Goal: Task Accomplishment & Management: Use online tool/utility

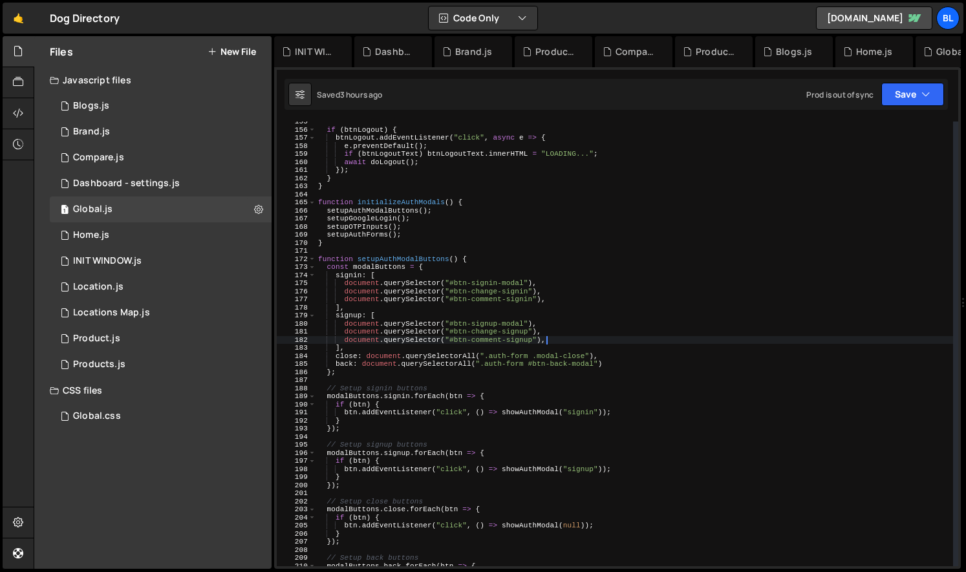
scroll to position [20178, 0]
click at [518, 273] on div "if ( btnLogout ) { btnLogout . addEventListener ( "click" , async e => { e . pr…" at bounding box center [633, 348] width 637 height 461
type textarea "signin: ["
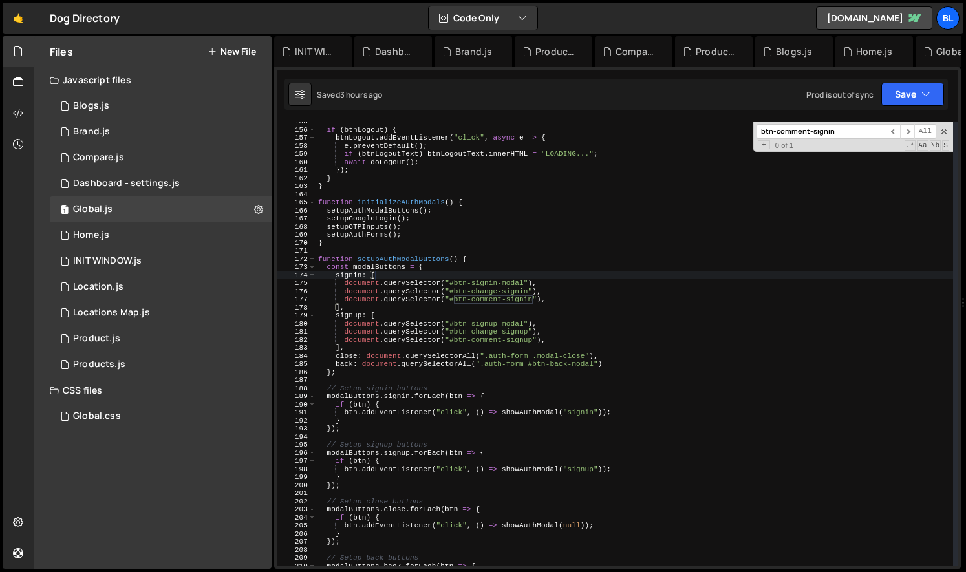
paste input "swiper-images-actions"
type input "swiper-images-actions"
click at [158, 315] on div "1 Locations Map.js 0" at bounding box center [161, 313] width 222 height 26
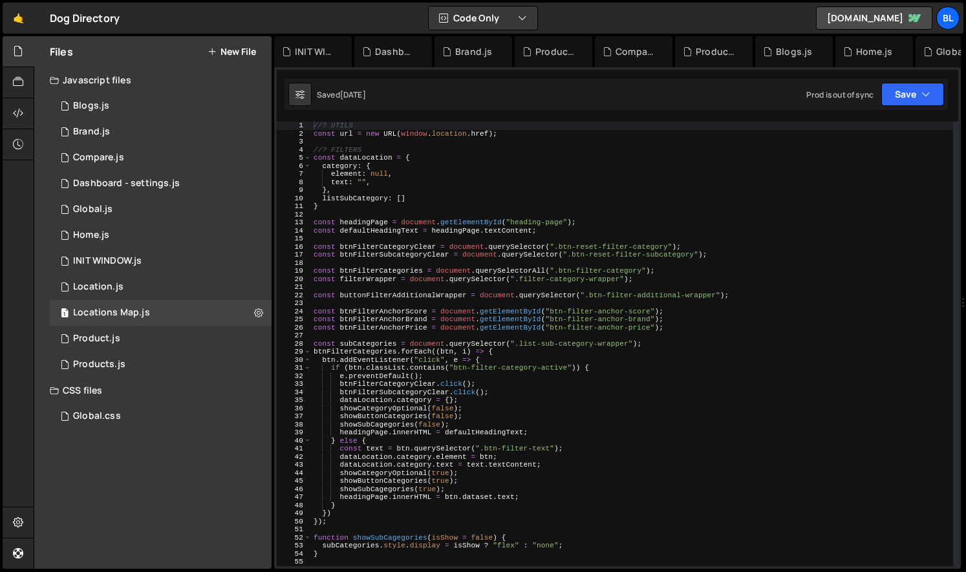
type textarea "const btnFilterAnchorPrice = document.getElementById("btn-filter-anchor-price");"
click at [702, 325] on div "//? UTILS const url = new URL ( window . location . href ) ; //? FILTERS const …" at bounding box center [632, 352] width 642 height 461
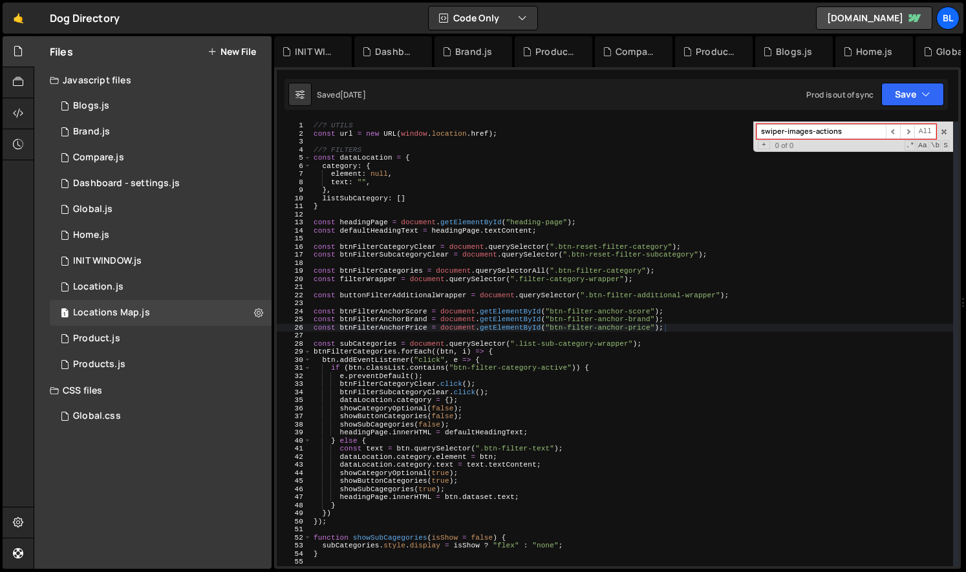
type input "swiper-images-actions"
click at [446, 346] on div "//? UTILS const url = new URL ( window . location . href ) ; //? FILTERS const …" at bounding box center [632, 352] width 642 height 461
drag, startPoint x: 945, startPoint y: 132, endPoint x: 914, endPoint y: 156, distance: 39.2
click at [945, 132] on span at bounding box center [943, 131] width 9 height 9
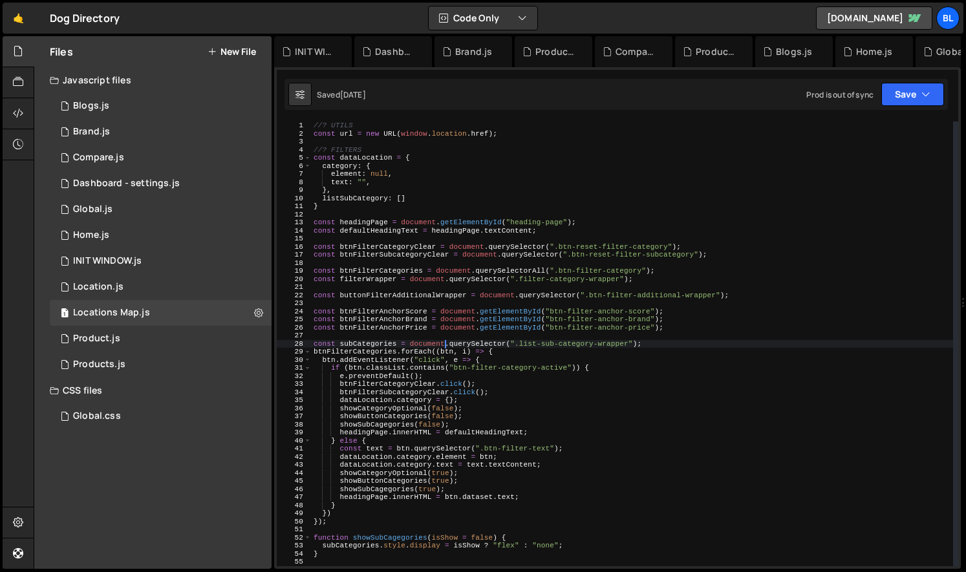
click at [641, 352] on div "//? UTILS const url = new URL ( window . location . href ) ; //? FILTERS const …" at bounding box center [632, 352] width 642 height 461
type textarea "btnFilterCategories.forEach((btn, i) => {"
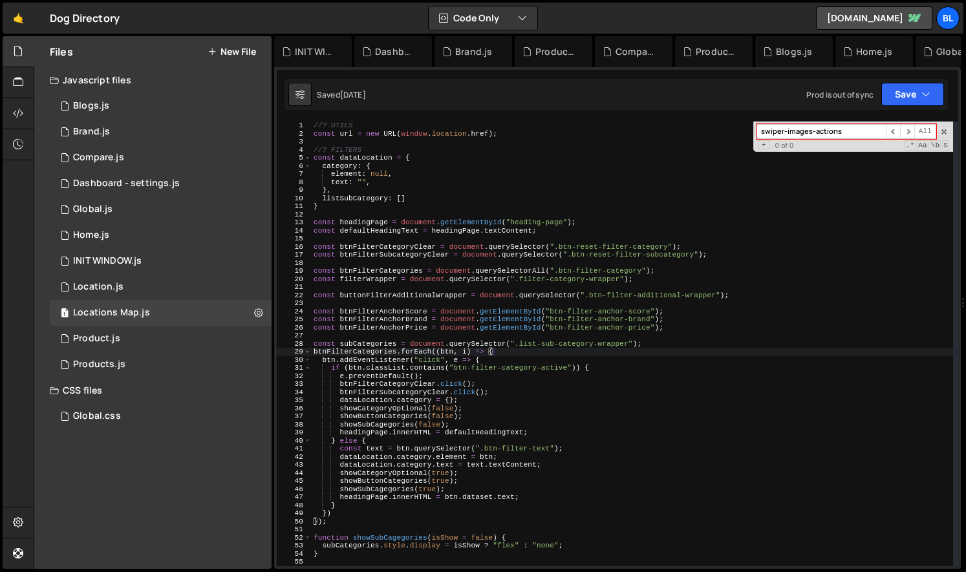
paste input "location-images-swiper"
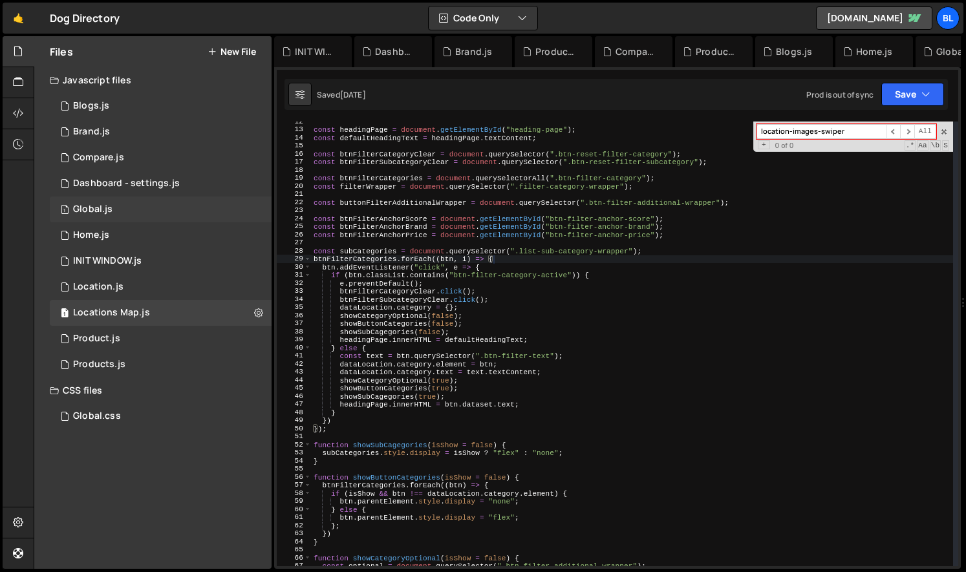
type input "location-images-swiper"
click at [165, 218] on div "1 Global.js 0" at bounding box center [161, 210] width 222 height 26
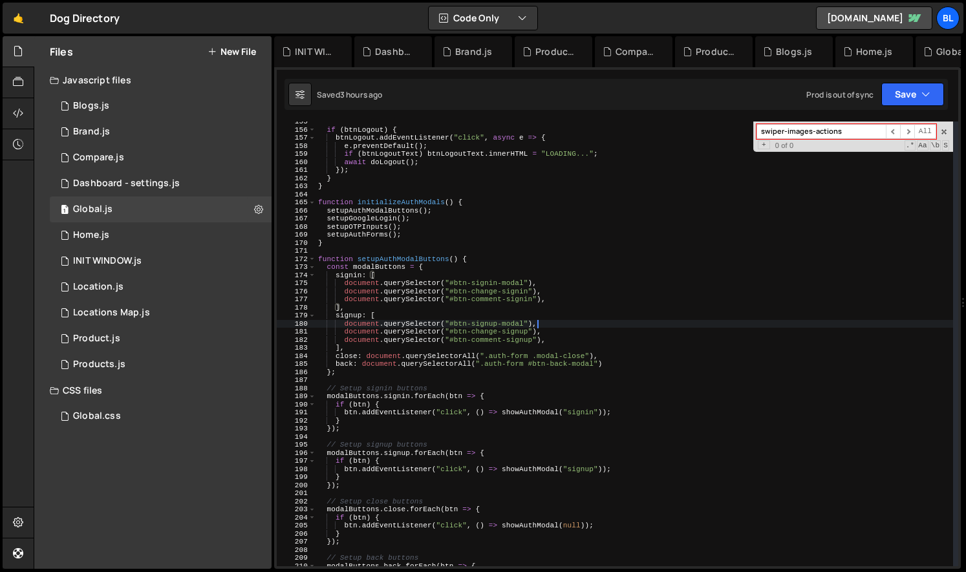
type textarea "document.querySelector("#btn-signup-modal"),"
click at [639, 326] on div "if ( btnLogout ) { btnLogout . addEventListener ( "click" , async e => { e . pr…" at bounding box center [633, 348] width 637 height 461
paste input "location-images-swiper"
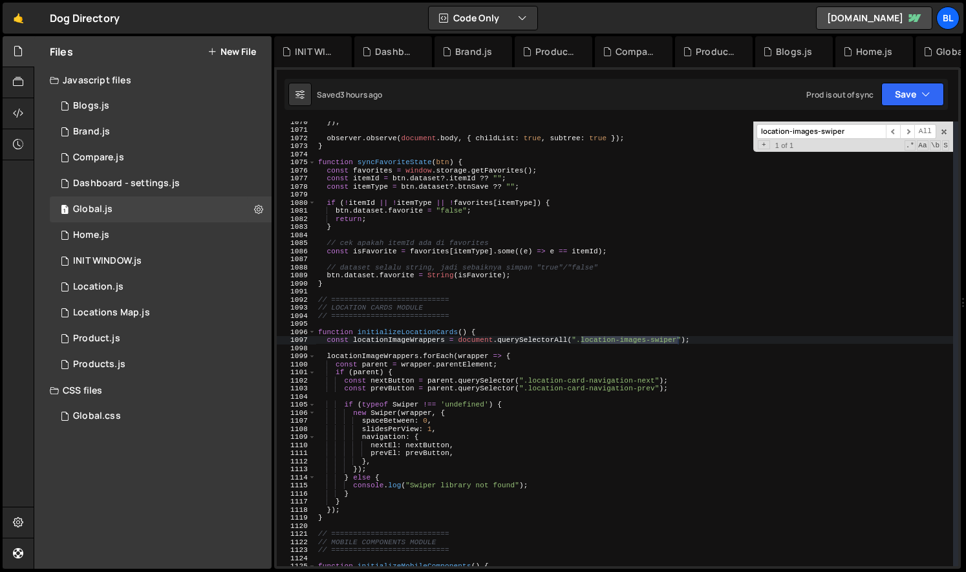
scroll to position [8641, 0]
type input "location-images-swiper"
type textarea "slidesPerView: 1,"
click at [496, 426] on div "}) ; observer . observe ( document . body , { childList : true , subtree : true…" at bounding box center [633, 348] width 637 height 461
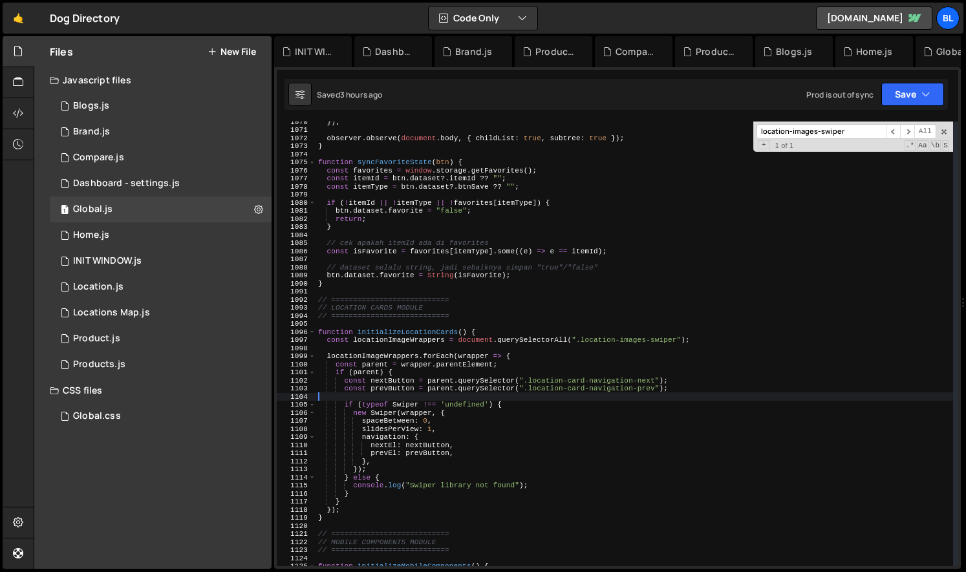
click at [559, 399] on div "}) ; observer . observe ( document . body , { childList : true , subtree : true…" at bounding box center [633, 348] width 637 height 461
click at [473, 428] on div "}) ; observer . observe ( document . body , { childList : true , subtree : true…" at bounding box center [633, 348] width 637 height 461
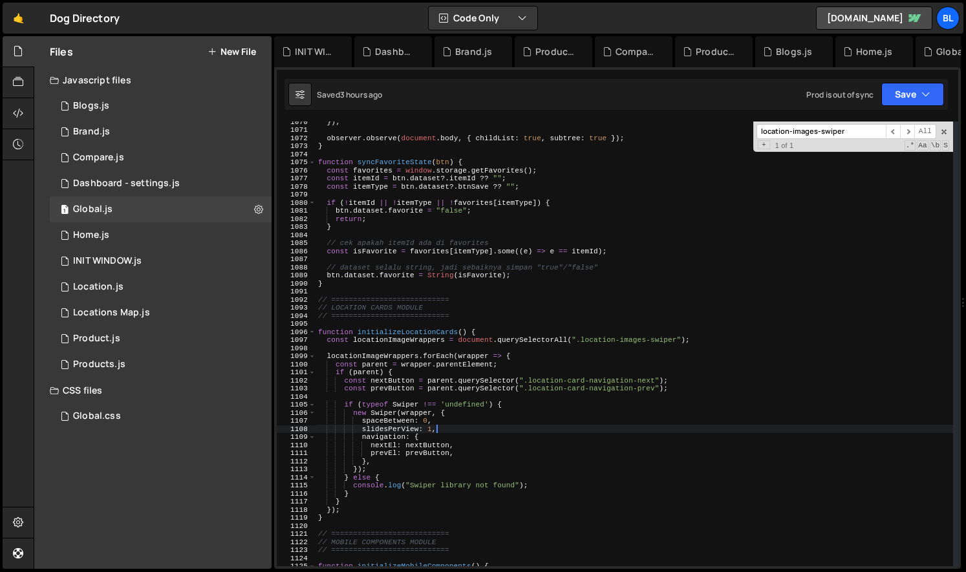
click at [447, 484] on div "}) ; observer . observe ( document . body , { childList : true , subtree : true…" at bounding box center [633, 348] width 637 height 461
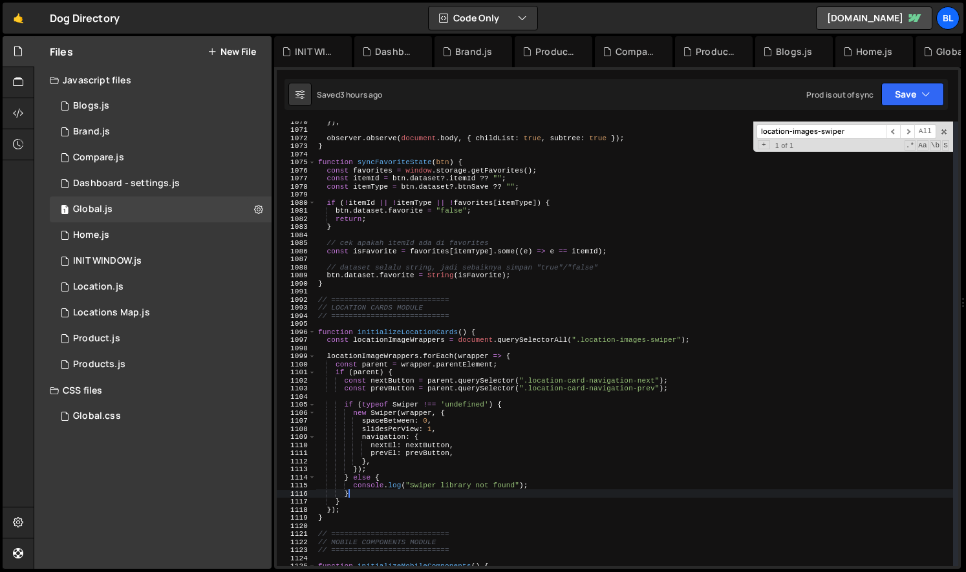
click at [366, 491] on div "}) ; observer . observe ( document . body , { childList : true , subtree : true…" at bounding box center [633, 348] width 637 height 461
click at [356, 500] on div "}) ; observer . observe ( document . body , { childList : true , subtree : true…" at bounding box center [633, 348] width 637 height 461
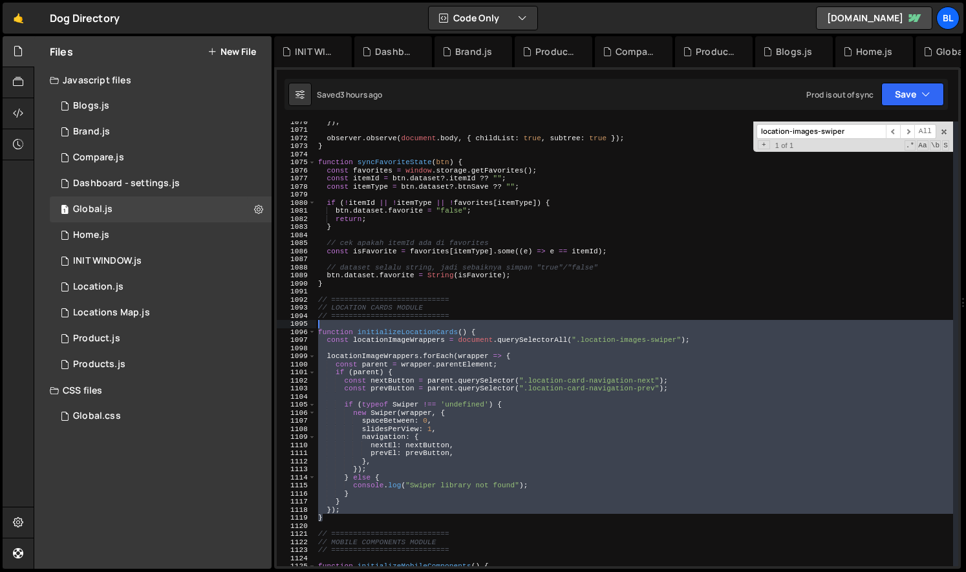
drag, startPoint x: 332, startPoint y: 517, endPoint x: 304, endPoint y: 325, distance: 194.0
click at [304, 325] on div "} 1070 1071 1072 1073 1074 1075 1076 1077 1078 1079 1080 1081 1082 1083 1084 10…" at bounding box center [617, 344] width 681 height 445
type textarea "function initializeLocationCards() {"
click at [119, 302] on div "1 Locations Map.js 0" at bounding box center [161, 313] width 222 height 26
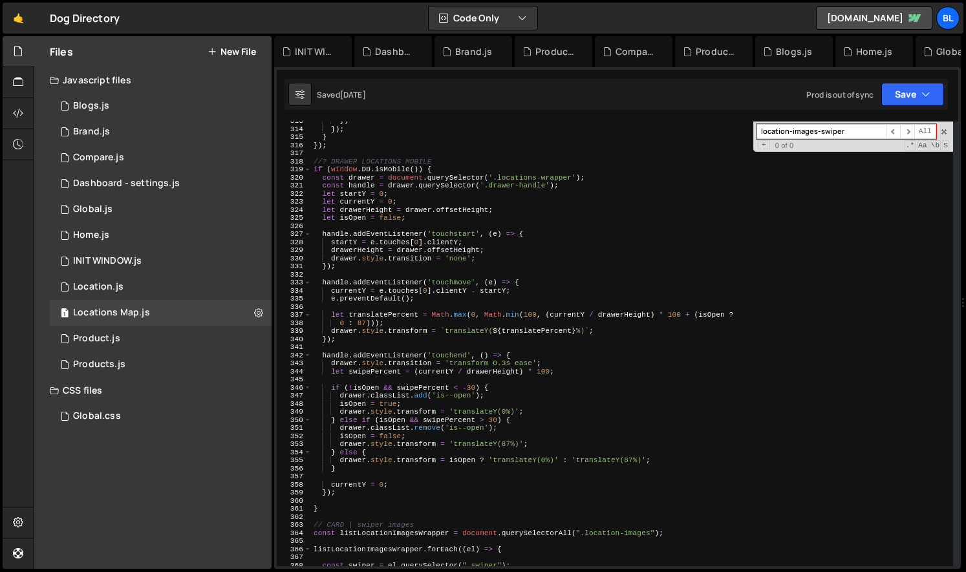
scroll to position [2900, 0]
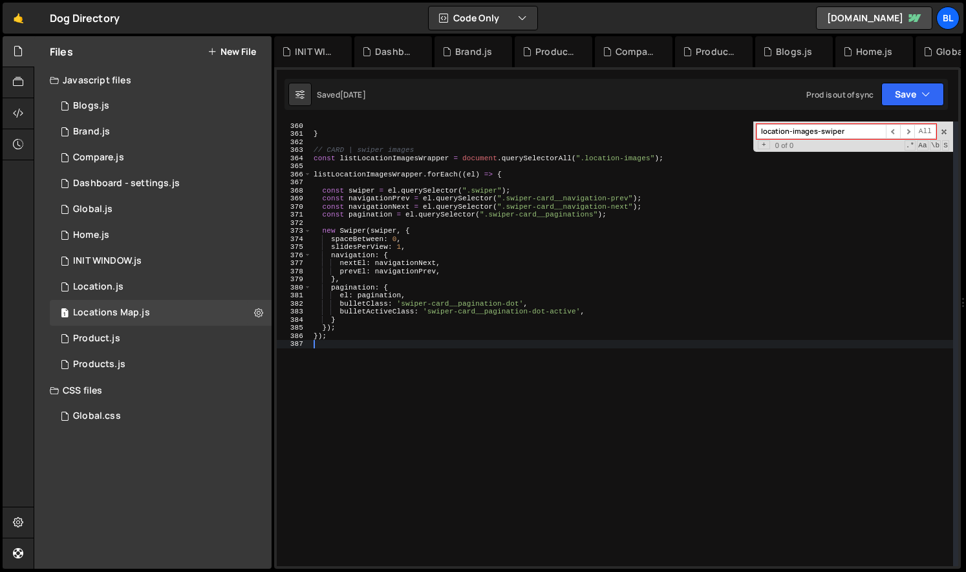
click at [370, 383] on div "}) ; } // CARD | swiper images const listLocationImagesWrapper = document . que…" at bounding box center [632, 344] width 642 height 461
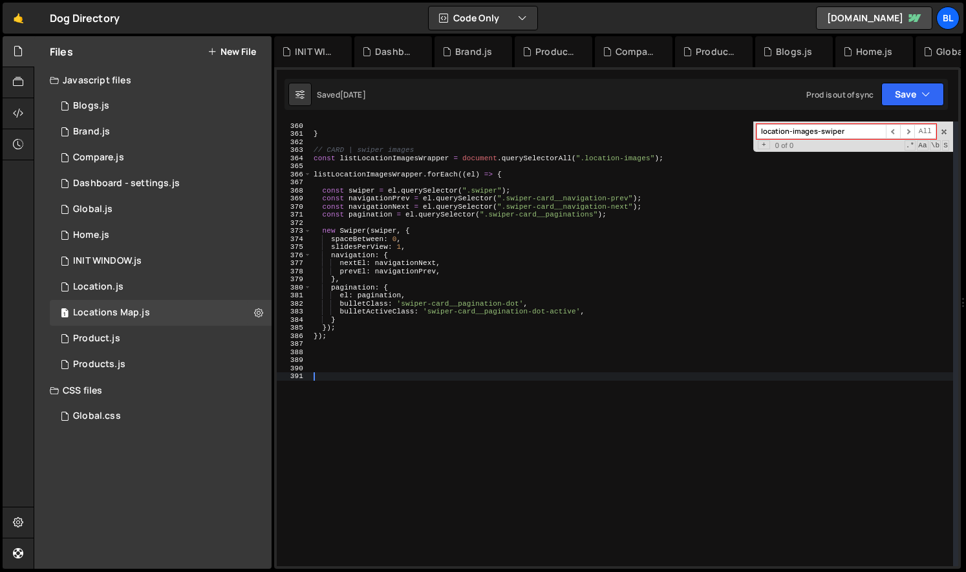
paste textarea "}"
type textarea "}"
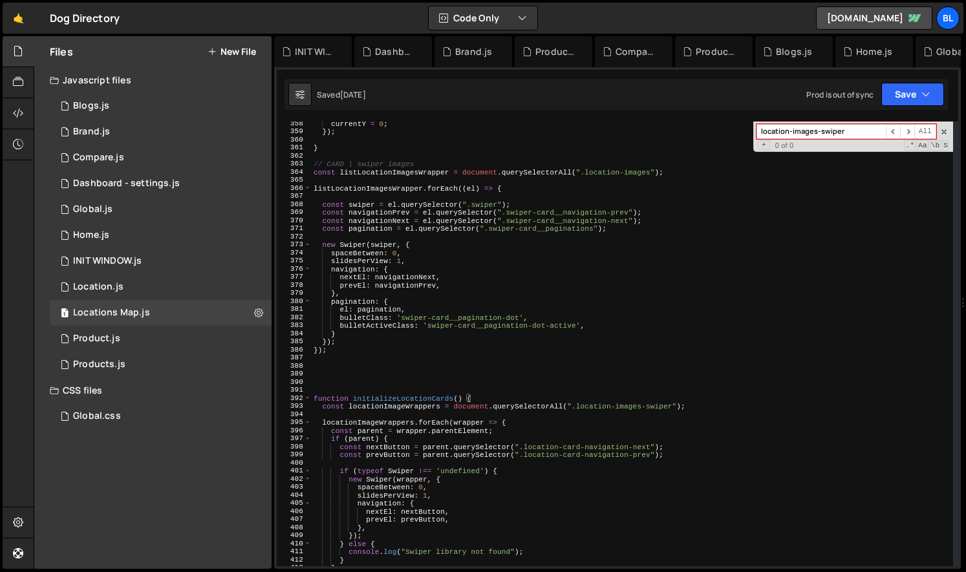
scroll to position [2886, 0]
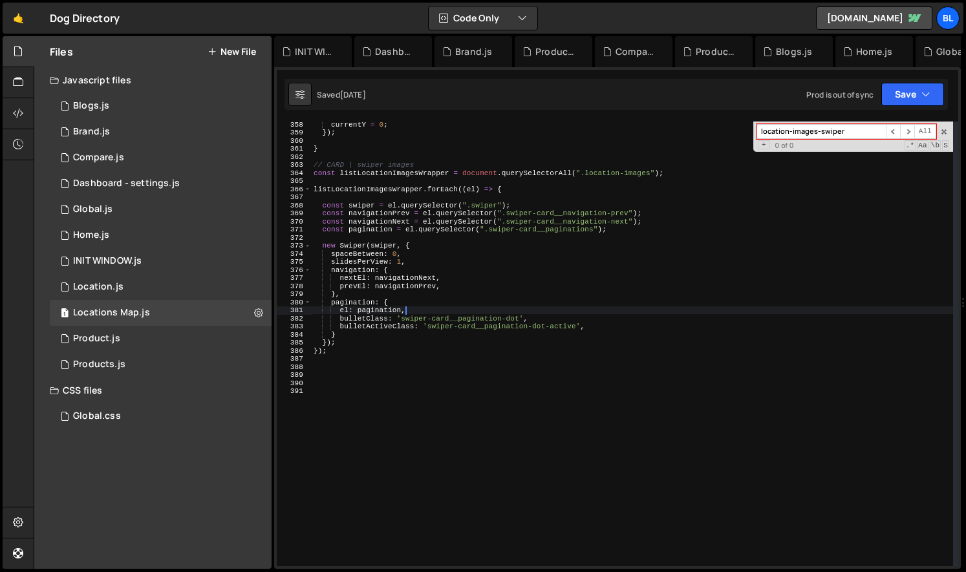
click at [626, 312] on div "currentY = 0 ; }) ; } // CARD | swiper images const listLocationImagesWrapper =…" at bounding box center [632, 350] width 642 height 461
click at [654, 171] on div "currentY = 0 ; }) ; } // CARD | swiper images const listLocationImagesWrapper =…" at bounding box center [632, 350] width 642 height 461
type textarea "const listLocationImagesWrapper = document.querySelectorAll(".location-images");"
click at [441, 398] on div "currentY = 0 ; }) ; } // CARD | swiper images const listLocationImagesWrapper =…" at bounding box center [632, 350] width 642 height 461
click at [397, 182] on div "currentY = 0 ; }) ; } // CARD | swiper images const listLocationImagesWrapper =…" at bounding box center [632, 350] width 642 height 461
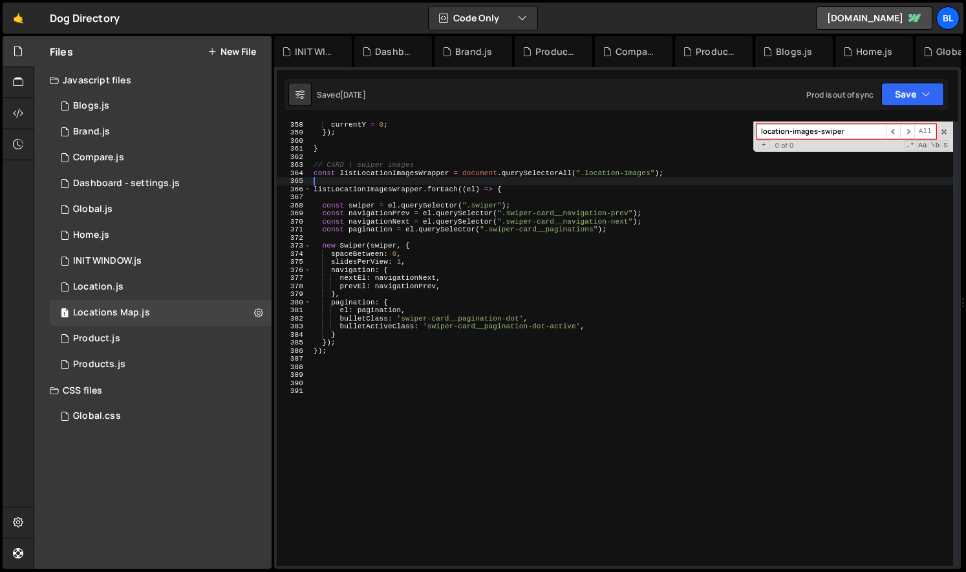
click at [421, 237] on div "currentY = 0 ; }) ; } // CARD | swiper images const listLocationImagesWrapper =…" at bounding box center [632, 350] width 642 height 461
click at [424, 334] on div "currentY = 0 ; }) ; } // CARD | swiper images const listLocationImagesWrapper =…" at bounding box center [632, 350] width 642 height 461
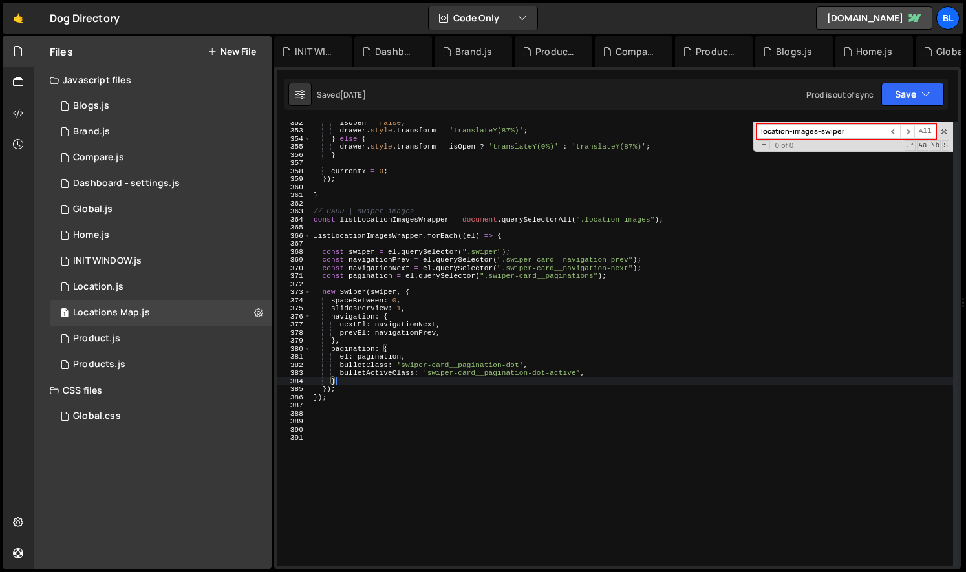
scroll to position [2839, 0]
click at [432, 222] on div "isOpen = false ; drawer . style . transform = 'translateY(87%)' ; } else { draw…" at bounding box center [632, 348] width 642 height 461
type textarea "const listLocationImagesWrapper = document.querySelectorAll(".location-images");"
click at [432, 222] on div "isOpen = false ; drawer . style . transform = 'translateY(87%)' ; } else { draw…" at bounding box center [632, 348] width 642 height 461
click at [660, 231] on div "isOpen = false ; drawer . style . transform = 'translateY(87%)' ; } else { draw…" at bounding box center [632, 348] width 642 height 461
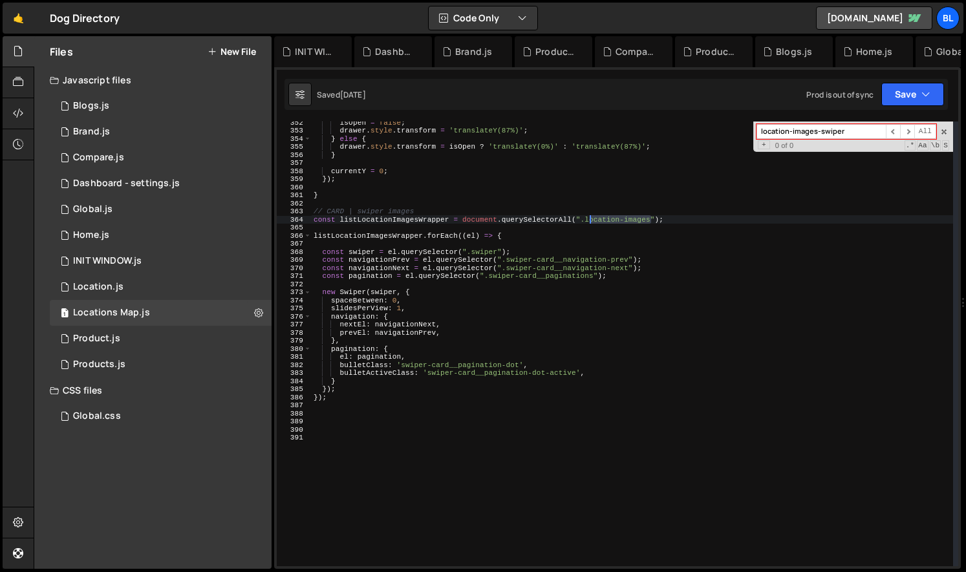
drag, startPoint x: 652, startPoint y: 223, endPoint x: 587, endPoint y: 217, distance: 65.5
click at [587, 217] on div "isOpen = false ; drawer . style . transform = 'translateY(87%)' ; } else { draw…" at bounding box center [632, 348] width 642 height 461
paste textarea "-swiper"
click at [679, 318] on div "isOpen = false ; drawer . style . transform = 'translateY(87%)' ; } else { draw…" at bounding box center [632, 348] width 642 height 461
click at [567, 301] on div "isOpen = false ; drawer . style . transform = 'translateY(87%)' ; } else { draw…" at bounding box center [632, 348] width 642 height 461
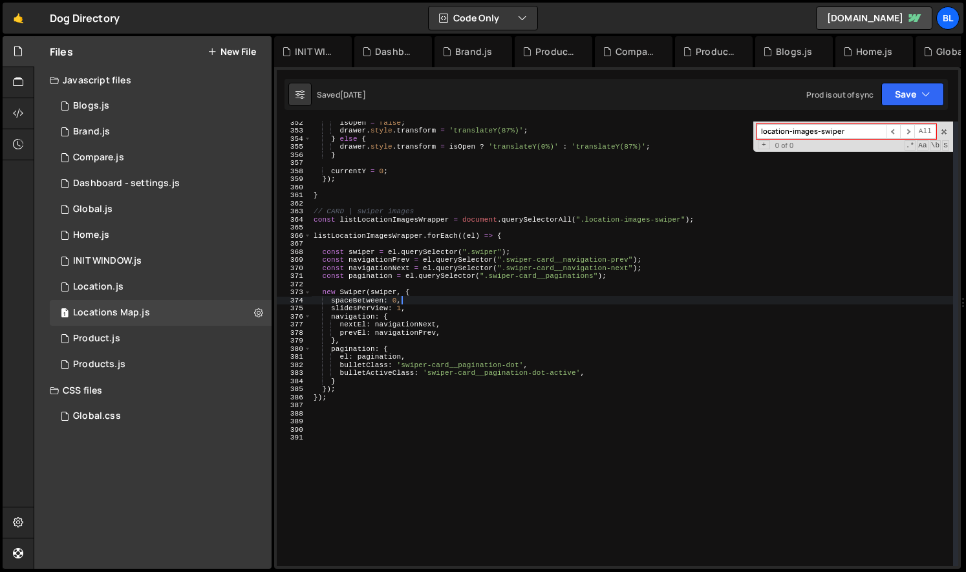
click at [416, 213] on div "isOpen = false ; drawer . style . transform = 'translateY(87%)' ; } else { draw…" at bounding box center [632, 348] width 642 height 461
click at [526, 218] on div "isOpen = false ; drawer . style . transform = 'translateY(87%)' ; } else { draw…" at bounding box center [632, 348] width 642 height 461
click at [426, 254] on div "isOpen = false ; drawer . style . transform = 'translateY(87%)' ; } else { draw…" at bounding box center [632, 348] width 642 height 461
type textarea "const swiper = el.querySelector(".swiper");"
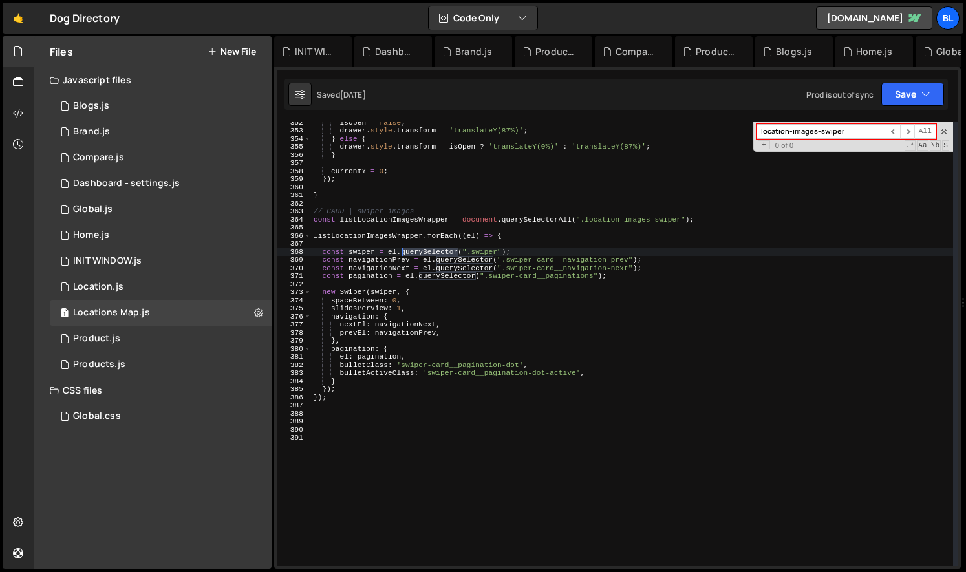
click at [426, 254] on div "isOpen = false ; drawer . style . transform = 'translateY(87%)' ; } else { draw…" at bounding box center [632, 348] width 642 height 461
click at [513, 246] on div "isOpen = false ; drawer . style . transform = 'translateY(87%)' ; } else { draw…" at bounding box center [632, 348] width 642 height 461
click at [564, 243] on div "isOpen = false ; drawer . style . transform = 'translateY(87%)' ; } else { draw…" at bounding box center [632, 348] width 642 height 461
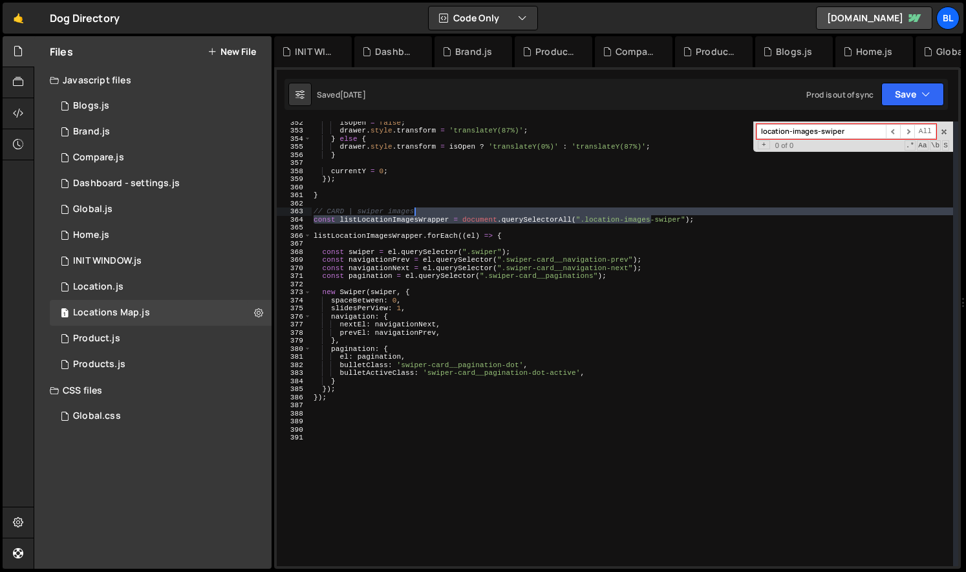
click at [652, 215] on div "isOpen = false ; drawer . style . transform = 'translateY(87%)' ; } else { draw…" at bounding box center [632, 348] width 642 height 461
click at [658, 252] on div "isOpen = false ; drawer . style . transform = 'translateY(87%)' ; } else { draw…" at bounding box center [632, 348] width 642 height 461
type textarea "const swiper = el.querySelector(".swiper");"
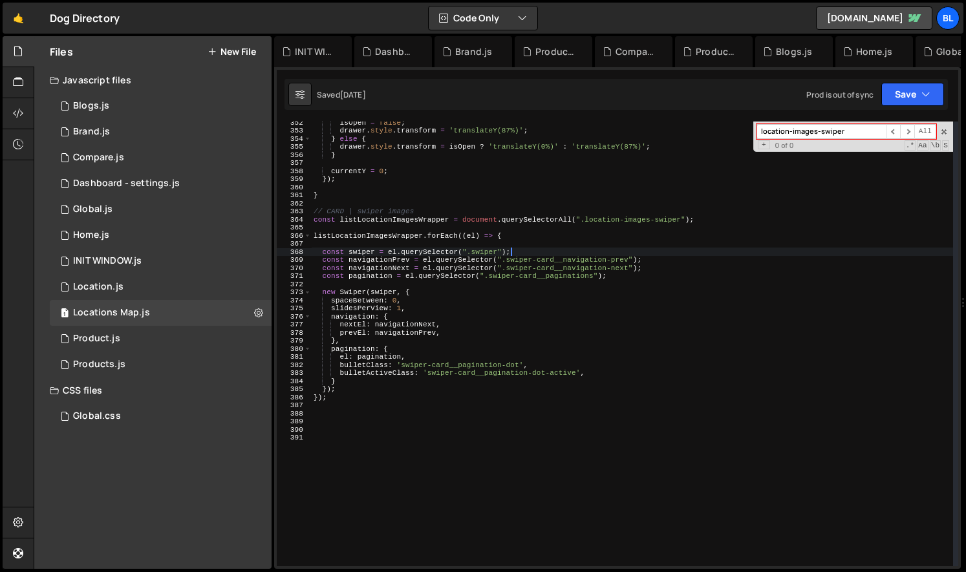
click at [592, 251] on div "isOpen = false ; drawer . style . transform = 'translateY(87%)' ; } else { draw…" at bounding box center [632, 348] width 642 height 461
click at [399, 231] on div "isOpen = false ; drawer . style . transform = 'translateY(87%)' ; } else { draw…" at bounding box center [632, 348] width 642 height 461
click at [534, 254] on div "isOpen = false ; drawer . style . transform = 'translateY(87%)' ; } else { draw…" at bounding box center [632, 348] width 642 height 461
click at [496, 344] on div "isOpen = false ; drawer . style . transform = 'translateY(87%)' ; } else { draw…" at bounding box center [632, 348] width 642 height 461
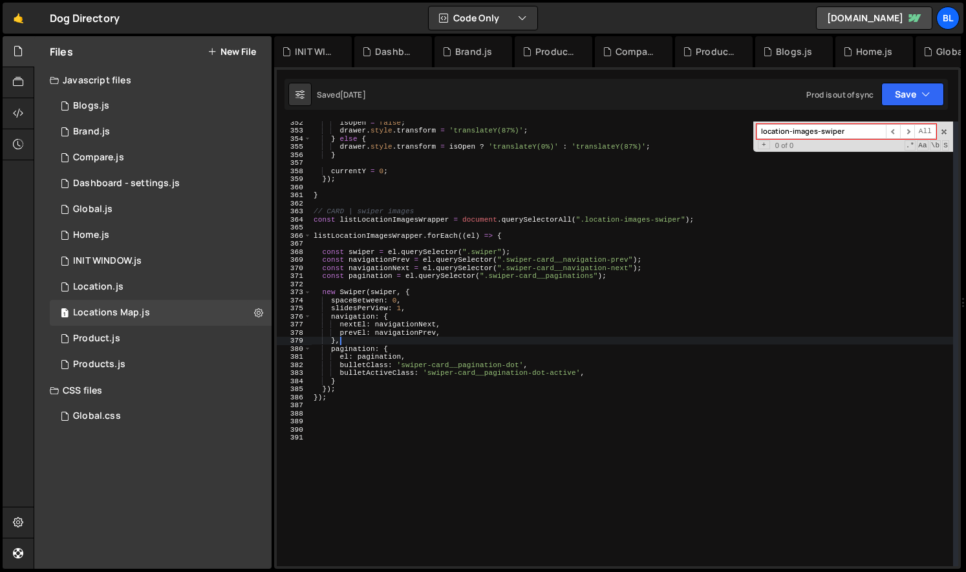
click at [681, 214] on div "isOpen = false ; drawer . style . transform = 'translateY(87%)' ; } else { draw…" at bounding box center [632, 348] width 642 height 461
type textarea "// CARD | swiper images"
click at [655, 224] on div "isOpen = false ; drawer . style . transform = 'translateY(87%)' ; } else { draw…" at bounding box center [632, 348] width 642 height 461
click at [668, 211] on div "isOpen = false ; drawer . style . transform = 'translateY(87%)' ; } else { draw…" at bounding box center [632, 348] width 642 height 461
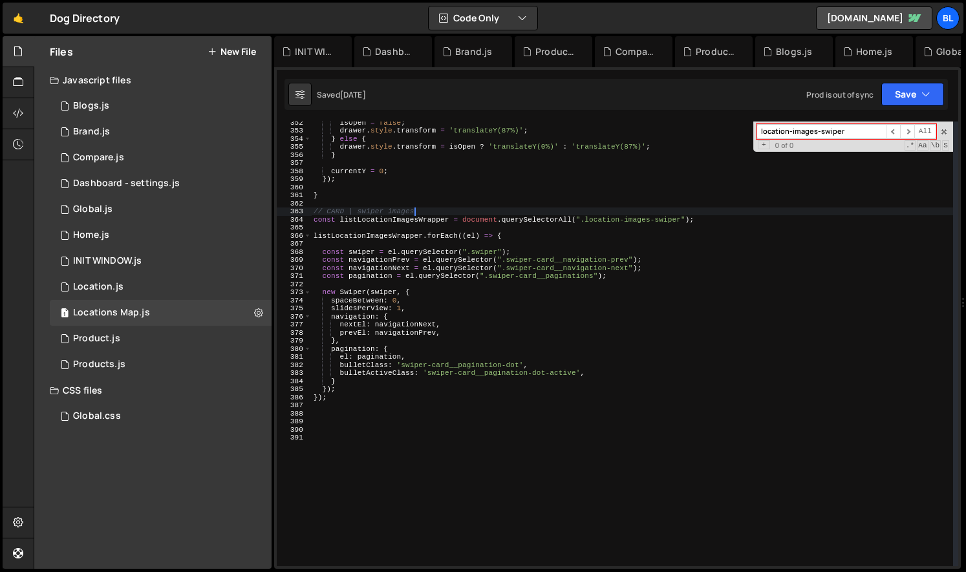
click at [668, 211] on div "isOpen = false ; drawer . style . transform = 'translateY(87%)' ; } else { draw…" at bounding box center [632, 348] width 642 height 461
click at [674, 221] on div "isOpen = false ; drawer . style . transform = 'translateY(87%)' ; } else { draw…" at bounding box center [632, 348] width 642 height 461
type textarea "const listLocationImagesWrapper = document.querySelectorAll(".location-item");"
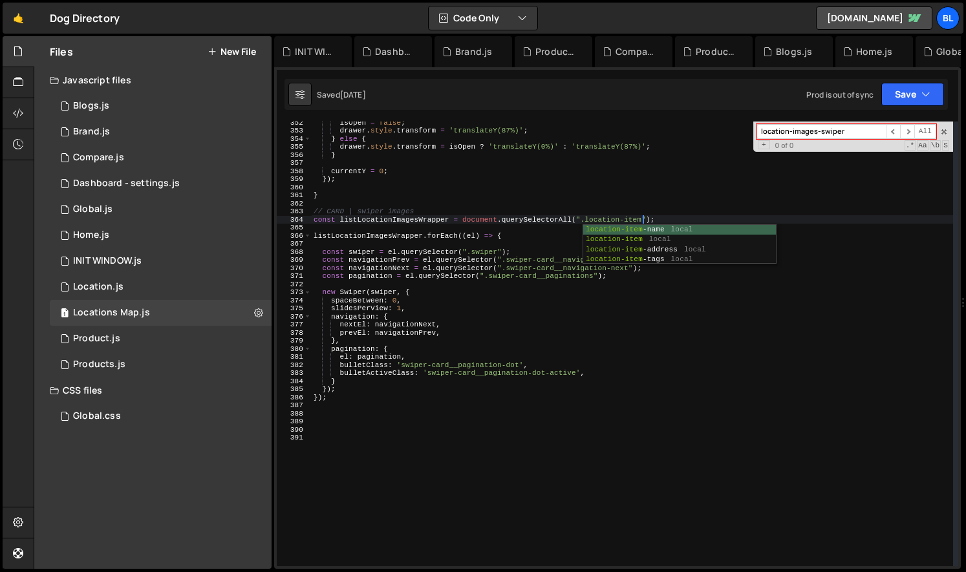
click at [803, 419] on div "isOpen = false ; drawer . style . transform = 'translateY(87%)' ; } else { draw…" at bounding box center [632, 348] width 642 height 461
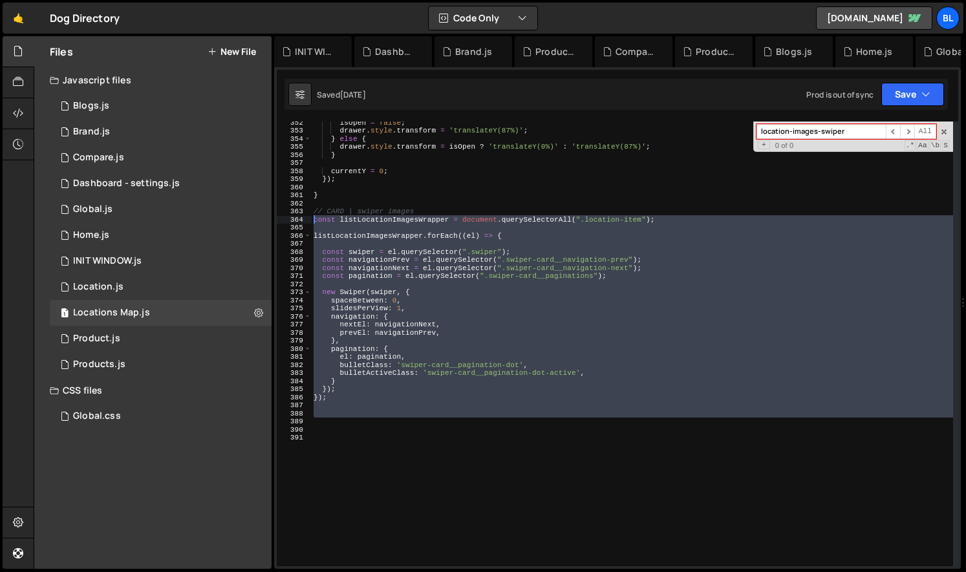
scroll to position [2731, 0]
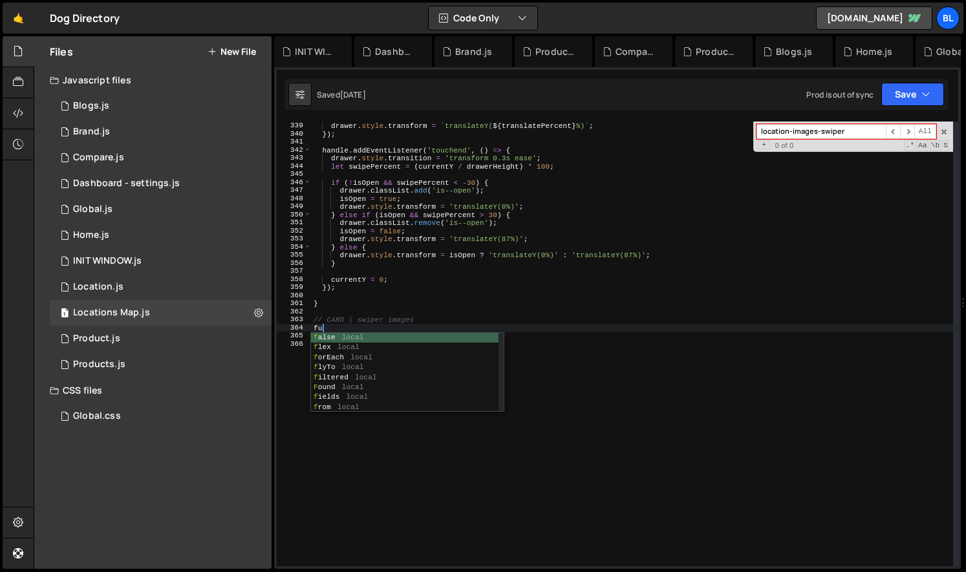
drag, startPoint x: 336, startPoint y: 425, endPoint x: 297, endPoint y: 218, distance: 209.9
click at [297, 218] on div "func 338 339 340 341 342 343 344 345 346 347 348 349 350 351 352 353 354 355 35…" at bounding box center [617, 344] width 681 height 445
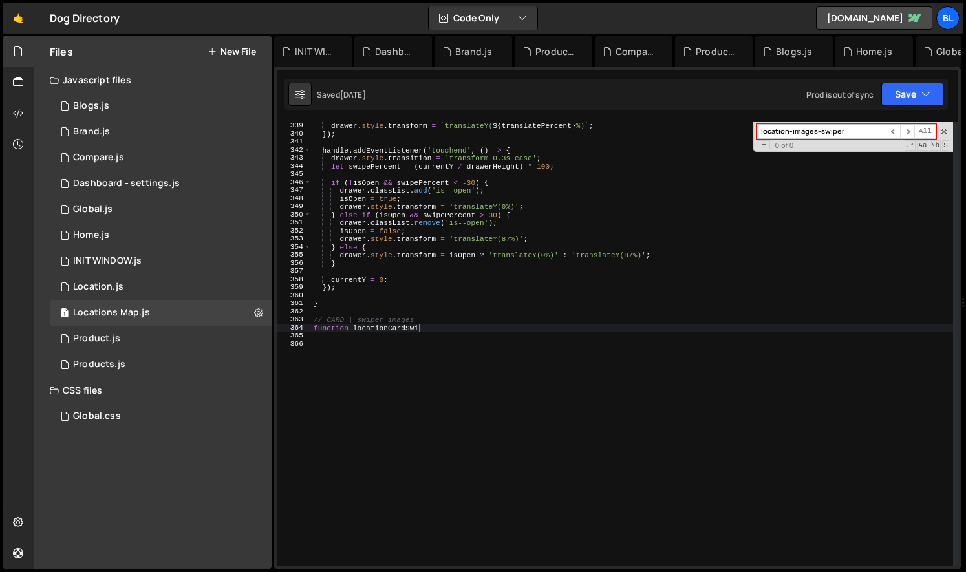
scroll to position [0, 10]
type textarea "function locationCardSwiper (){"
paste textarea
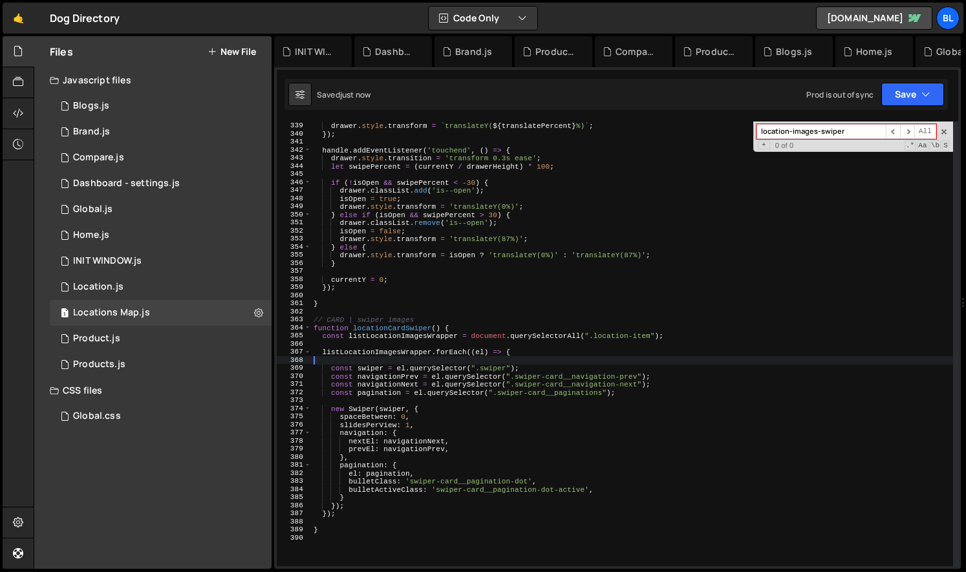
click at [629, 363] on div "0 : 87 ))) ; drawer . style . transform = ` translateY( ${ translatePercent } %…" at bounding box center [632, 344] width 642 height 461
click at [392, 341] on div "0 : 87 ))) ; drawer . style . transform = ` translateY( ${ translatePercent } %…" at bounding box center [632, 344] width 642 height 461
click at [400, 334] on div "0 : 87 ))) ; drawer . style . transform = ` translateY( ${ translatePercent } %…" at bounding box center [632, 344] width 642 height 461
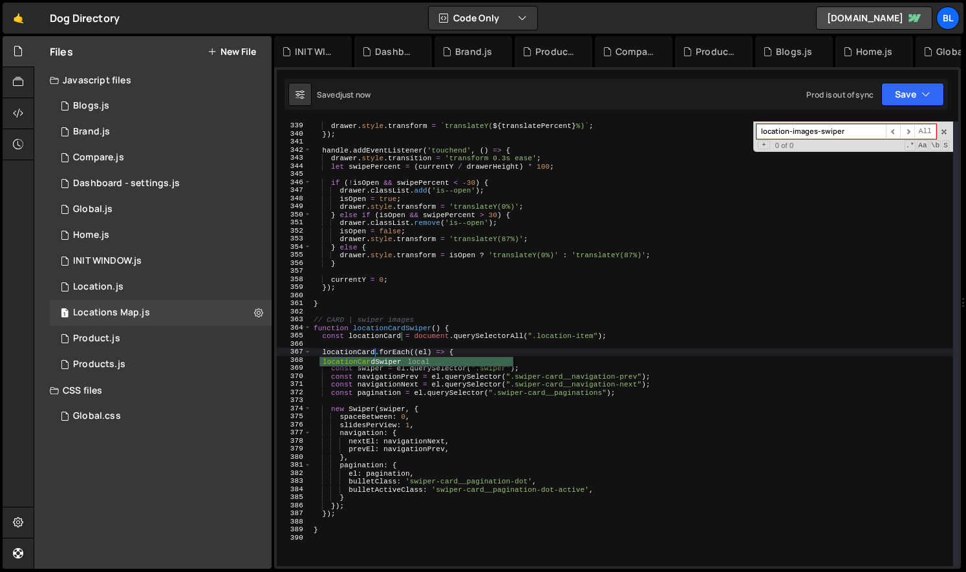
scroll to position [0, 5]
click at [580, 425] on div "0 : 87 ))) ; drawer . style . transform = ` translateY( ${ translatePercent } %…" at bounding box center [632, 344] width 642 height 461
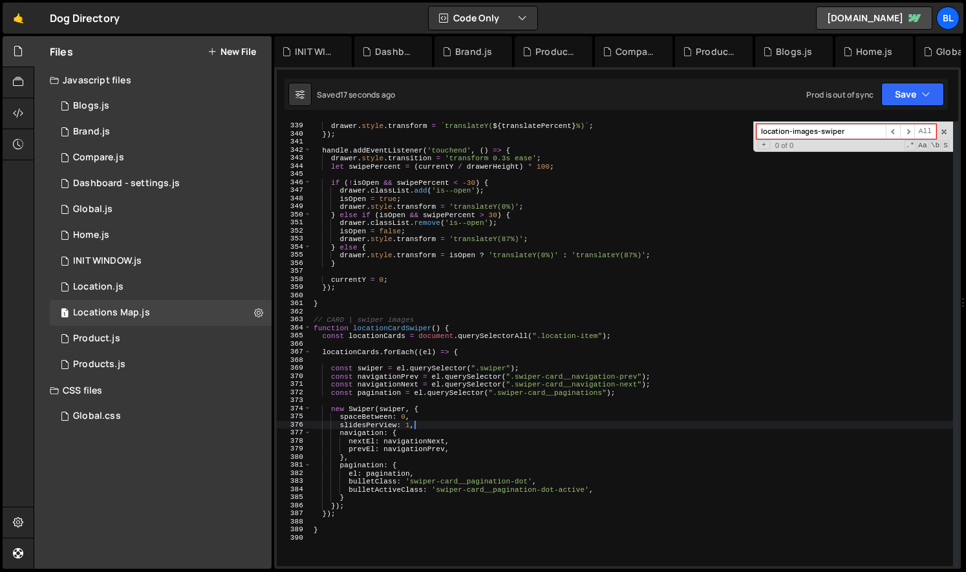
click at [476, 454] on div "0 : 87 ))) ; drawer . style . transform = ` translateY( ${ translatePercent } %…" at bounding box center [632, 344] width 642 height 461
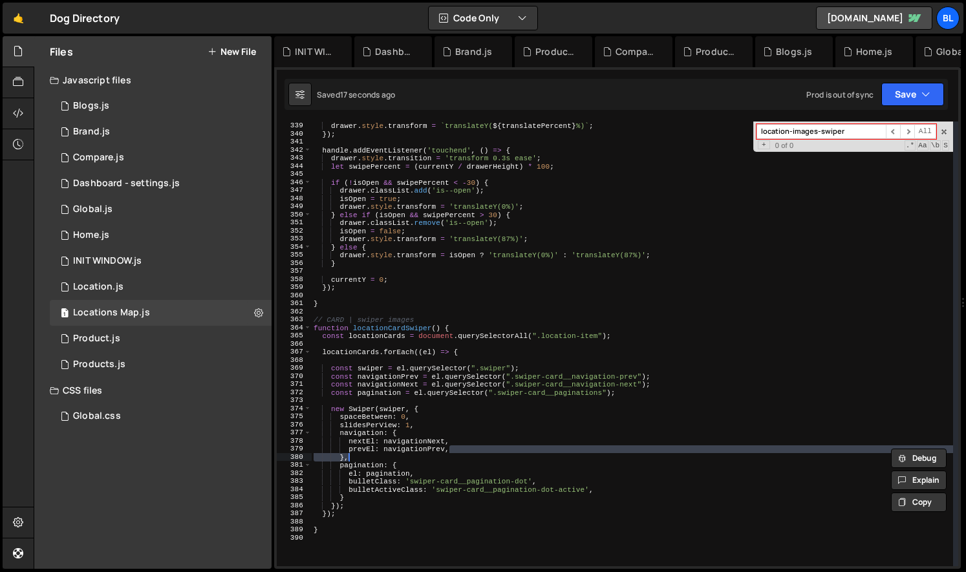
scroll to position [0, 3]
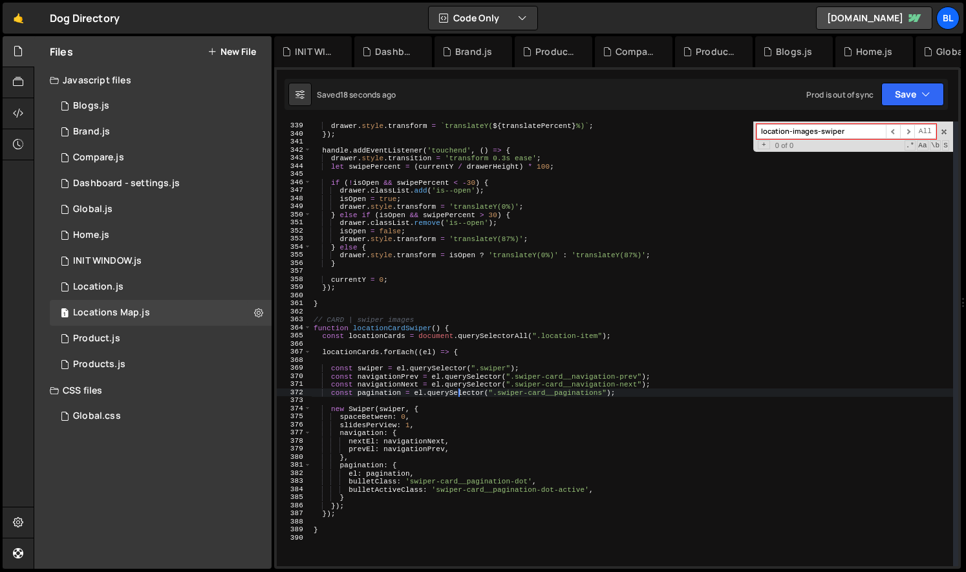
click at [460, 390] on div "0 : 87 ))) ; drawer . style . transform = ` translateY( ${ translatePercent } %…" at bounding box center [632, 344] width 642 height 461
click at [473, 354] on div "0 : 87 ))) ; drawer . style . transform = ` translateY( ${ translatePercent } %…" at bounding box center [632, 344] width 642 height 461
click at [412, 329] on div "0 : 87 ))) ; drawer . style . transform = ` translateY( ${ translatePercent } %…" at bounding box center [632, 344] width 642 height 461
type textarea "function locationCardSwiper() {"
click at [412, 329] on div "0 : 87 ))) ; drawer . style . transform = ` translateY( ${ translatePercent } %…" at bounding box center [632, 344] width 642 height 461
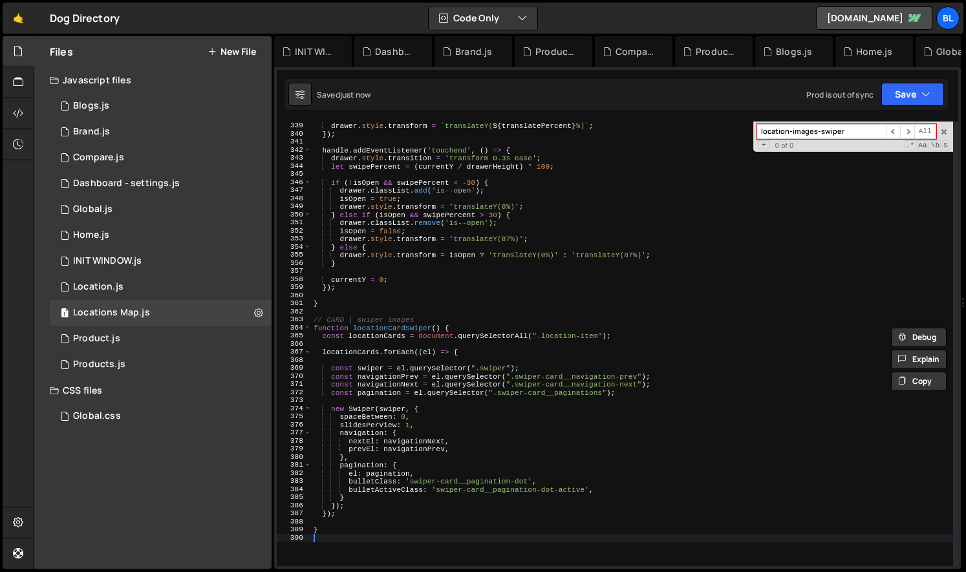
click at [339, 541] on div "0 : 87 ))) ; drawer . style . transform = ` translateY( ${ translatePercent } %…" at bounding box center [632, 344] width 642 height 461
paste textarea "locationCardSwiper"
type textarea "locationCardSwiper();"
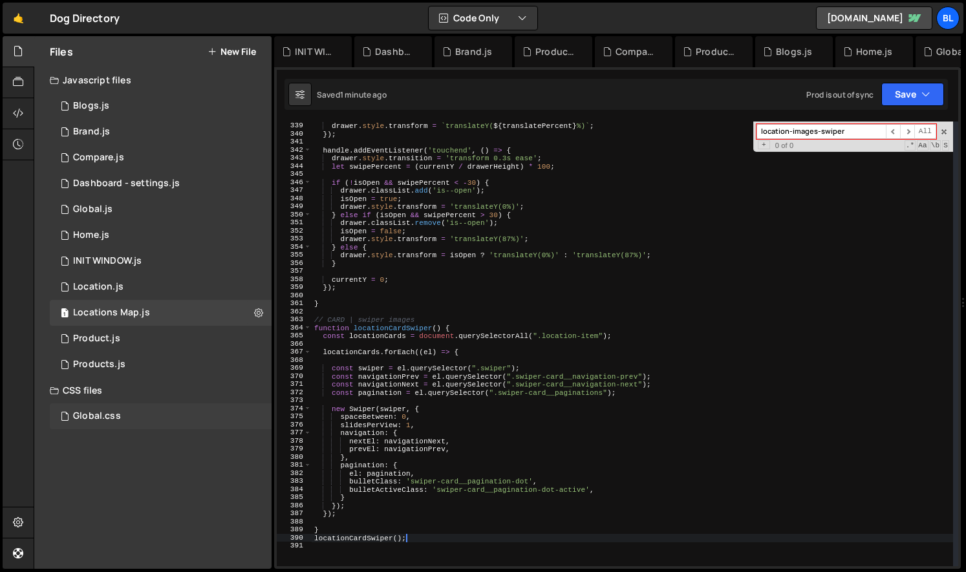
click at [105, 422] on div "Global.css 0" at bounding box center [161, 416] width 222 height 26
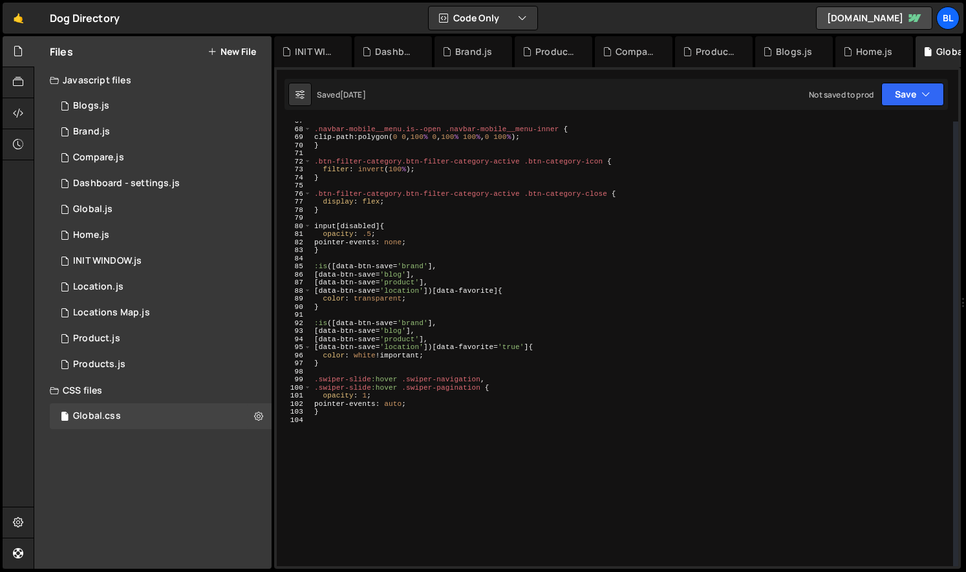
scroll to position [614, 0]
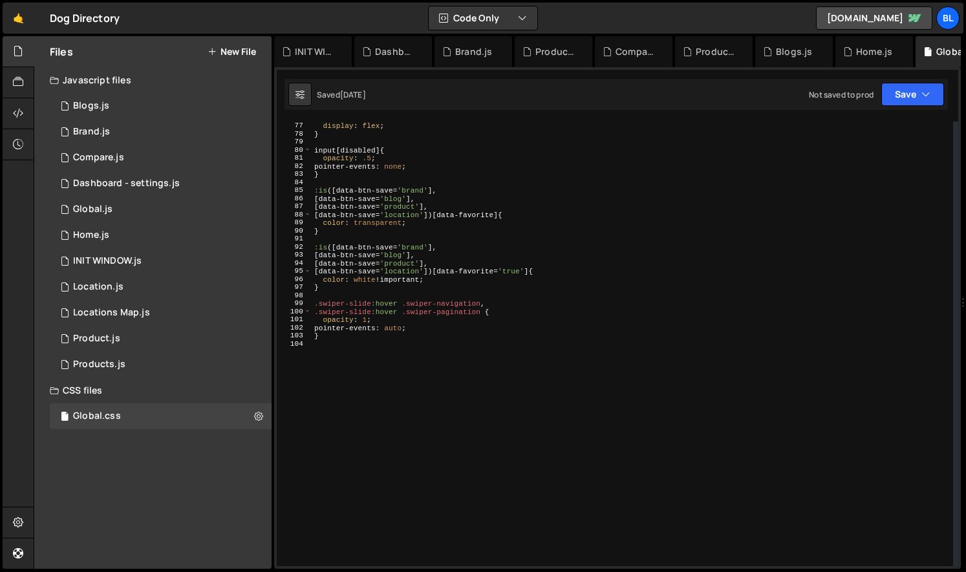
click at [371, 462] on div ".btn-filter-category.btn-filter-category-active .btn-category-close { display :…" at bounding box center [632, 344] width 641 height 461
paste textarea "swiper-button-disabled"
type textarea ".swiper-button-disabled{"
type textarea ".swiper-wrapper .swiper-button-disabled{"
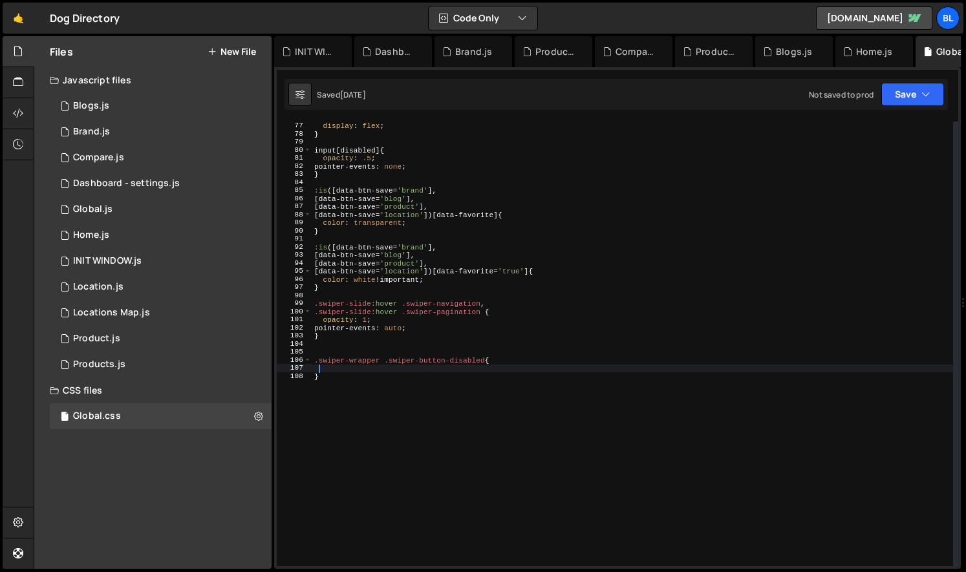
scroll to position [0, 0]
type textarea ".swiper .swiper-button-disabled{"
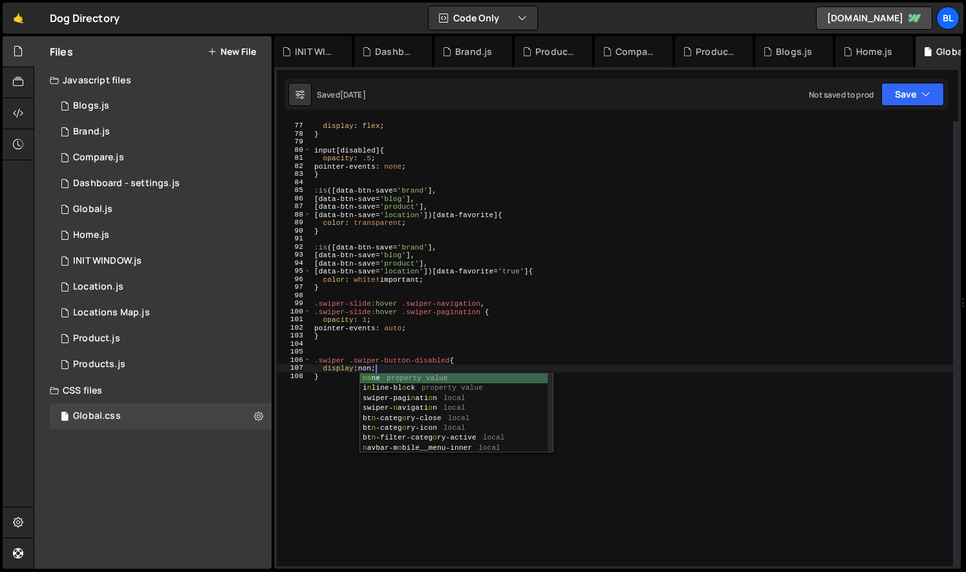
scroll to position [0, 5]
type textarea "}"
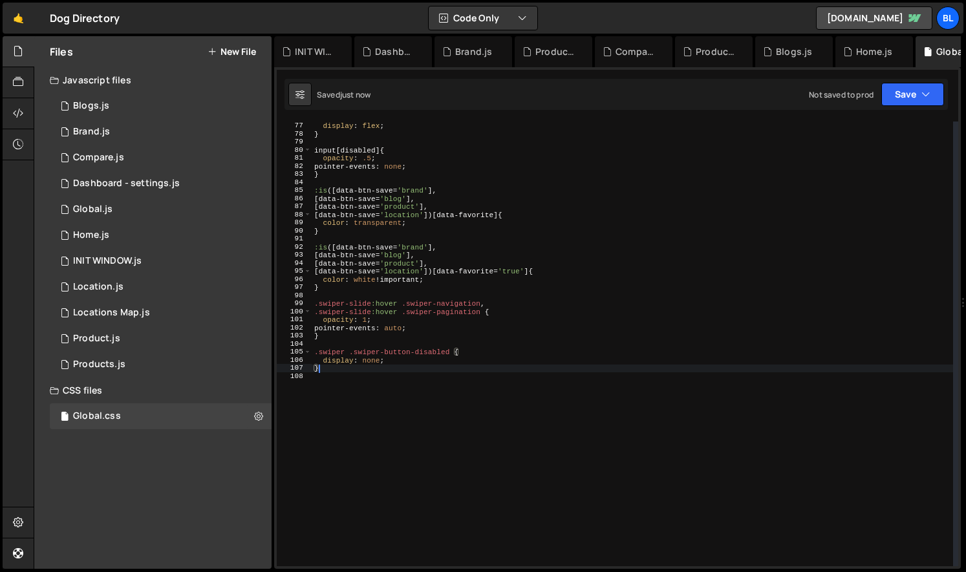
click at [378, 477] on div ".btn-filter-category.btn-filter-category-active .btn-category-close { display :…" at bounding box center [632, 344] width 641 height 461
click at [140, 324] on div "1 Locations Map.js 0" at bounding box center [161, 313] width 222 height 26
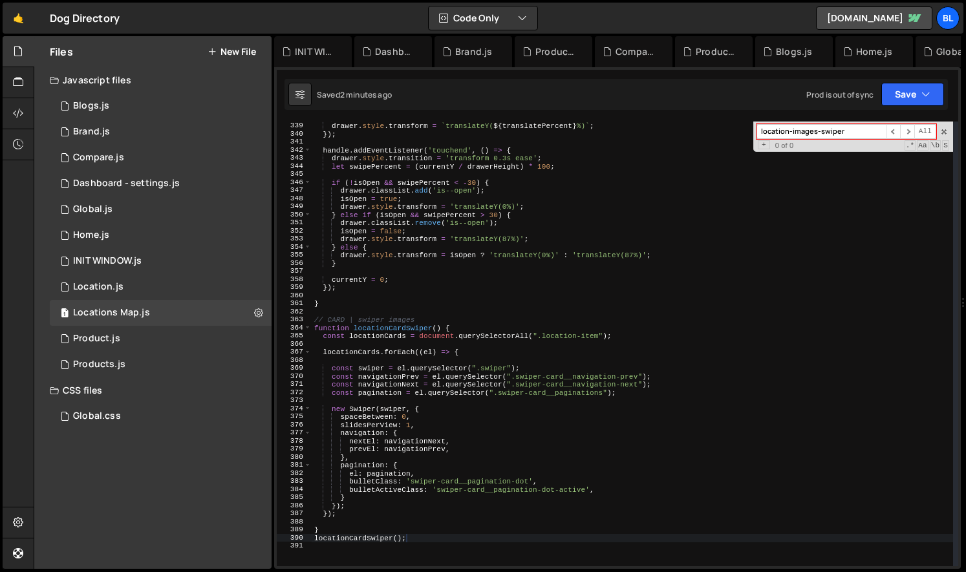
type textarea "const navigationPrev = el.querySelector(".swiper-card__navigation-prev");"
click at [544, 379] on div "0 : 87 ))) ; drawer . style . transform = ` translateY( ${ translatePercent } %…" at bounding box center [632, 344] width 641 height 461
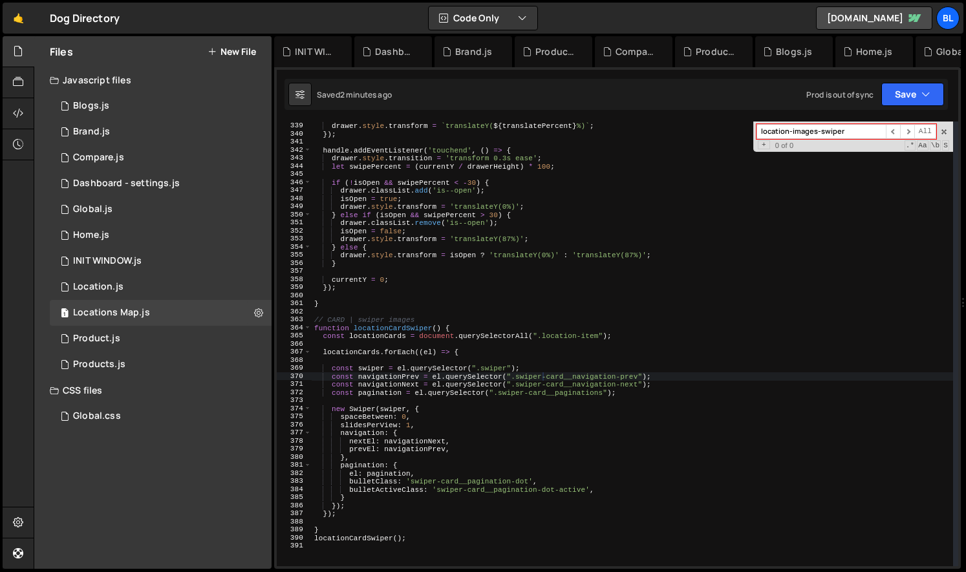
paste input "console.log(listLocations);"
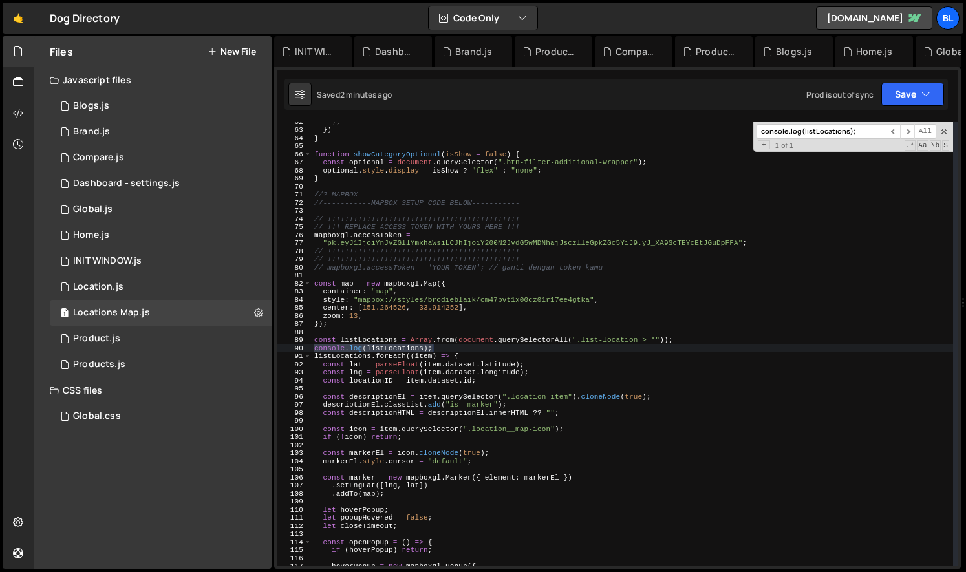
scroll to position [496, 0]
type input "console.log(listLocations);"
click at [448, 353] on div "} ; }) } function showCategoryOptional ( isShow = false ) { const optional = do…" at bounding box center [632, 348] width 641 height 461
click at [513, 342] on div "} ; }) } function showCategoryOptional ( isShow = false ) { const optional = do…" at bounding box center [632, 348] width 641 height 461
click at [503, 350] on div "} ; }) } function showCategoryOptional ( isShow = false ) { const optional = do…" at bounding box center [632, 348] width 641 height 461
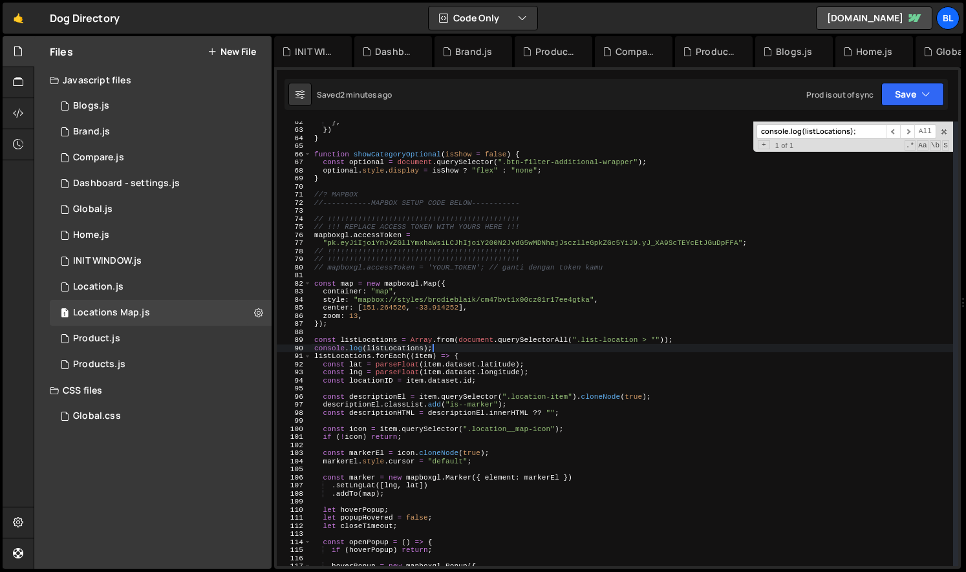
click at [701, 343] on div "} ; }) } function showCategoryOptional ( isShow = false ) { const optional = do…" at bounding box center [632, 348] width 641 height 461
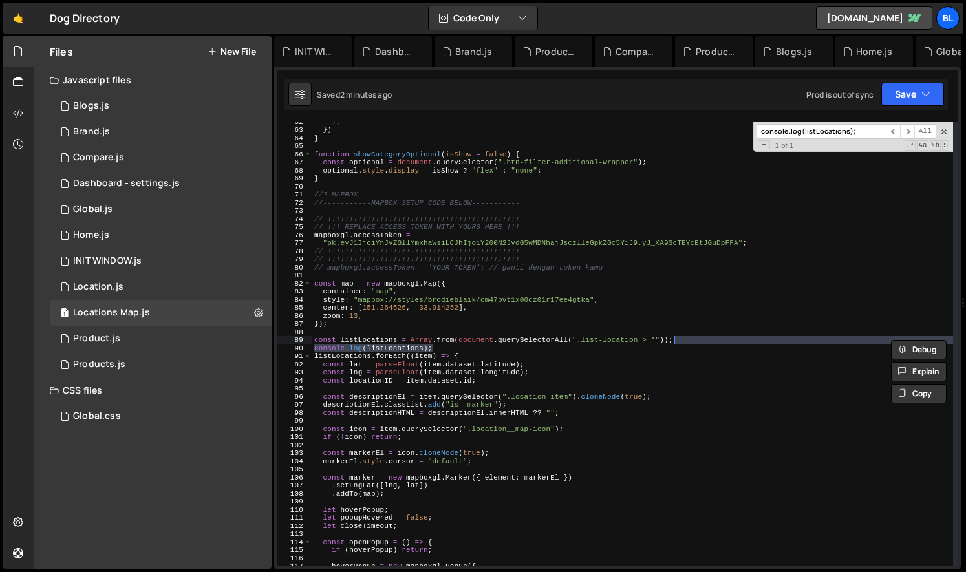
type textarea "const listLocations = Array.from(document.querySelectorAll(".list-location > *"…"
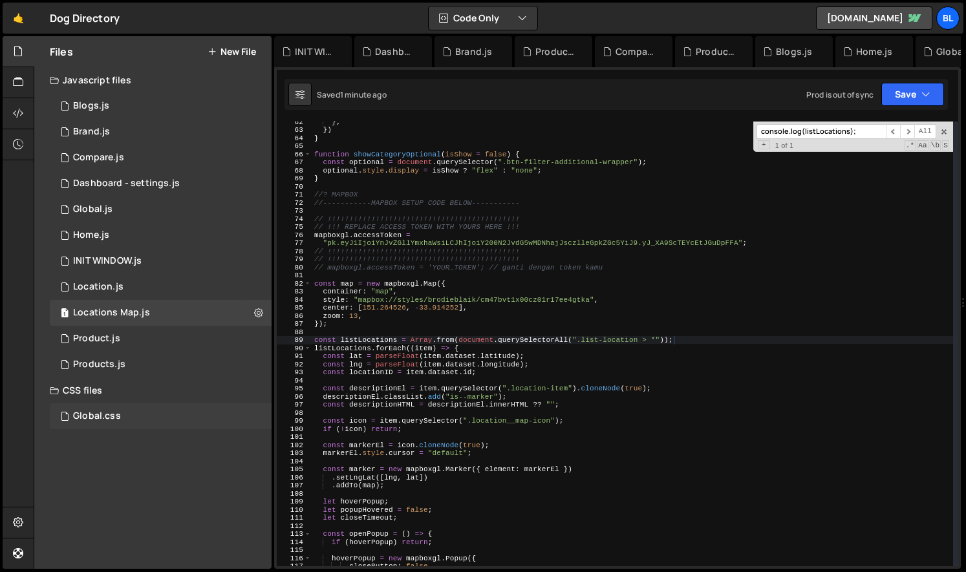
click at [168, 414] on div "Global.css 0" at bounding box center [161, 416] width 222 height 26
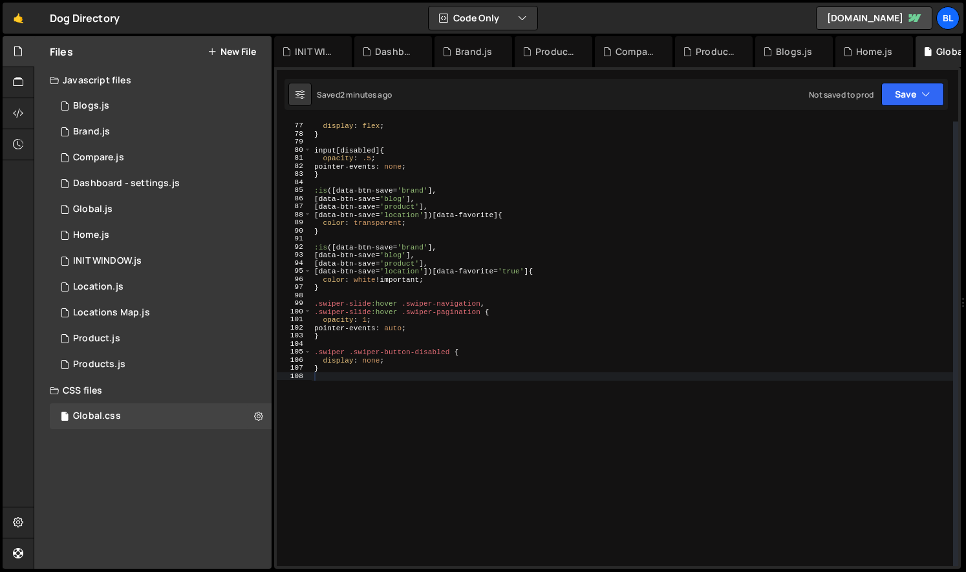
click at [439, 378] on div ".btn-filter-category.btn-filter-category-active .btn-category-close { display :…" at bounding box center [632, 344] width 641 height 461
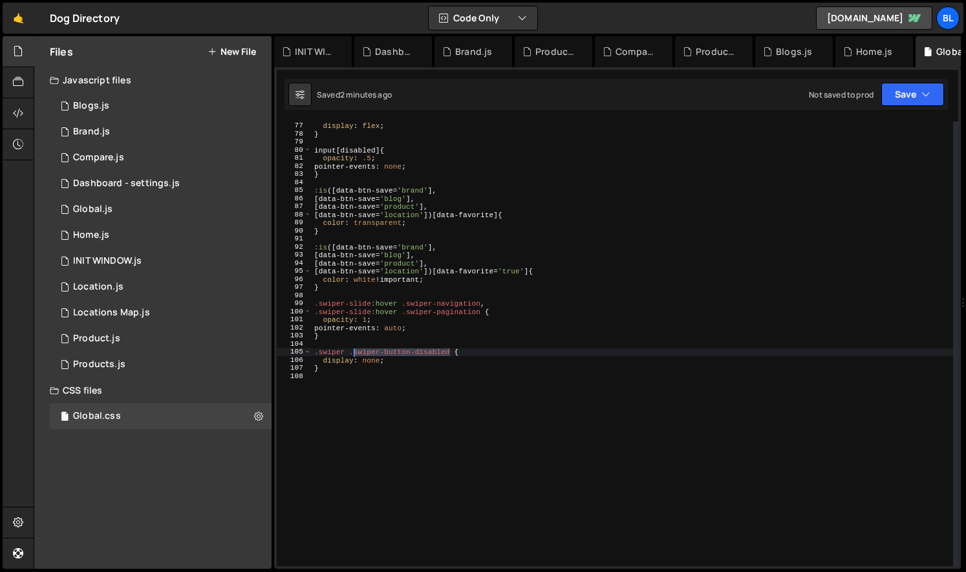
drag, startPoint x: 452, startPoint y: 352, endPoint x: 354, endPoint y: 354, distance: 98.3
click at [354, 354] on div ".btn-filter-category.btn-filter-category-active .btn-category-close { display :…" at bounding box center [632, 344] width 641 height 461
type textarea ".swiper .swiper-button-disabled {"
paste textarea
click at [467, 399] on div ".btn-filter-category.btn-filter-category-active .btn-category-close { display :…" at bounding box center [632, 344] width 641 height 461
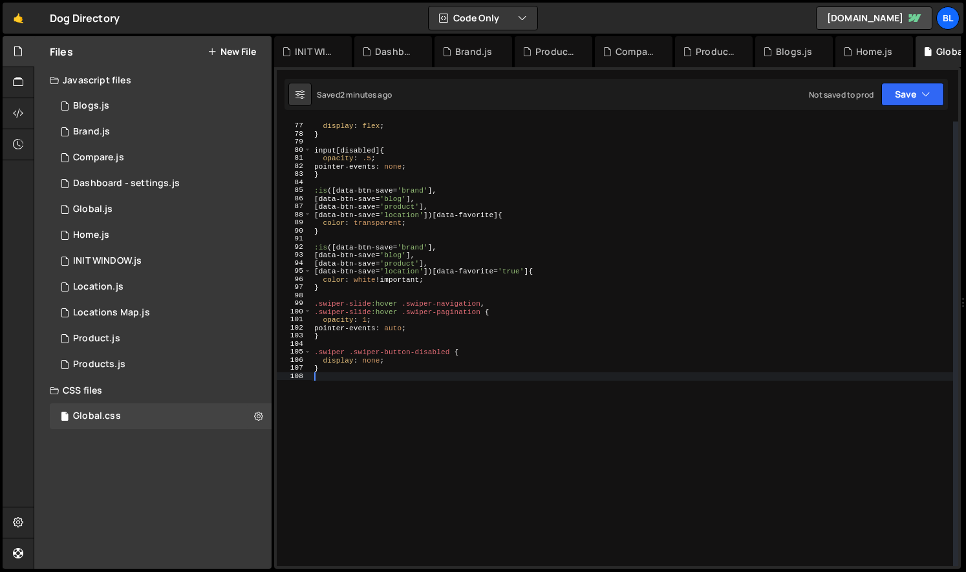
click at [409, 393] on div ".btn-filter-category.btn-filter-category-active .btn-category-close { display :…" at bounding box center [632, 344] width 641 height 461
click at [397, 388] on div ".btn-filter-category.btn-filter-category-active .btn-category-close { display :…" at bounding box center [632, 344] width 641 height 461
click at [381, 359] on div ".btn-filter-category.btn-filter-category-active .btn-category-close { display :…" at bounding box center [632, 344] width 641 height 461
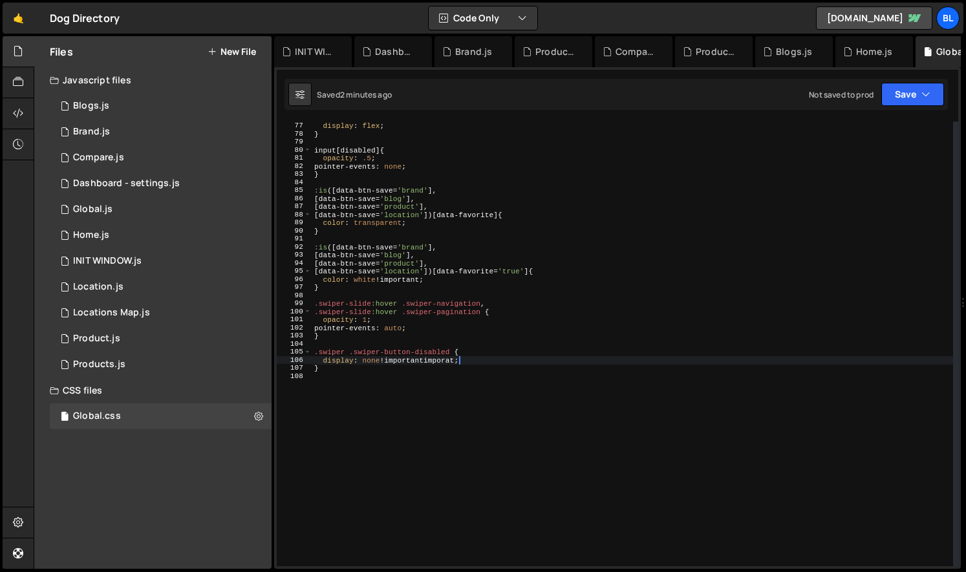
scroll to position [0, 9]
type textarea "display: none !important;"
click at [392, 435] on div ".btn-filter-category.btn-filter-category-active .btn-category-close { display :…" at bounding box center [632, 344] width 641 height 461
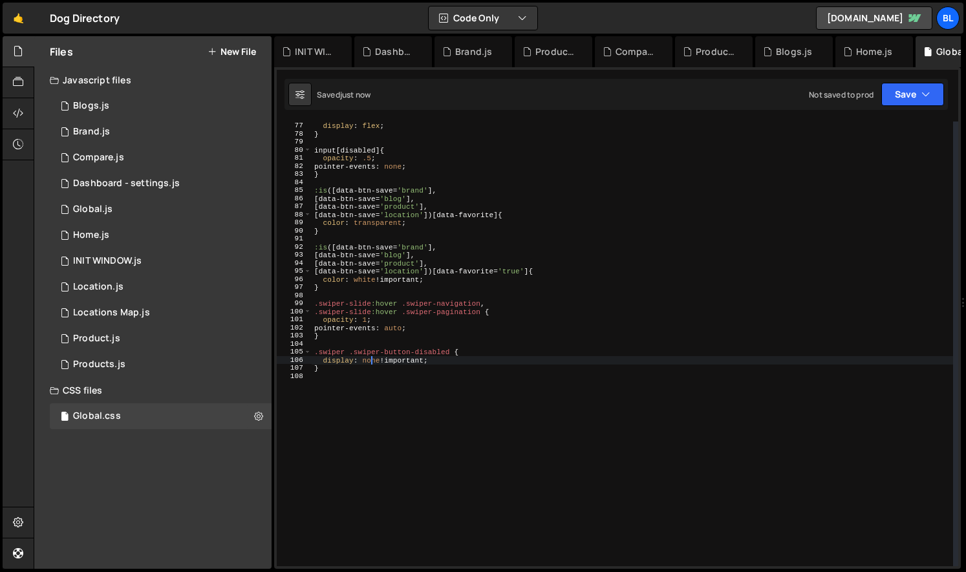
click at [373, 362] on div ".btn-filter-category.btn-filter-category-active .btn-category-close { display :…" at bounding box center [632, 344] width 641 height 461
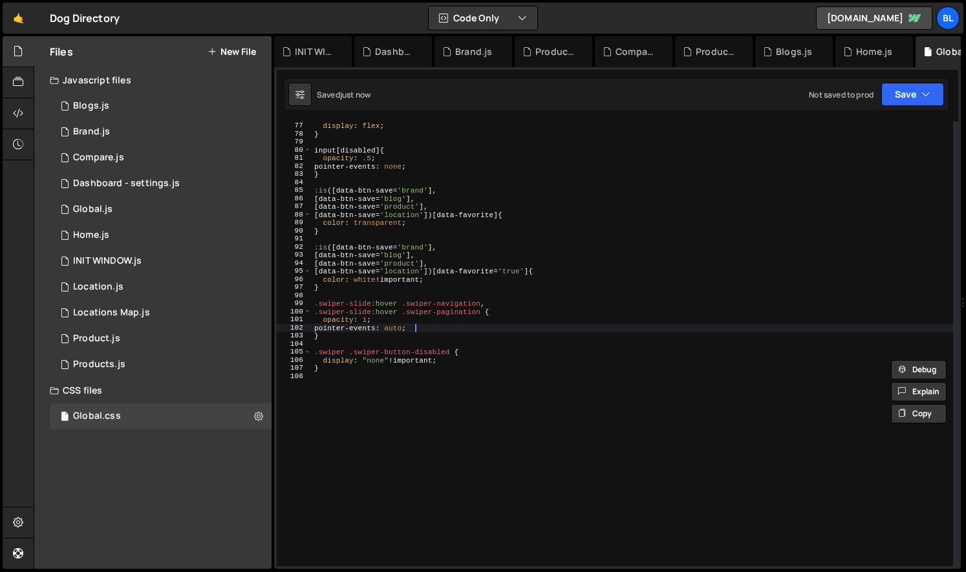
click at [543, 326] on div ".btn-filter-category.btn-filter-category-active .btn-category-close { display :…" at bounding box center [632, 344] width 641 height 461
click at [420, 371] on div ".btn-filter-category.btn-filter-category-active .btn-category-close { display :…" at bounding box center [632, 344] width 641 height 461
type textarea "}"
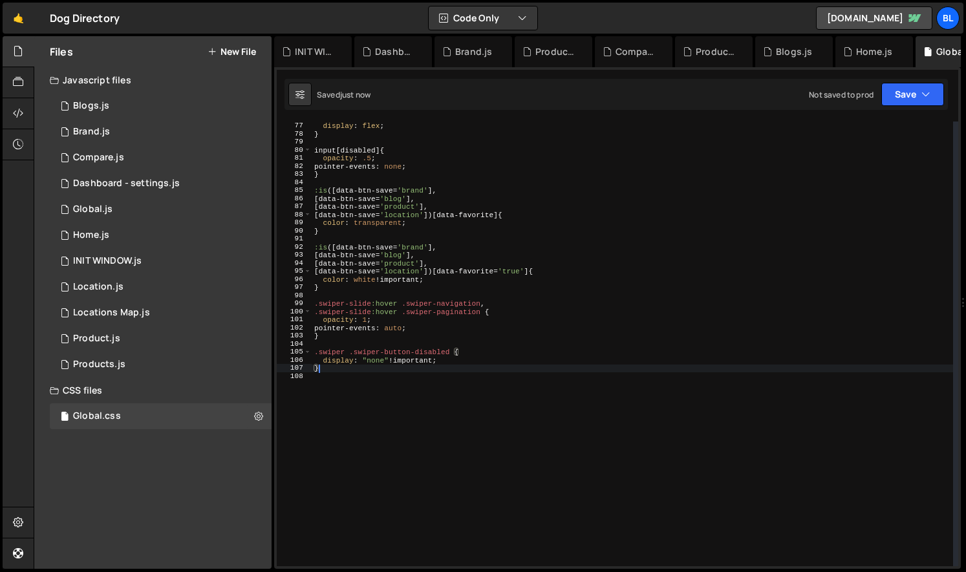
click at [418, 375] on div ".btn-filter-category.btn-filter-category-active .btn-category-close { display :…" at bounding box center [632, 344] width 641 height 461
drag, startPoint x: 347, startPoint y: 354, endPoint x: 282, endPoint y: 356, distance: 64.7
click at [282, 356] on div "76 77 78 79 80 81 82 83 84 85 86 87 88 89 90 91 92 93 94 95 96 97 98 99 100 101…" at bounding box center [617, 344] width 681 height 445
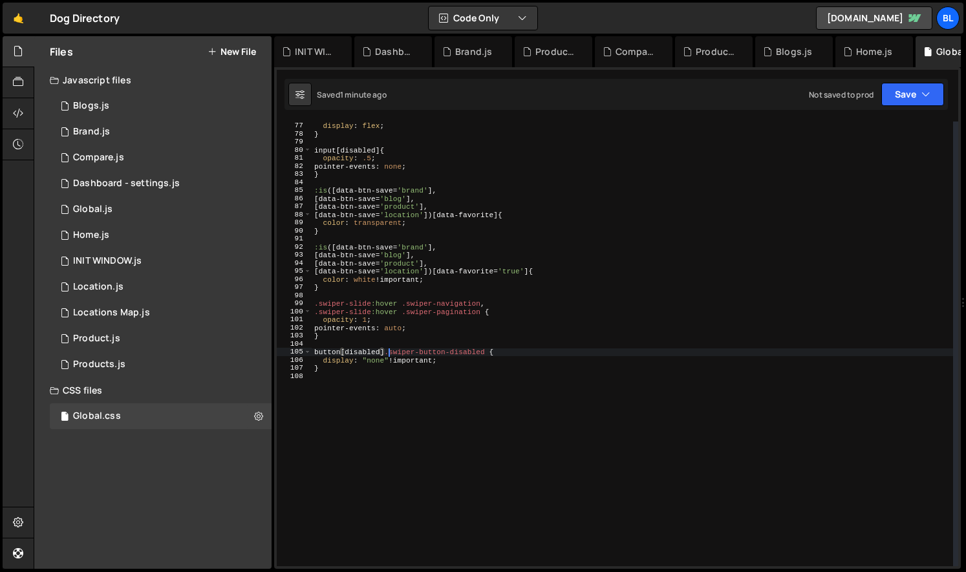
scroll to position [0, 6]
type textarea "button[disabled].swiper-button-disabled {"
click at [411, 388] on div ".btn-filter-category.btn-filter-category-active .btn-category-close { display :…" at bounding box center [632, 344] width 641 height 461
click at [369, 392] on div ".btn-filter-category.btn-filter-category-active .btn-category-close { display :…" at bounding box center [632, 344] width 641 height 461
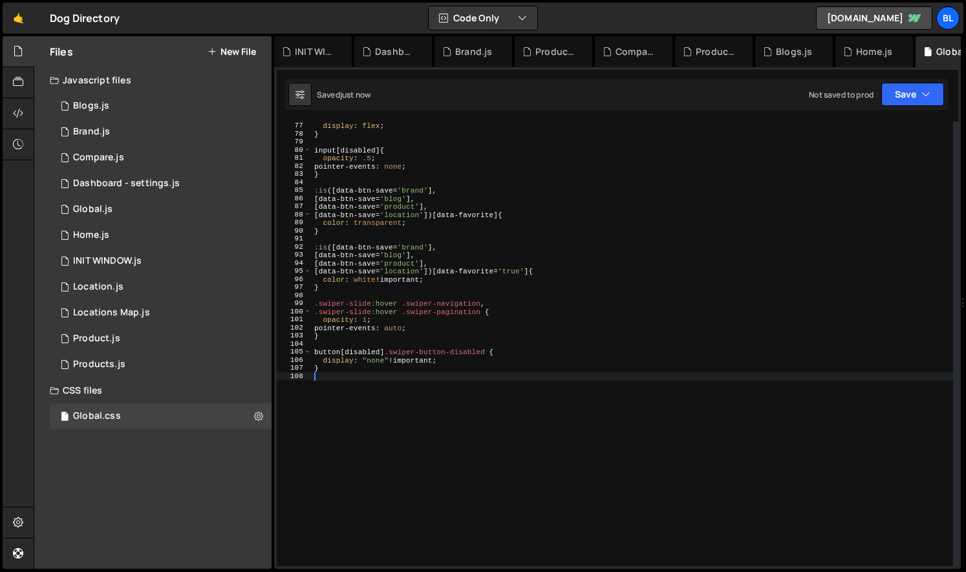
click at [388, 364] on div ".btn-filter-category.btn-filter-category-active .btn-category-close { display :…" at bounding box center [632, 344] width 641 height 461
click at [368, 364] on div ".btn-filter-category.btn-filter-category-active .btn-category-close { display :…" at bounding box center [632, 344] width 641 height 461
paste textarea "none"
type textarea "display: none !important;"
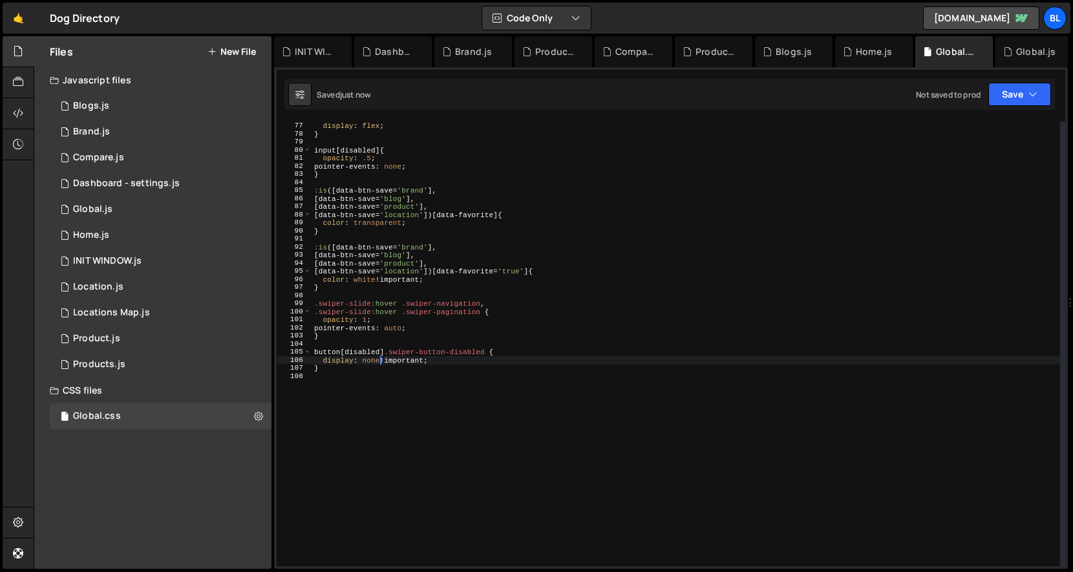
click at [630, 402] on div ".btn-filter-category.btn-filter-category-active .btn-category-close { display :…" at bounding box center [686, 344] width 749 height 461
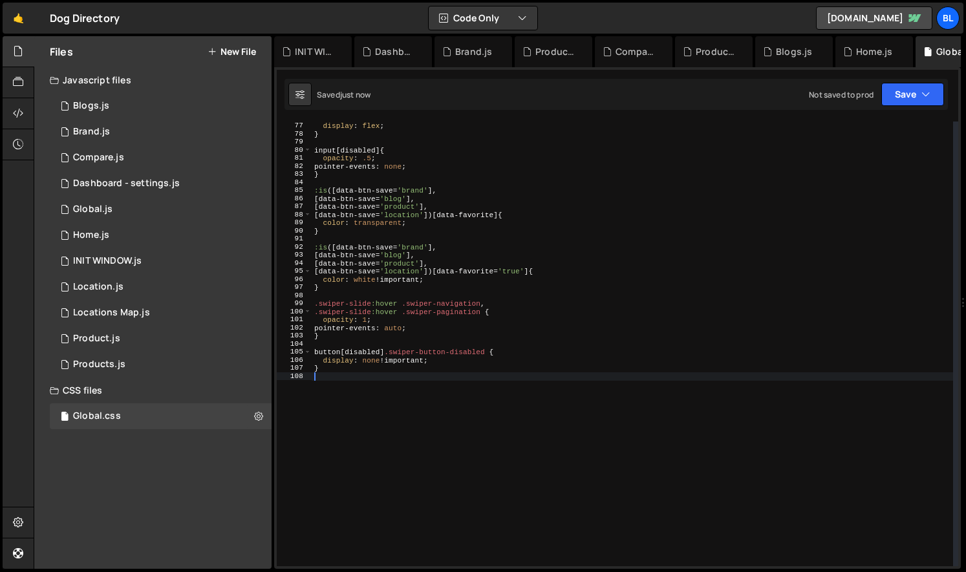
click at [402, 354] on div ".btn-filter-category.btn-filter-category-active .btn-category-close { display :…" at bounding box center [632, 344] width 641 height 461
type textarea "button[disabled].swiper-button-disabled {"
click at [400, 378] on div ".btn-filter-category.btn-filter-category-active .btn-category-close { display :…" at bounding box center [632, 344] width 641 height 461
click at [400, 359] on div ".btn-filter-category.btn-filter-category-active .btn-category-close { display :…" at bounding box center [632, 344] width 641 height 461
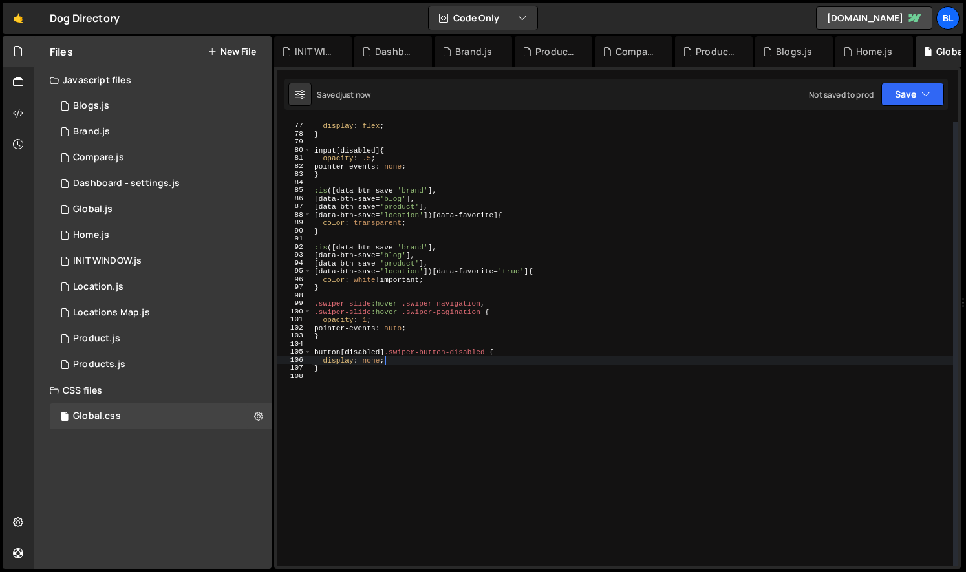
type textarea "display: none;"
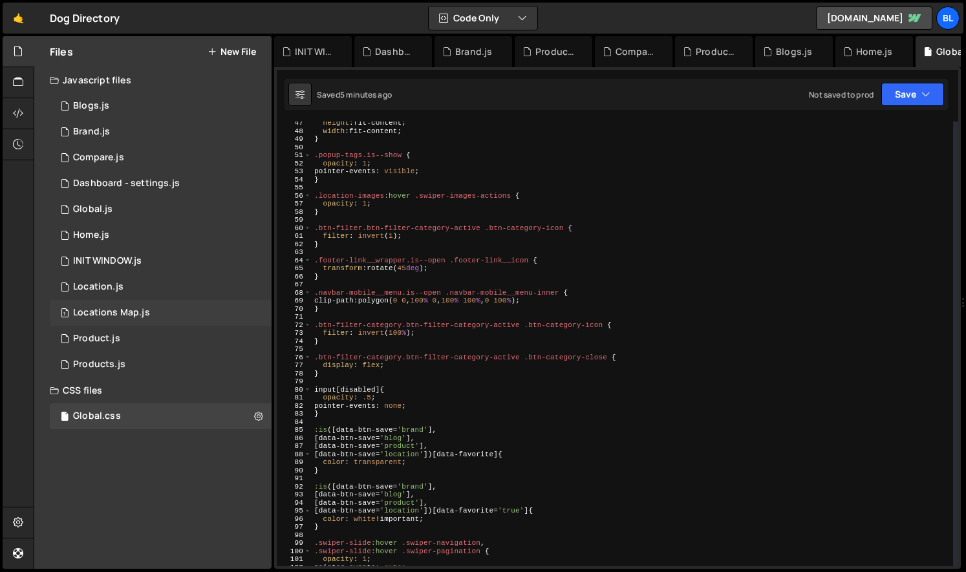
click at [148, 315] on div "1 Locations Map.js 0" at bounding box center [161, 313] width 222 height 26
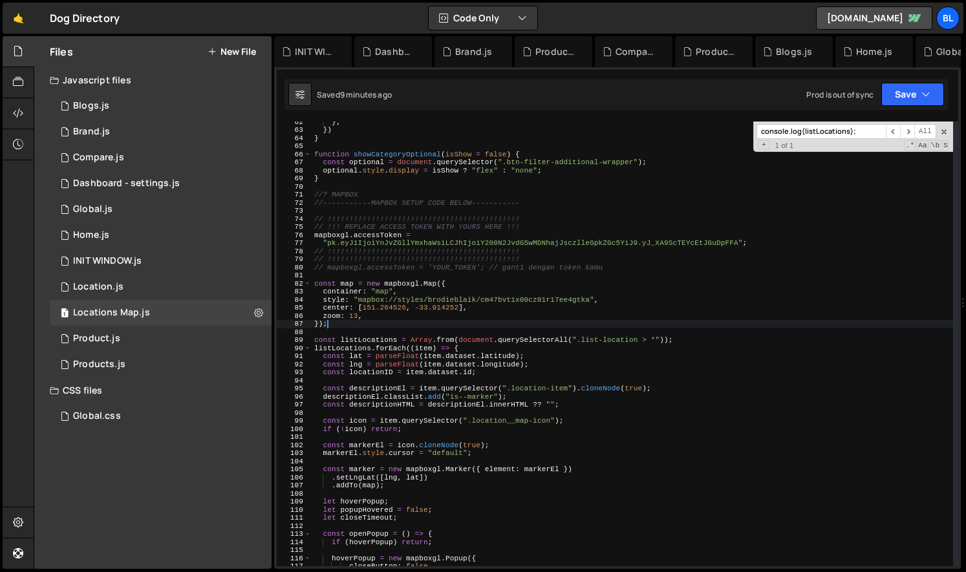
click at [409, 324] on div "} ; }) } function showCategoryOptional ( isShow = false ) { const optional = do…" at bounding box center [632, 348] width 641 height 461
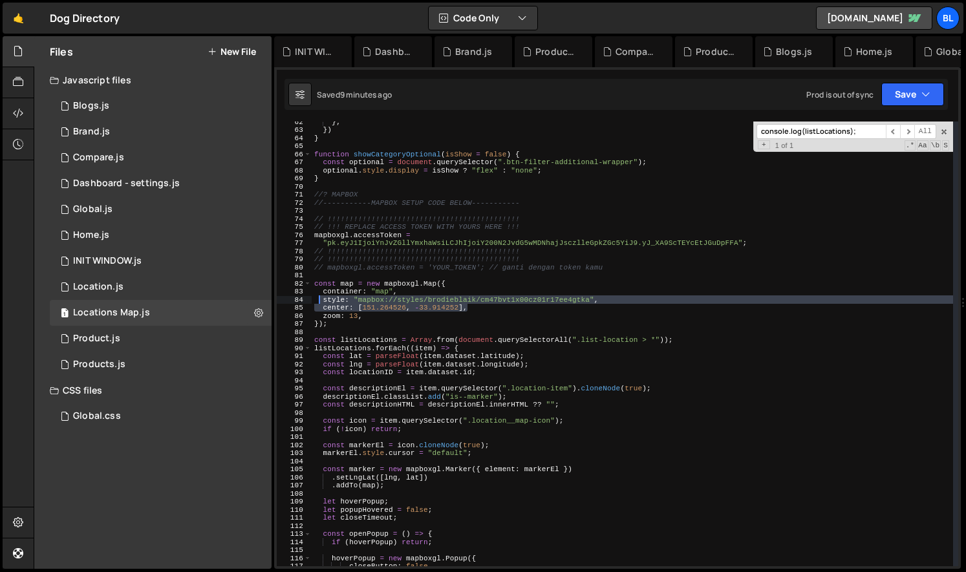
drag, startPoint x: 488, startPoint y: 308, endPoint x: 312, endPoint y: 302, distance: 175.9
click at [312, 302] on div "} ; }) } function showCategoryOptional ( isShow = false ) { const optional = do…" at bounding box center [632, 348] width 641 height 461
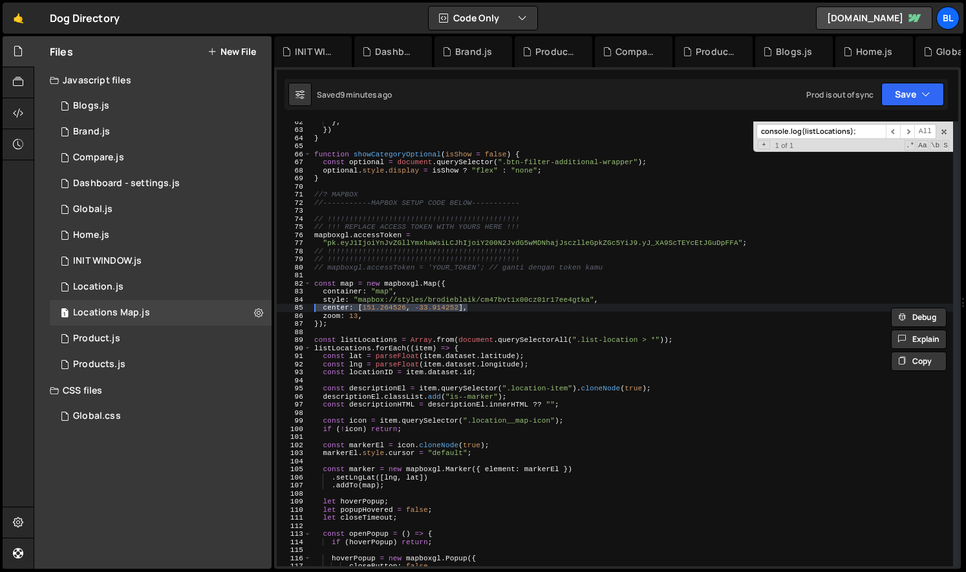
type textarea "// center: [151.264526, -33.914252],"
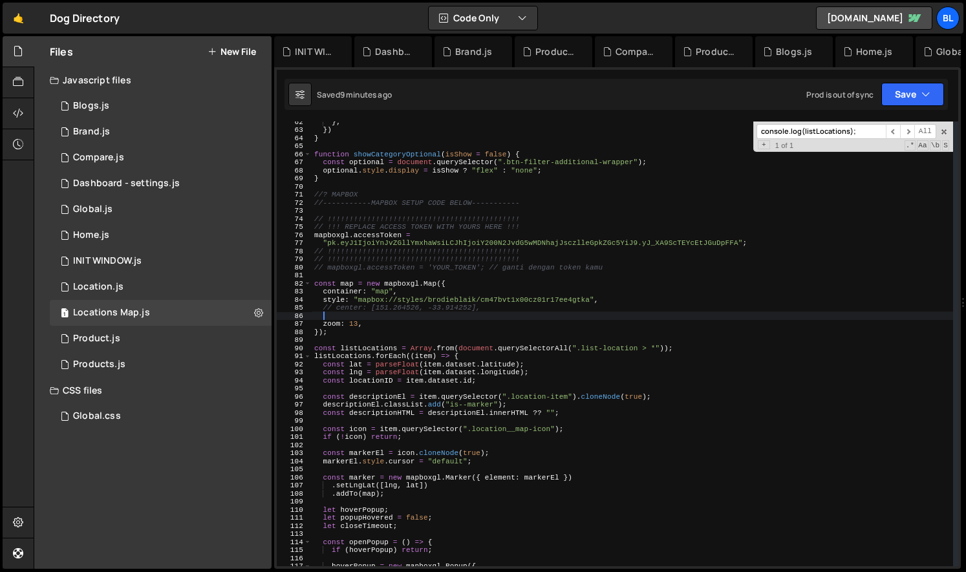
paste textarea "center: [133.7751, -25.2744]"
type textarea "center: [133.7751, -25.2744],"
click at [477, 337] on div "} ; }) } function showCategoryOptional ( isShow = false ) { const optional = do…" at bounding box center [632, 348] width 641 height 461
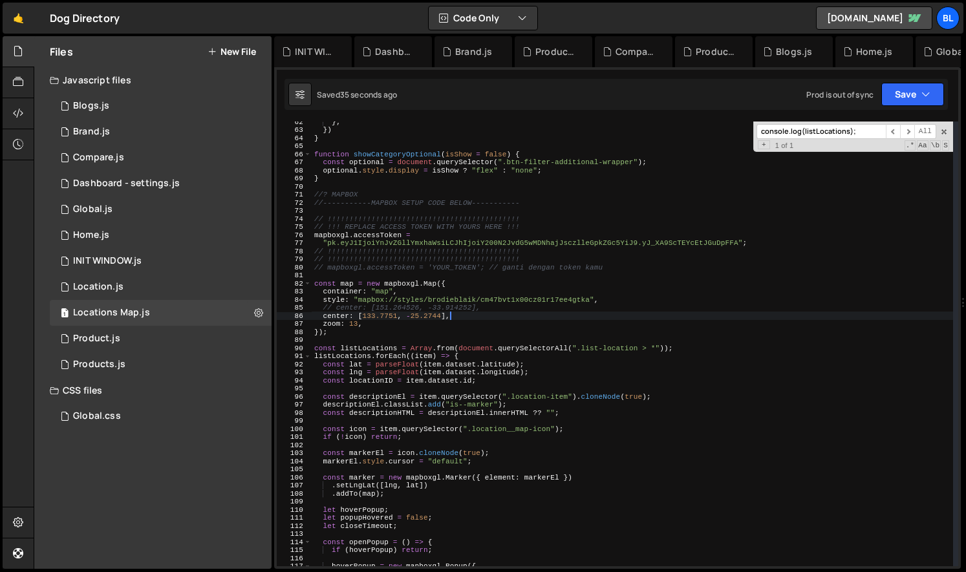
click at [462, 319] on div "} ; }) } function showCategoryOptional ( isShow = false ) { const optional = do…" at bounding box center [632, 348] width 641 height 461
click at [412, 334] on div "} ; }) } function showCategoryOptional ( isShow = false ) { const optional = do…" at bounding box center [632, 348] width 641 height 461
click at [412, 333] on div "} ; }) } function showCategoryOptional ( isShow = false ) { const optional = do…" at bounding box center [632, 348] width 641 height 461
click at [414, 328] on div "} ; }) } function showCategoryOptional ( isShow = false ) { const optional = do…" at bounding box center [632, 348] width 641 height 461
click at [350, 323] on div "} ; }) } function showCategoryOptional ( isShow = false ) { const optional = do…" at bounding box center [632, 348] width 641 height 461
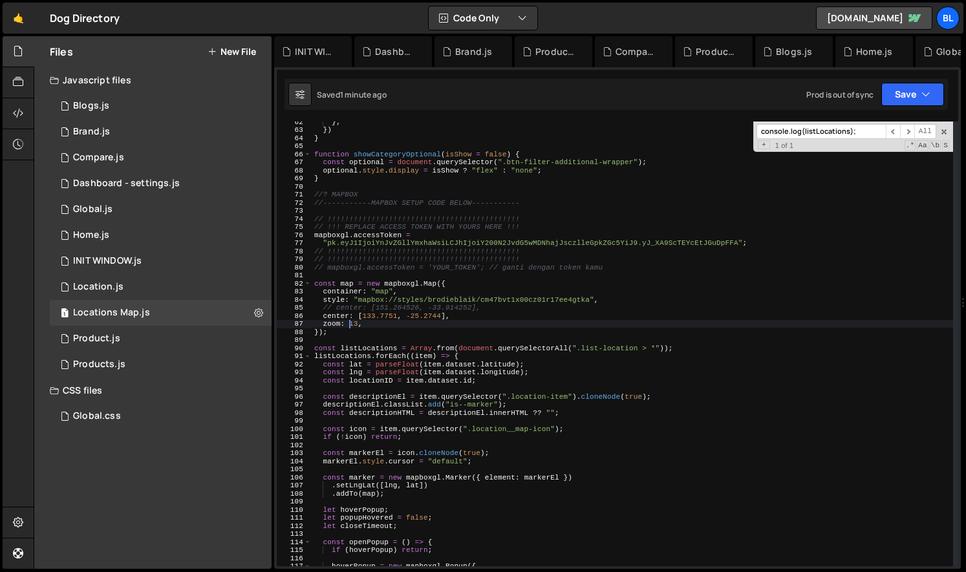
click at [350, 323] on div "} ; }) } function showCategoryOptional ( isShow = false ) { const optional = do…" at bounding box center [632, 348] width 641 height 461
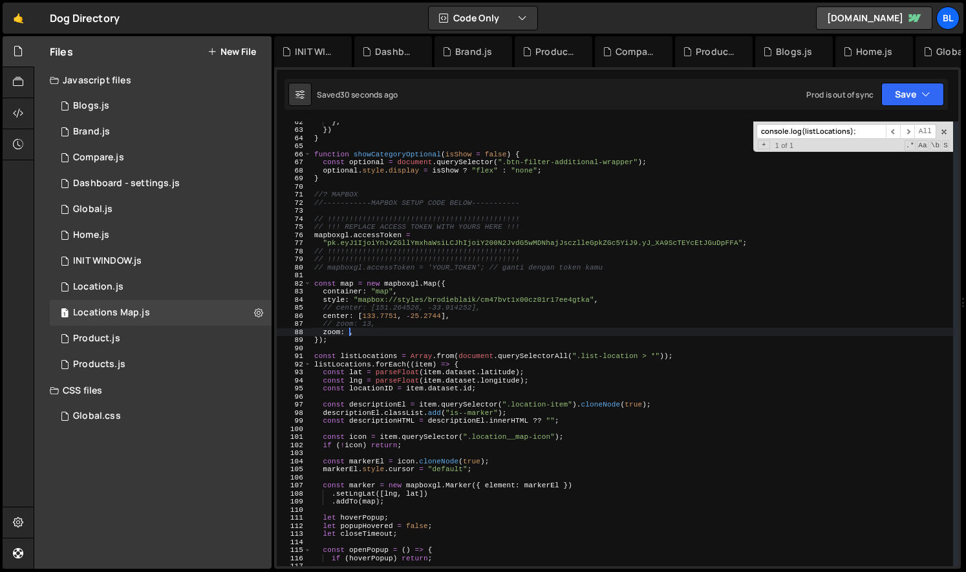
scroll to position [0, 3]
drag, startPoint x: 321, startPoint y: 317, endPoint x: 445, endPoint y: 315, distance: 124.1
click at [445, 315] on div "} ; }) } function showCategoryOptional ( isShow = false ) { const optional = do…" at bounding box center [632, 348] width 641 height 461
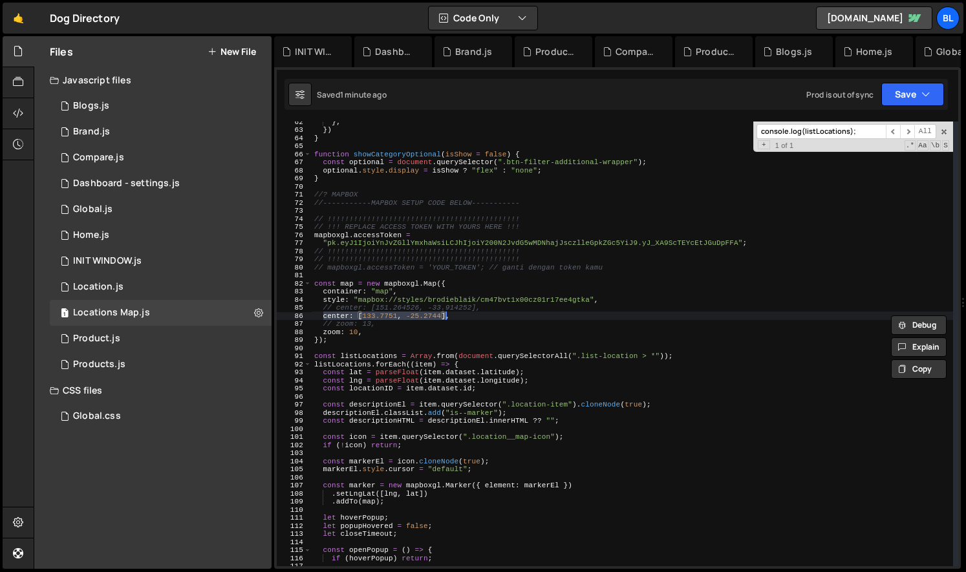
paste textarea "[151.2093, -33.8688"
type textarea "locationCardSwiper();"
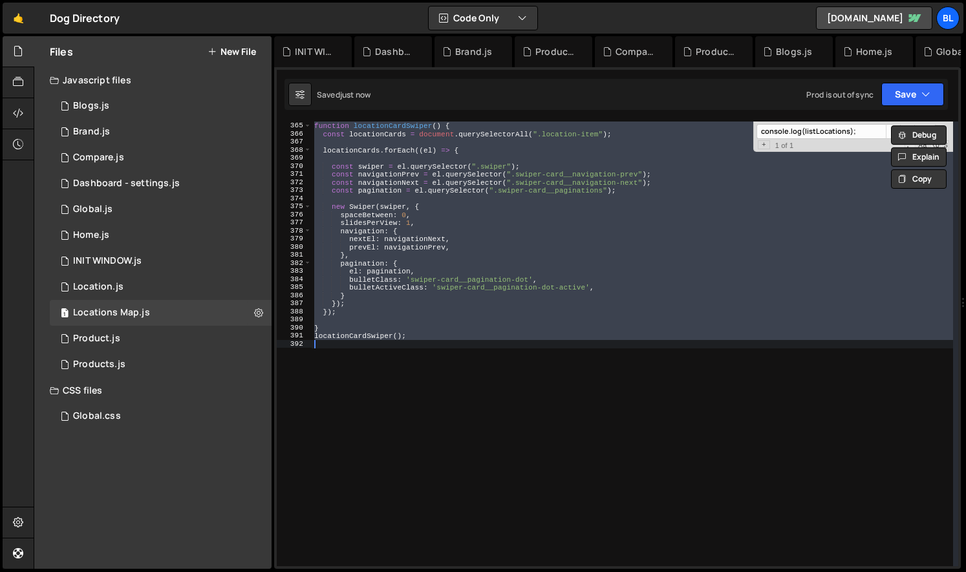
click at [342, 319] on div "// CARD | swiper images function locationCardSwiper ( ) { const locationCards =…" at bounding box center [632, 344] width 641 height 445
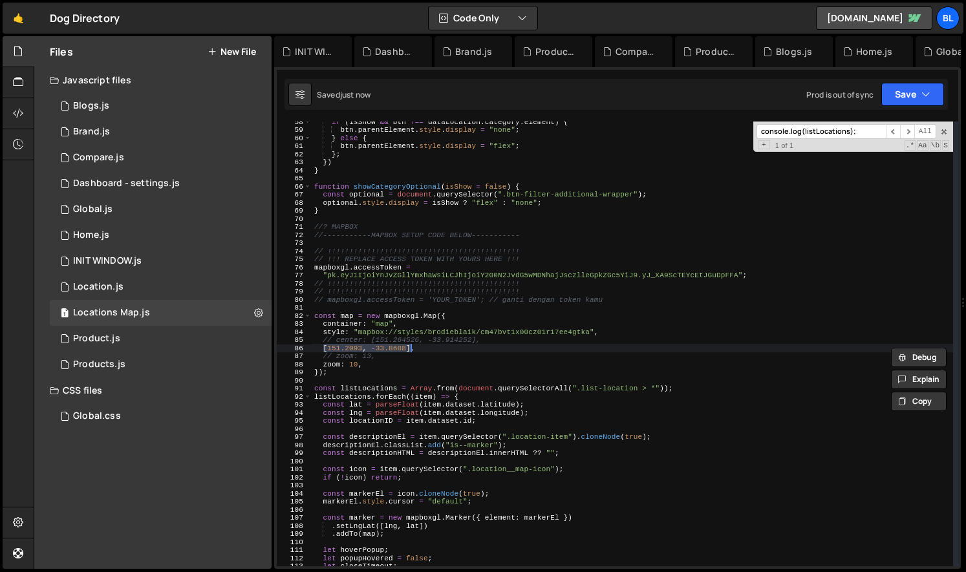
scroll to position [464, 0]
click at [370, 346] on div "if ( isShow && btn !== dataLocation . category . element ) { btn . parentElemen…" at bounding box center [632, 344] width 641 height 445
drag, startPoint x: 359, startPoint y: 350, endPoint x: 445, endPoint y: 347, distance: 86.0
click at [445, 347] on div "if ( isShow && btn !== dataLocation . category . element ) { btn . parentElemen…" at bounding box center [632, 348] width 641 height 461
paste textarea "51.2093, -33.8688"
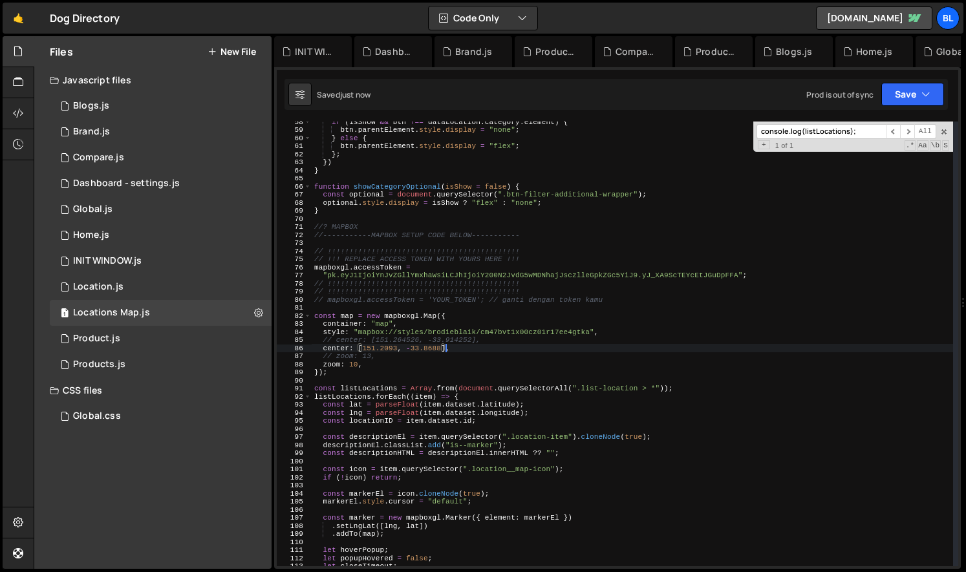
click at [468, 348] on div "if ( isShow && btn !== dataLocation . category . element ) { btn . parentElemen…" at bounding box center [632, 348] width 641 height 461
click at [465, 343] on div "if ( isShow && btn !== dataLocation . category . element ) { btn . parentElemen…" at bounding box center [632, 348] width 641 height 461
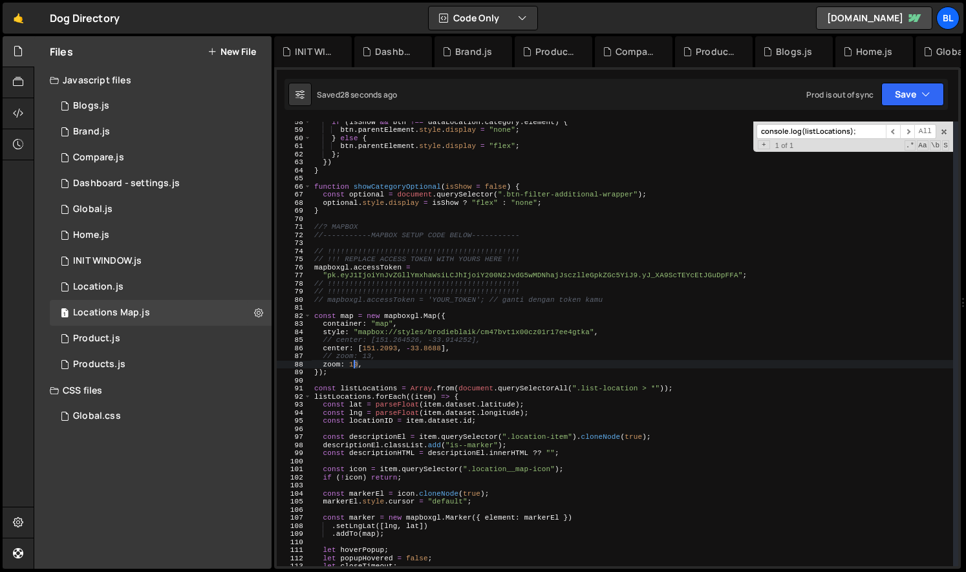
click at [355, 363] on div "if ( isShow && btn !== dataLocation . category . element ) { btn . parentElemen…" at bounding box center [632, 348] width 641 height 461
click at [398, 367] on div "if ( isShow && btn !== dataLocation . category . element ) { btn . parentElemen…" at bounding box center [632, 348] width 641 height 461
type textarea "zoom: 13,"
click at [142, 288] on div "1 Location.js 0" at bounding box center [161, 287] width 222 height 26
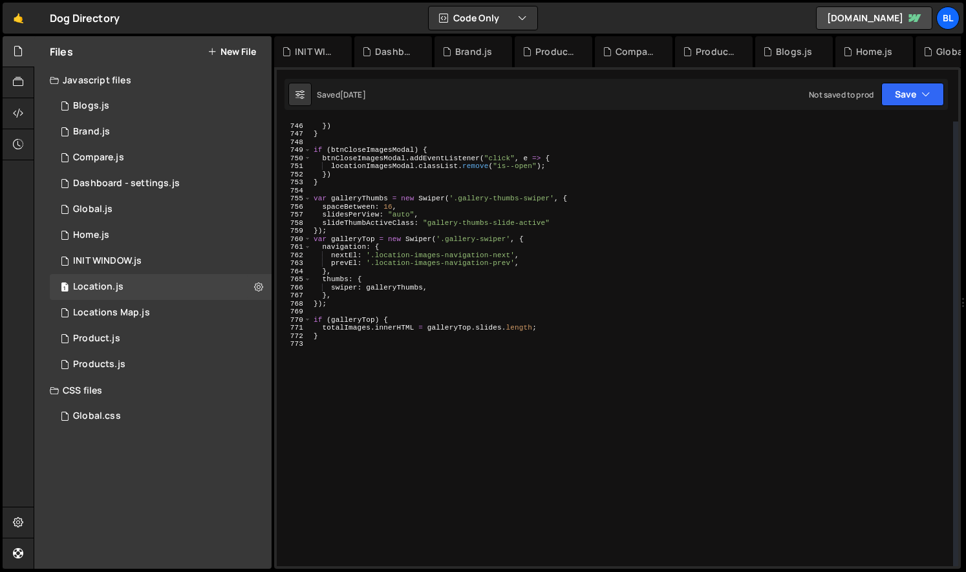
scroll to position [6068, 0]
click at [386, 394] on div "locationImagesModal . classList . add ( "is--open" ) ; }) } if ( btnCloseImages…" at bounding box center [632, 344] width 642 height 461
paste textarea "location-similiar__swiper"
type textarea "location-similiar__swiper"
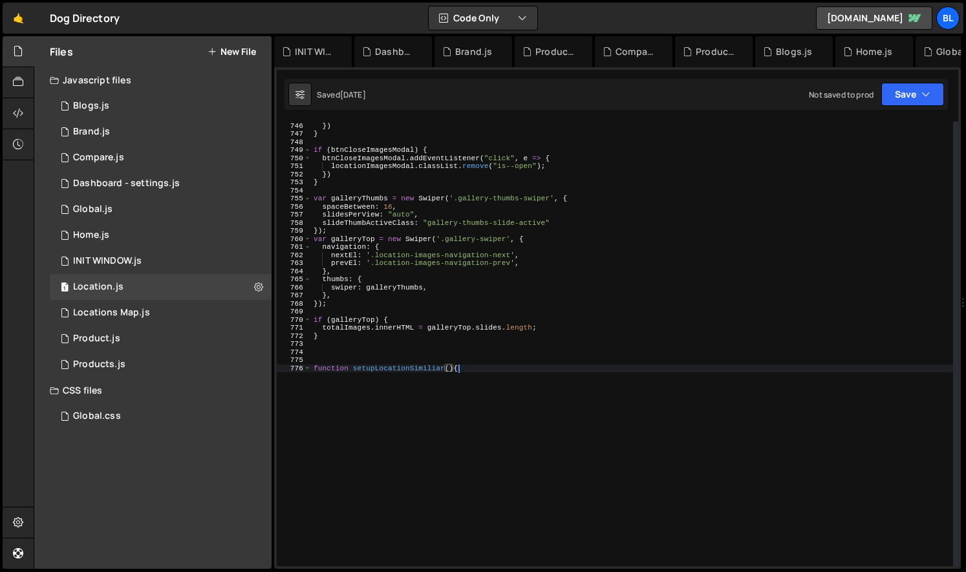
type textarea "function setupLocationSimiliar(){"
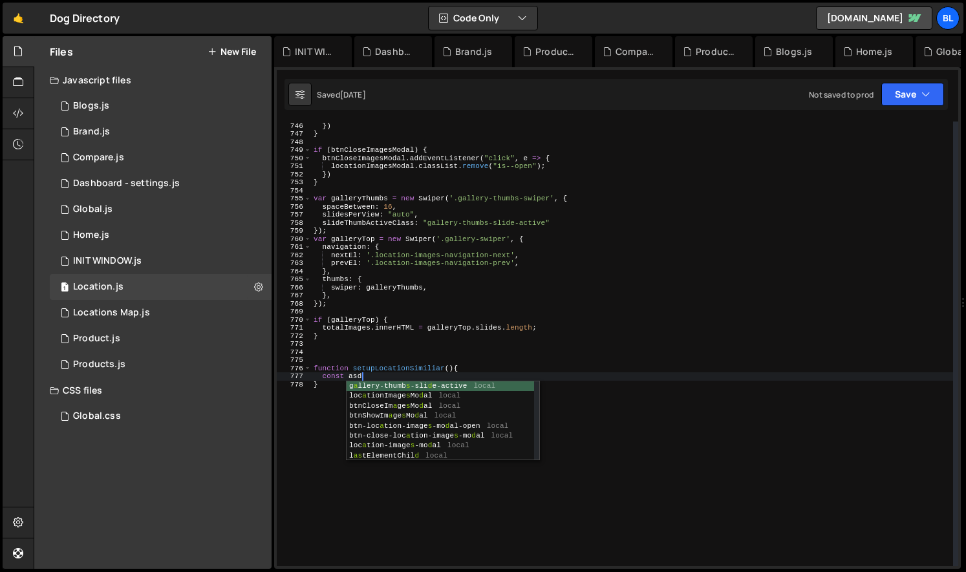
scroll to position [0, 3]
paste textarea "location-similiar__swiper"
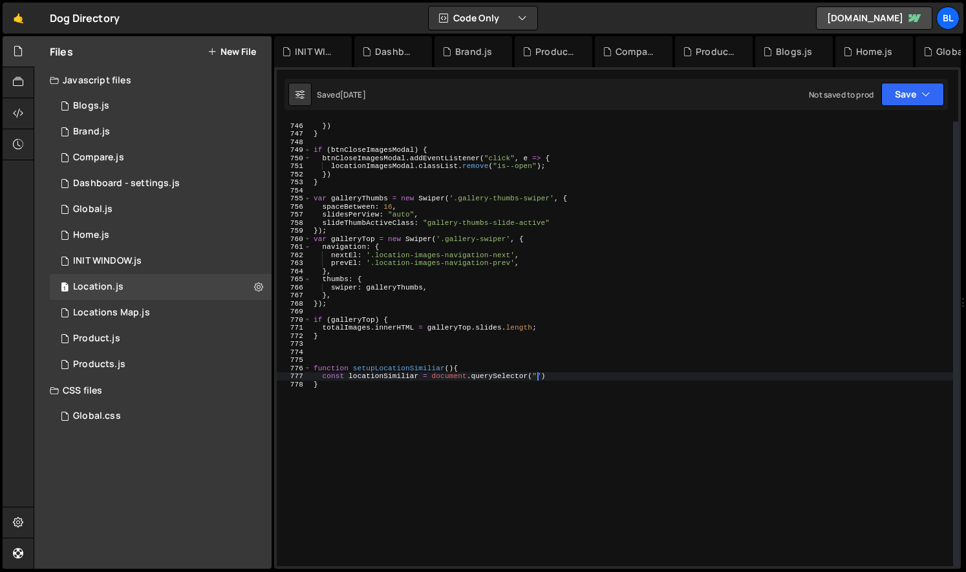
scroll to position [0, 19]
paste textarea "location-similiar__swiper")"
type textarea "const locationSimiliar = document.querySelector(".location-similiar__swiper");"
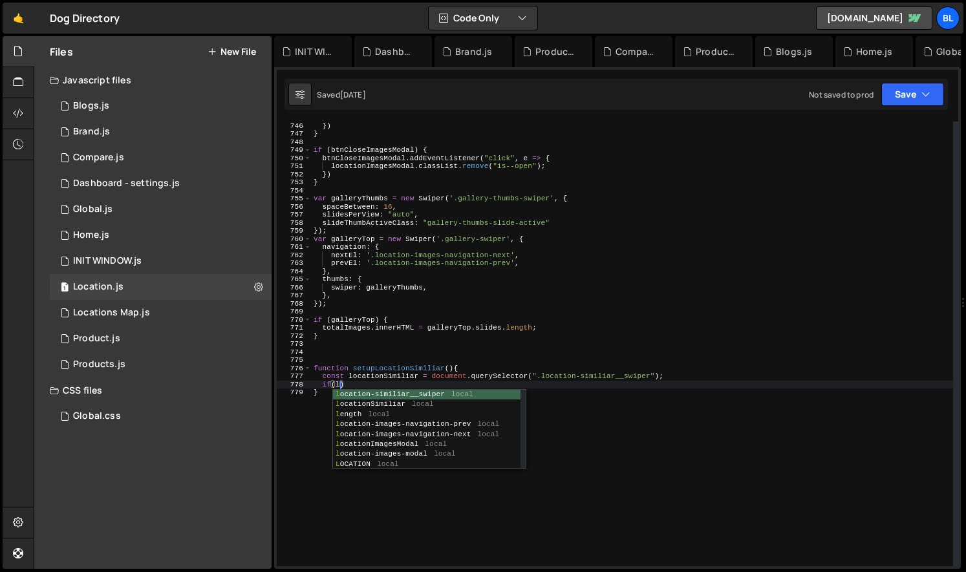
scroll to position [0, 3]
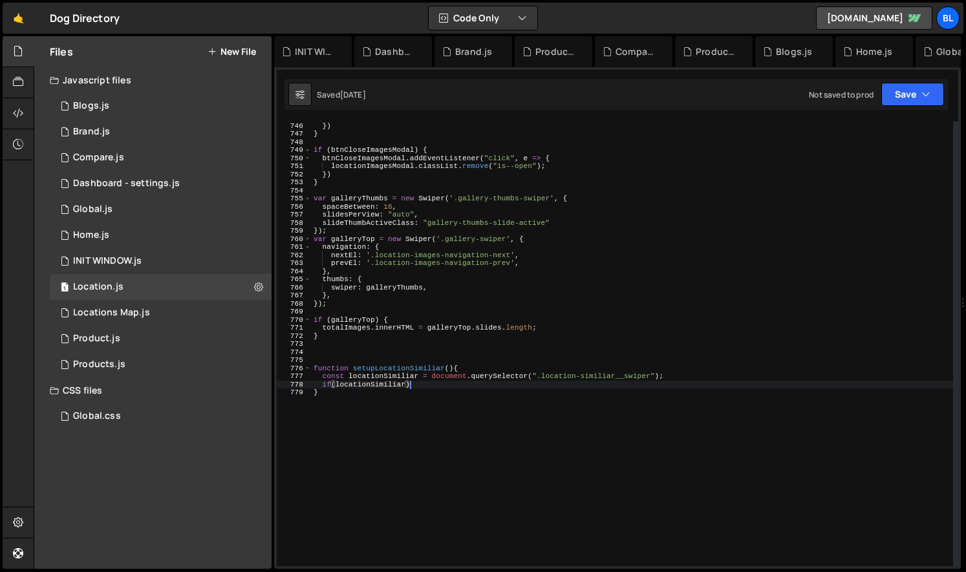
type textarea "if(locationSimiliar){"
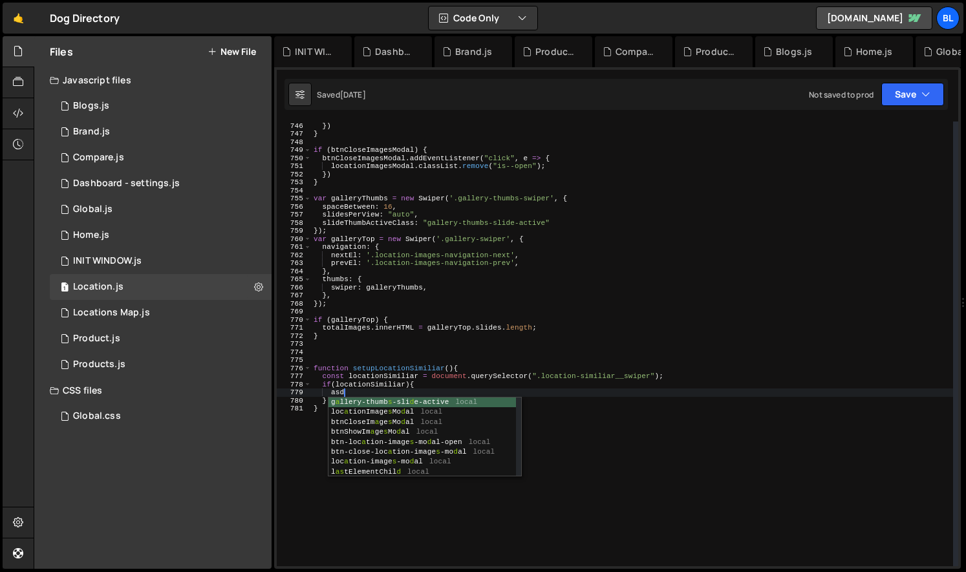
type textarea "a"
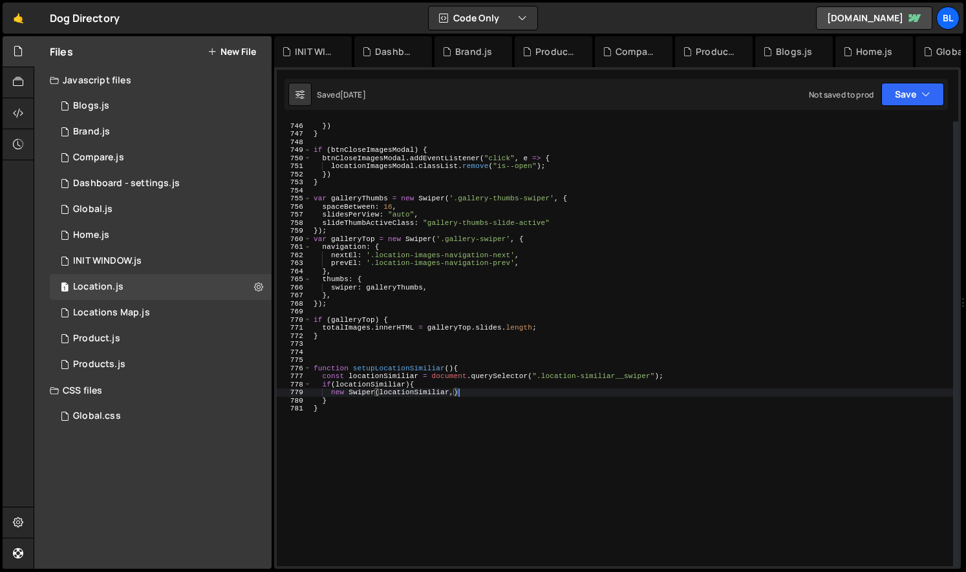
scroll to position [0, 12]
type textarea "new Swiper(locationSimiliar,);"
click at [157, 304] on div "1 Locations Map.js 0" at bounding box center [161, 313] width 222 height 26
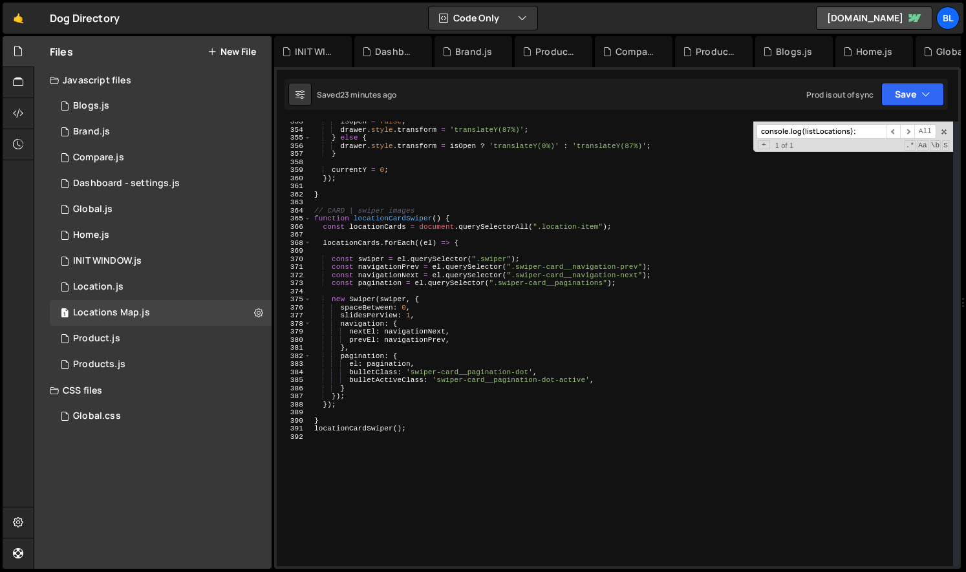
scroll to position [2848, 0]
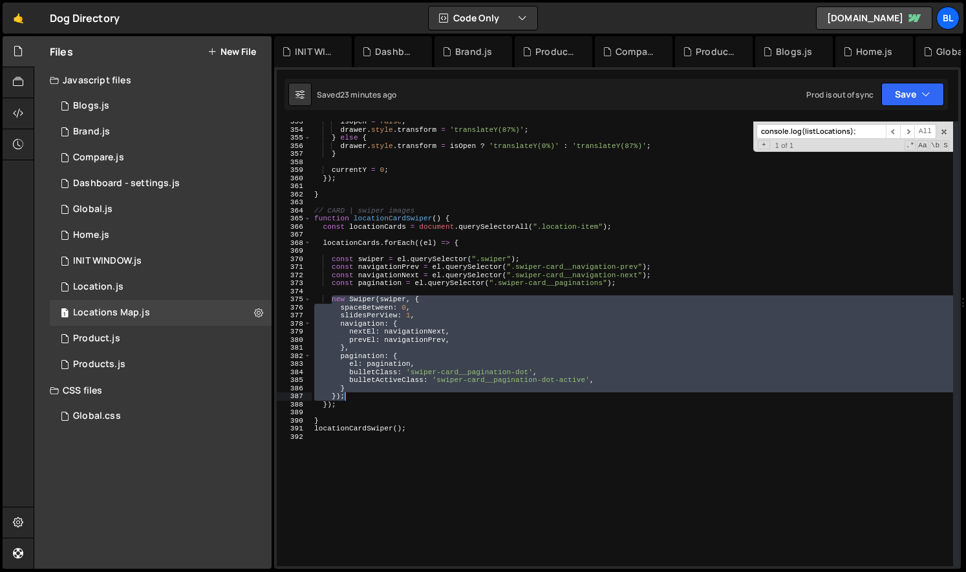
drag, startPoint x: 332, startPoint y: 307, endPoint x: 364, endPoint y: 396, distance: 94.7
click at [364, 396] on div "isOpen = false ; drawer . style . transform = 'translateY(87%)' ; } else { draw…" at bounding box center [632, 348] width 641 height 461
type textarea "} });"
drag, startPoint x: 144, startPoint y: 292, endPoint x: 152, endPoint y: 293, distance: 7.9
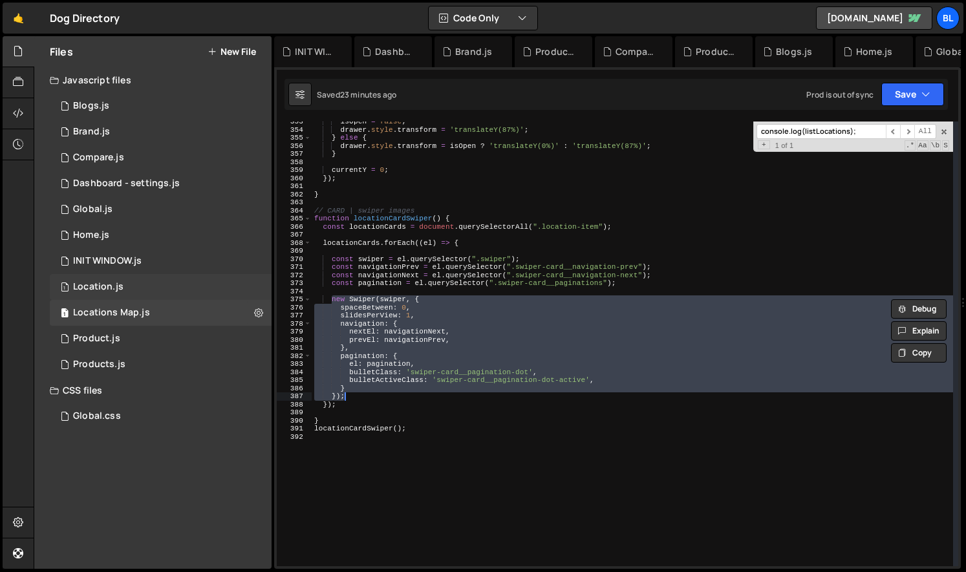
click at [144, 292] on div "1 Location.js 0" at bounding box center [161, 287] width 222 height 26
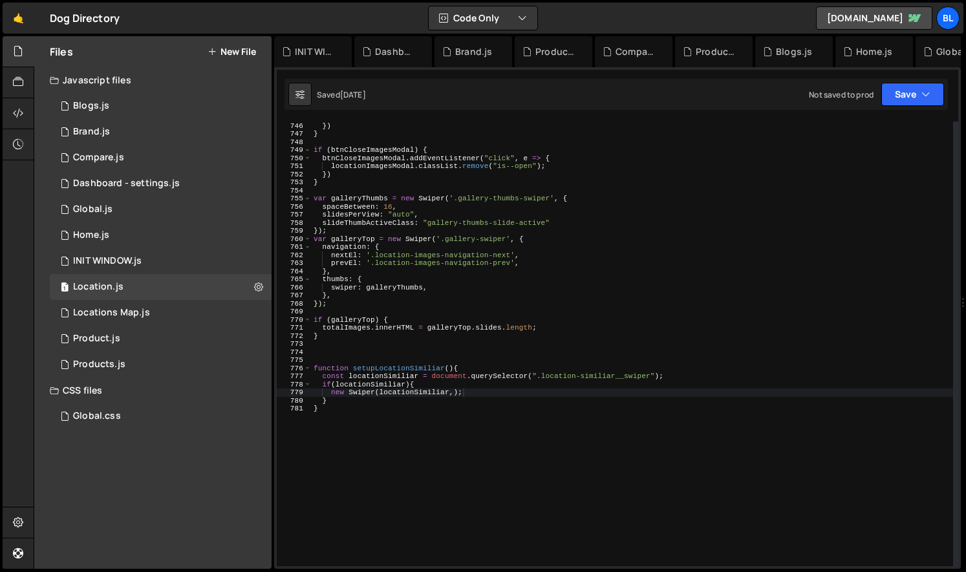
scroll to position [22697, 0]
click at [463, 395] on div "locationImagesModal . classList . add ( "is--open" ) ; }) } if ( btnCloseImages…" at bounding box center [632, 344] width 642 height 461
click at [485, 392] on div "locationImagesModal . classList . add ( "is--open" ) ; }) } if ( btnCloseImages…" at bounding box center [632, 344] width 642 height 461
paste textarea "});"
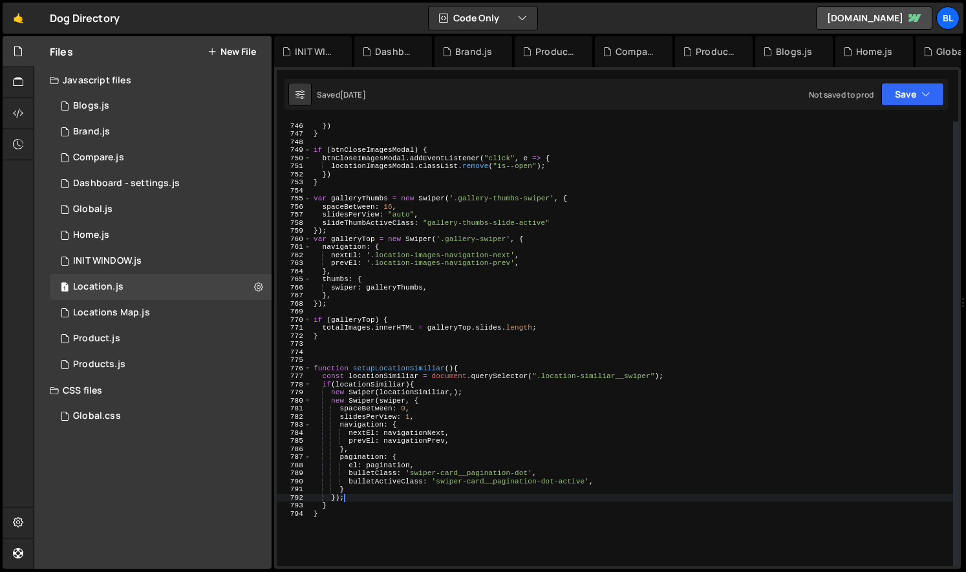
click at [454, 383] on div "locationImagesModal . classList . add ( "is--open" ) ; }) } if ( btnCloseImages…" at bounding box center [632, 344] width 642 height 461
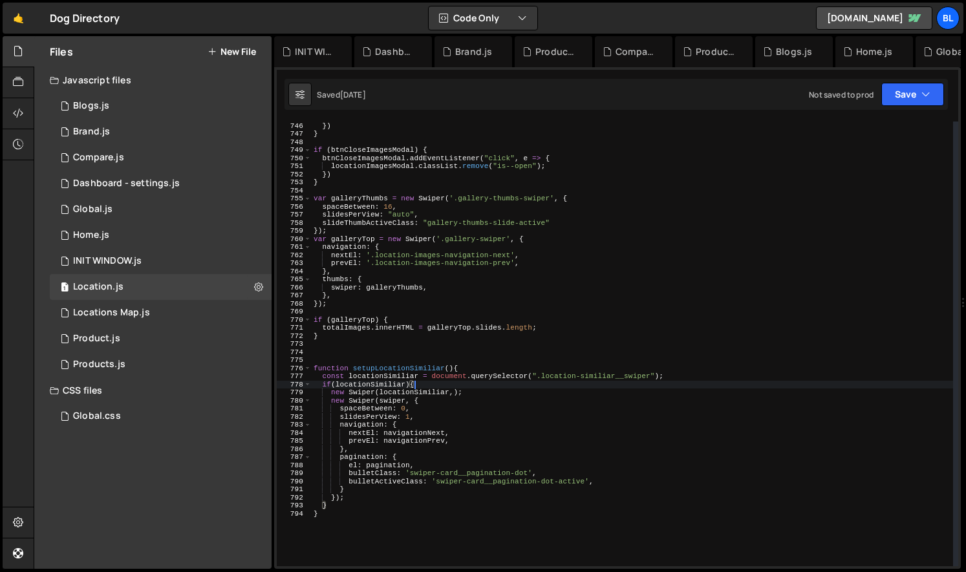
click at [473, 394] on div "locationImagesModal . classList . add ( "is--open" ) ; }) } if ( btnCloseImages…" at bounding box center [632, 344] width 642 height 461
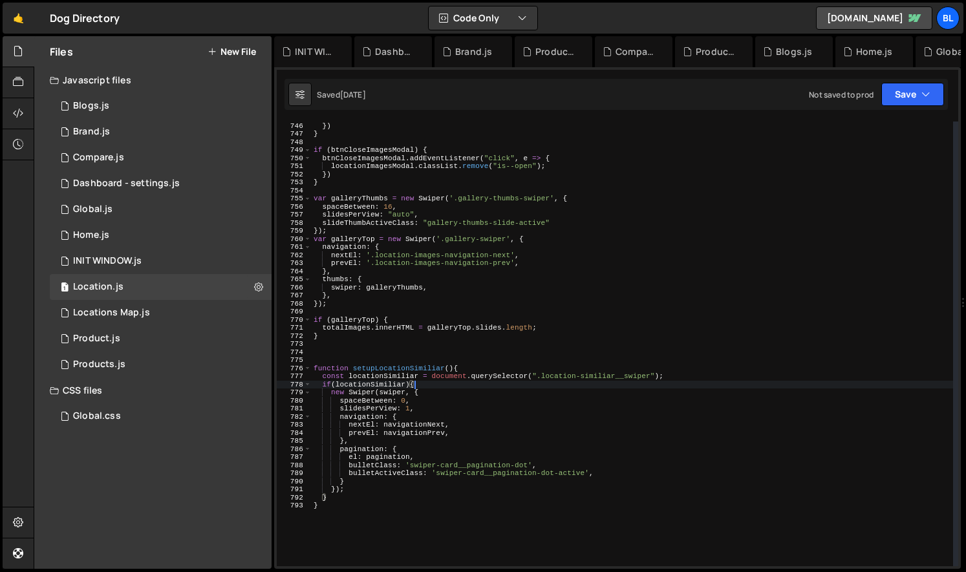
click at [386, 378] on div "locationImagesModal . classList . add ( "is--open" ) ; }) } if ( btnCloseImages…" at bounding box center [632, 344] width 642 height 461
click at [390, 392] on div "locationImagesModal . classList . add ( "is--open" ) ; }) } if ( btnCloseImages…" at bounding box center [632, 344] width 642 height 461
paste textarea "locationSimilia"
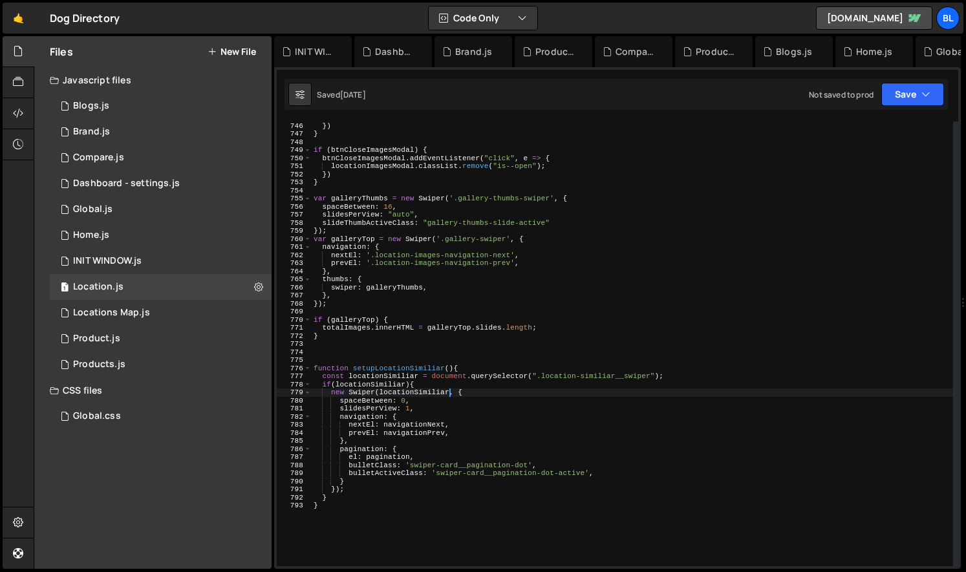
click at [403, 378] on div "locationImagesModal . classList . add ( "is--open" ) ; }) } if ( btnCloseImages…" at bounding box center [632, 344] width 642 height 461
click at [411, 372] on div "locationImagesModal . classList . add ( "is--open" ) ; }) } if ( btnCloseImages…" at bounding box center [632, 344] width 642 height 461
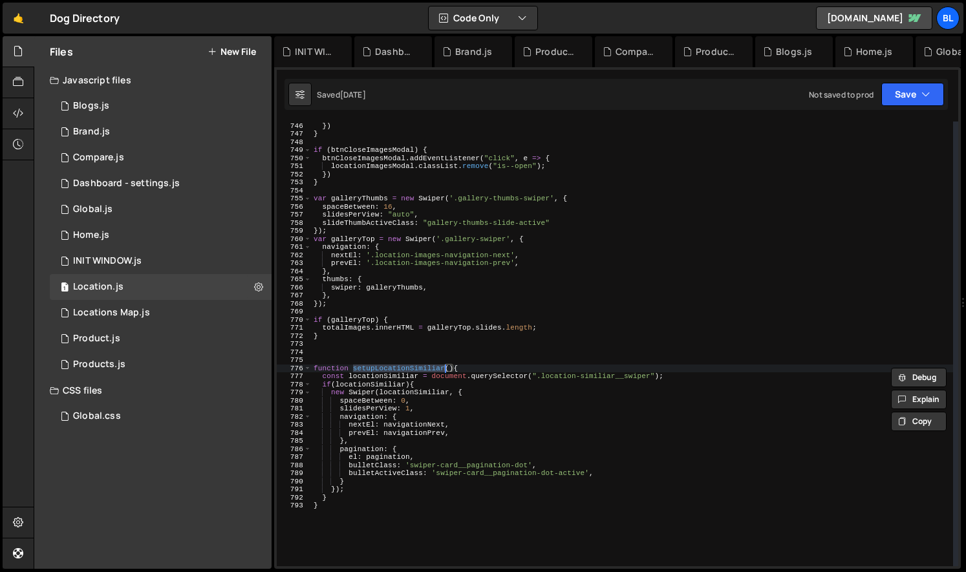
click at [398, 375] on div "locationImagesModal . classList . add ( "is--open" ) ; }) } if ( btnCloseImages…" at bounding box center [632, 344] width 642 height 461
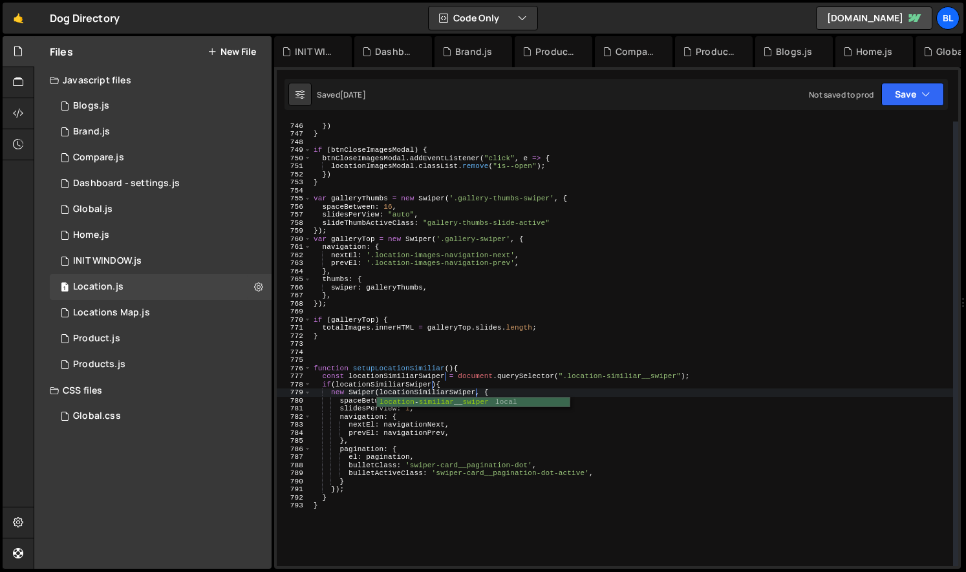
click at [429, 453] on div "locationImagesModal . classList . add ( "is--open" ) ; }) } if ( btnCloseImages…" at bounding box center [632, 344] width 642 height 461
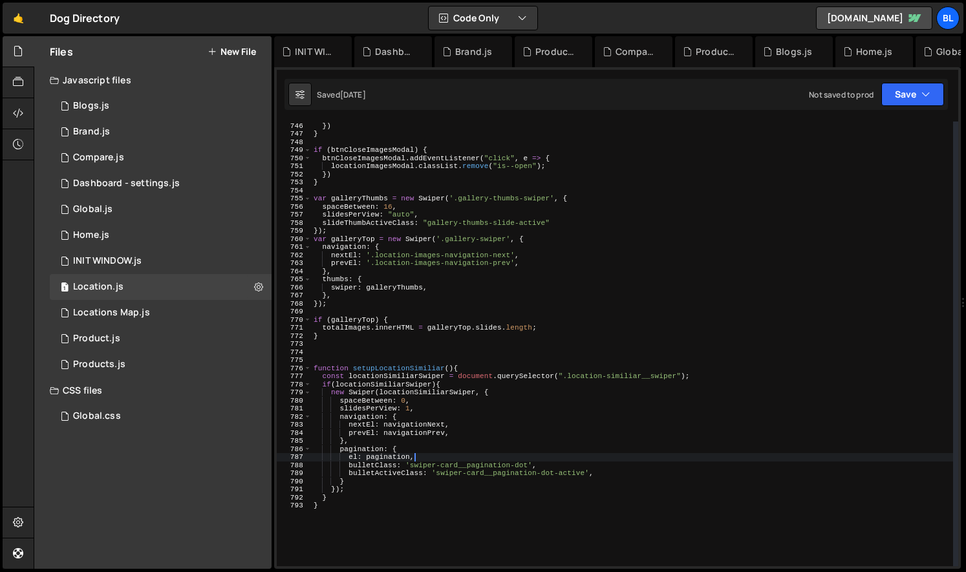
click at [425, 420] on div "locationImagesModal . classList . add ( "is--open" ) ; }) } if ( btnCloseImages…" at bounding box center [632, 344] width 642 height 461
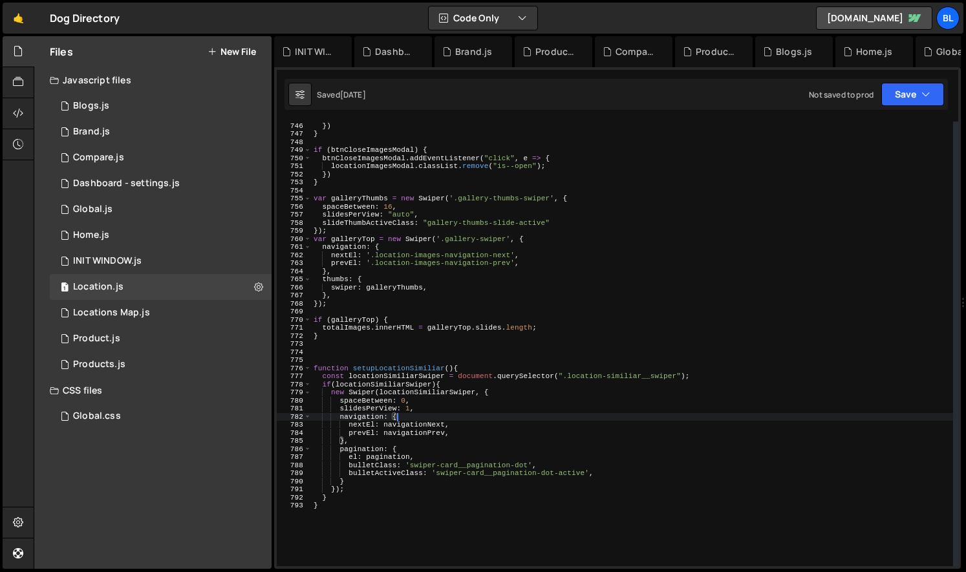
click at [425, 420] on div "locationImagesModal . classList . add ( "is--open" ) ; }) } if ( btnCloseImages…" at bounding box center [632, 344] width 642 height 461
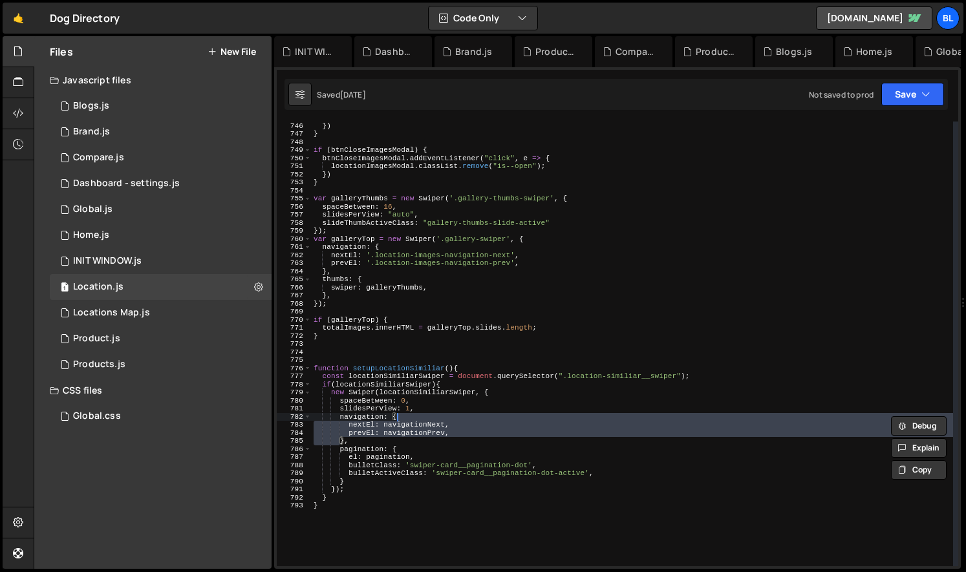
click at [493, 427] on div "locationImagesModal . classList . add ( "is--open" ) ; }) } if ( btnCloseImages…" at bounding box center [632, 344] width 642 height 461
type textarea "nextEl: navigationNext,"
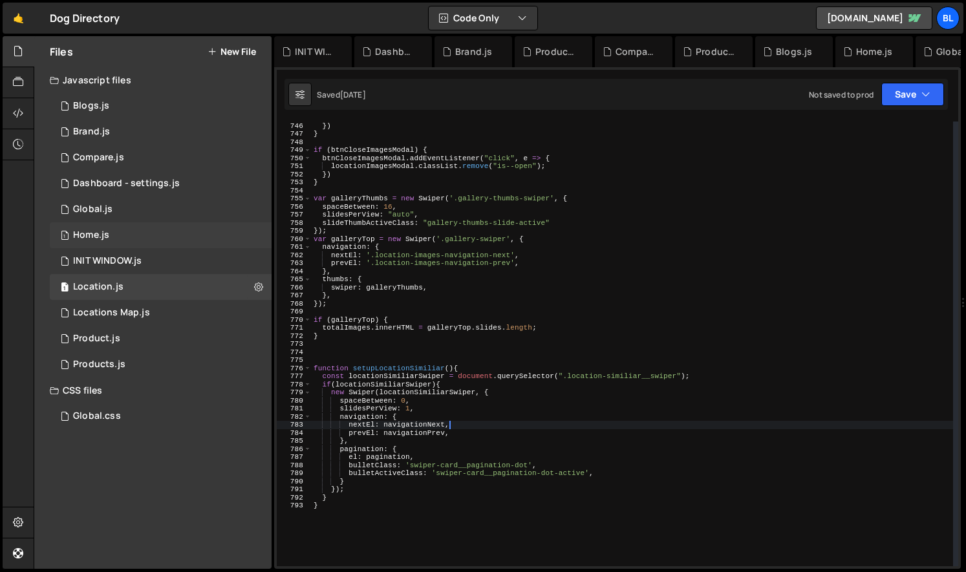
click at [123, 240] on div "1 Home.js 0" at bounding box center [161, 235] width 222 height 26
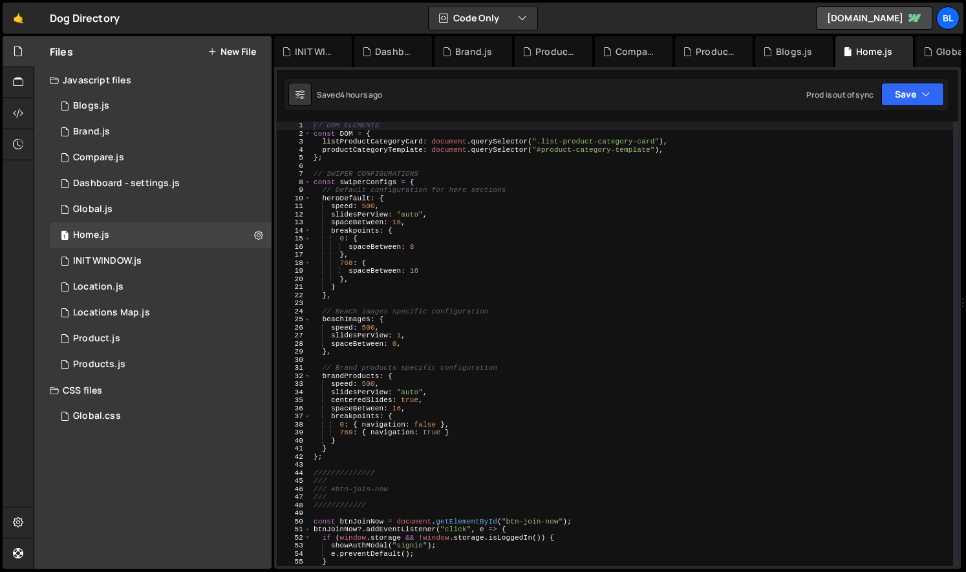
scroll to position [0, 0]
type textarea "},"
click at [542, 293] on div "// DOM ELEMENTS const DOM = { listProductCategoryCard : document . querySelecto…" at bounding box center [632, 352] width 642 height 461
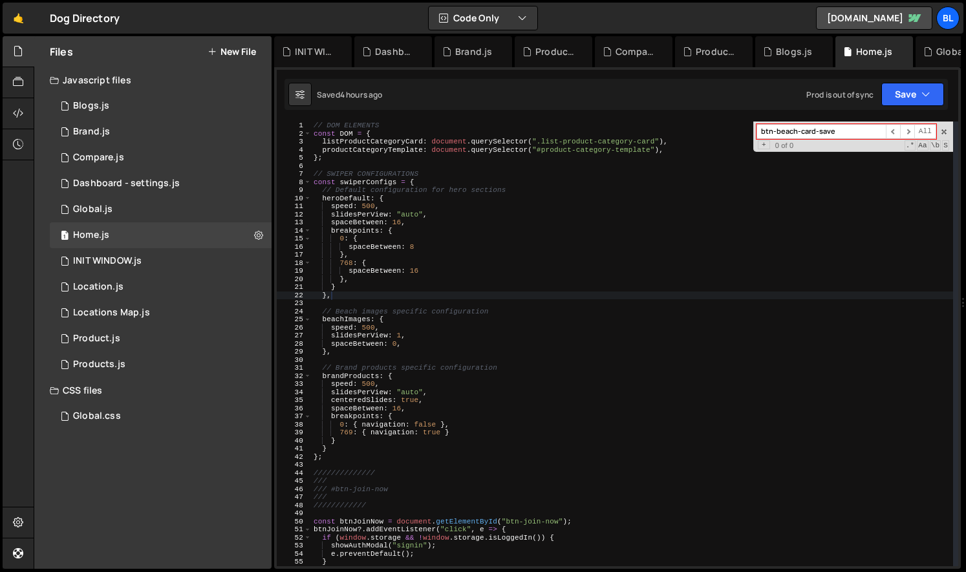
type input "btn-beach-card-save"
click at [542, 293] on div "// DOM ELEMENTS const DOM = { listProductCategoryCard : document . querySelecto…" at bounding box center [632, 352] width 642 height 461
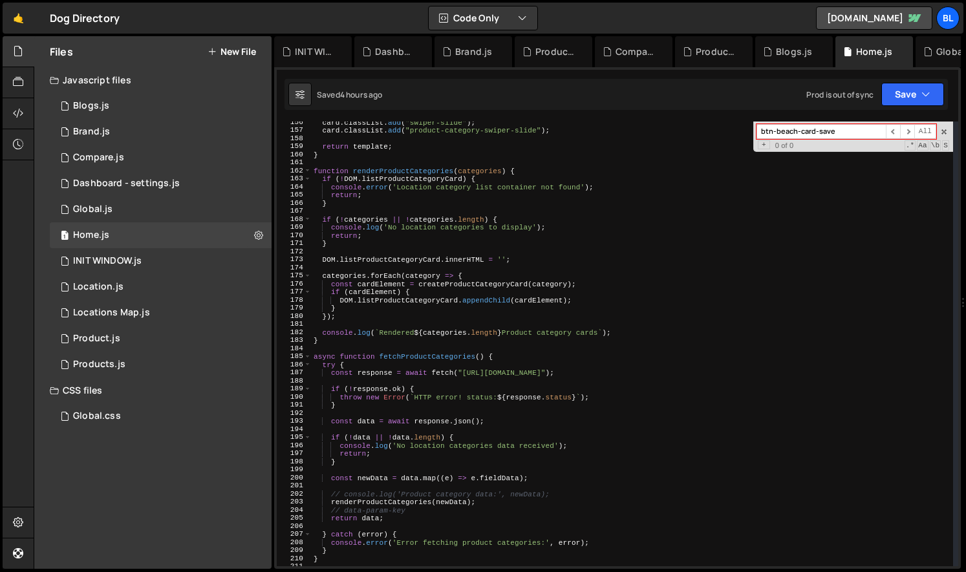
scroll to position [1255, 0]
click at [171, 286] on div "1 Location.js 0" at bounding box center [161, 287] width 222 height 26
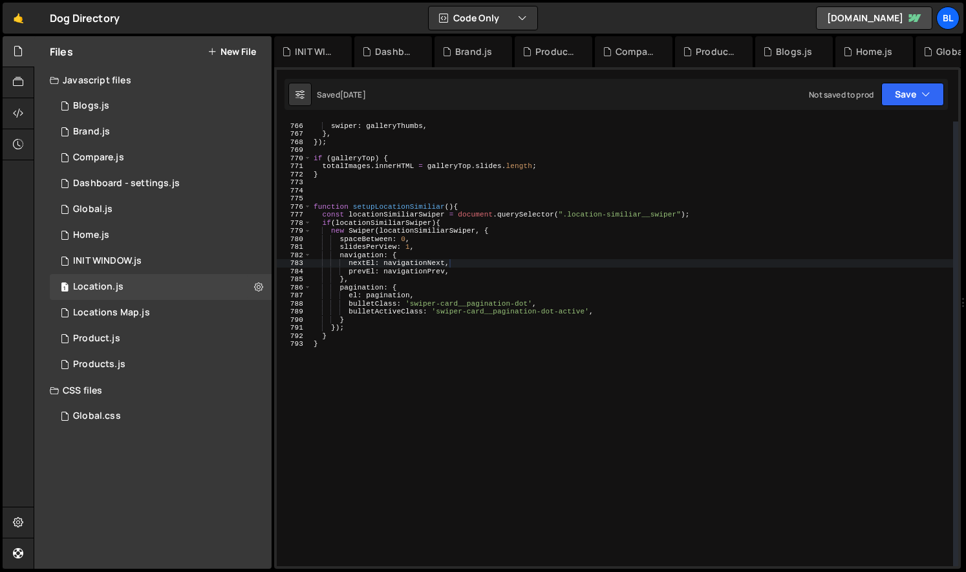
scroll to position [22697, 0]
drag, startPoint x: 655, startPoint y: 248, endPoint x: 710, endPoint y: 221, distance: 61.3
click at [657, 246] on div "thumbs : { swiper : galleryThumbs , } , }) ; if ( galleryTop ) { totalImages . …" at bounding box center [632, 344] width 642 height 461
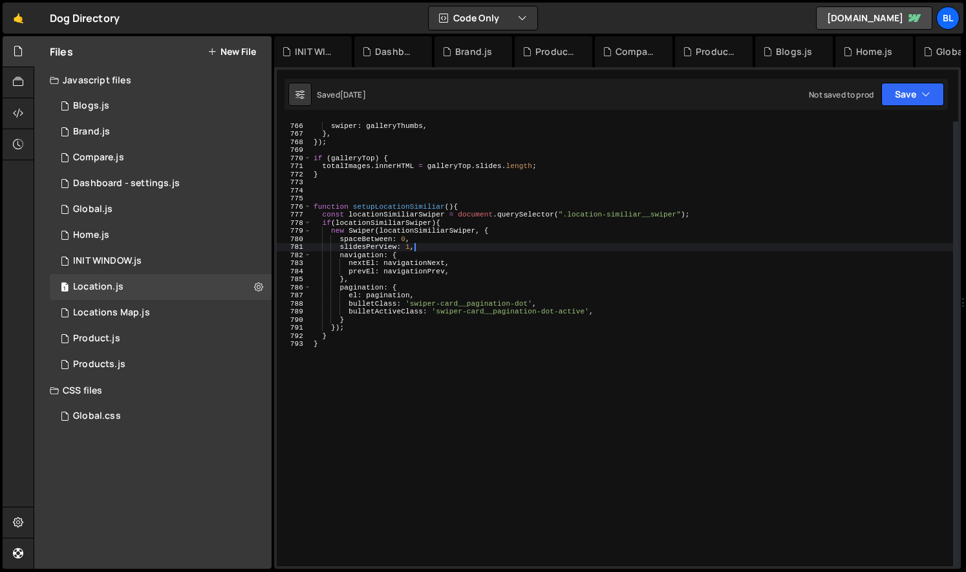
click at [713, 218] on div "thumbs : { swiper : galleryThumbs , } , }) ; if ( galleryTop ) { totalImages . …" at bounding box center [632, 344] width 642 height 461
click at [505, 234] on div "thumbs : { swiper : galleryThumbs , } , }) ; if ( galleryTop ) { totalImages . …" at bounding box center [632, 344] width 642 height 461
click at [505, 225] on div "thumbs : { swiper : galleryThumbs , } , }) ; if ( galleryTop ) { totalImages . …" at bounding box center [632, 344] width 642 height 461
type textarea "if(locationSimiliarSwiper){"
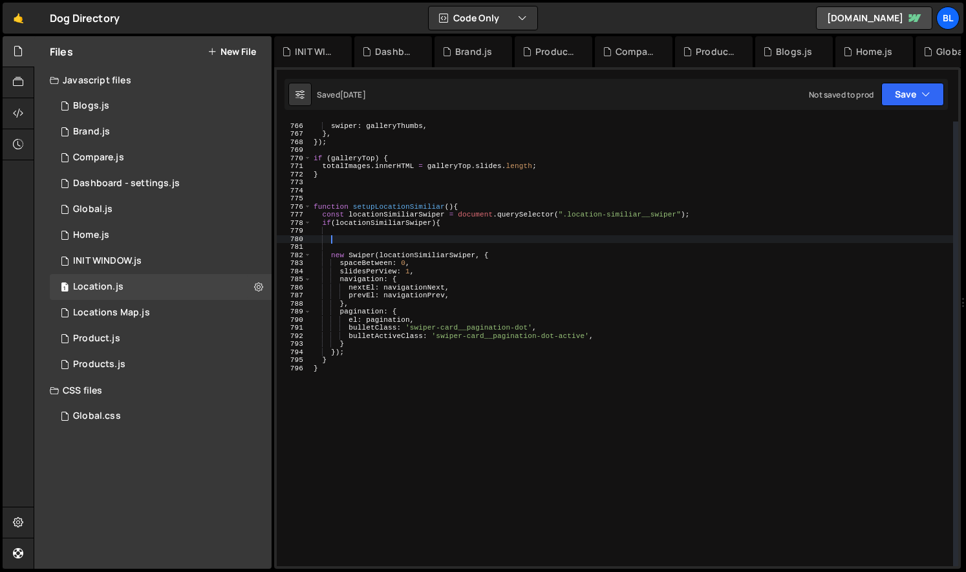
click at [407, 287] on div "thumbs : { swiper : galleryThumbs , } , }) ; if ( galleryTop ) { totalImages . …" at bounding box center [632, 344] width 642 height 461
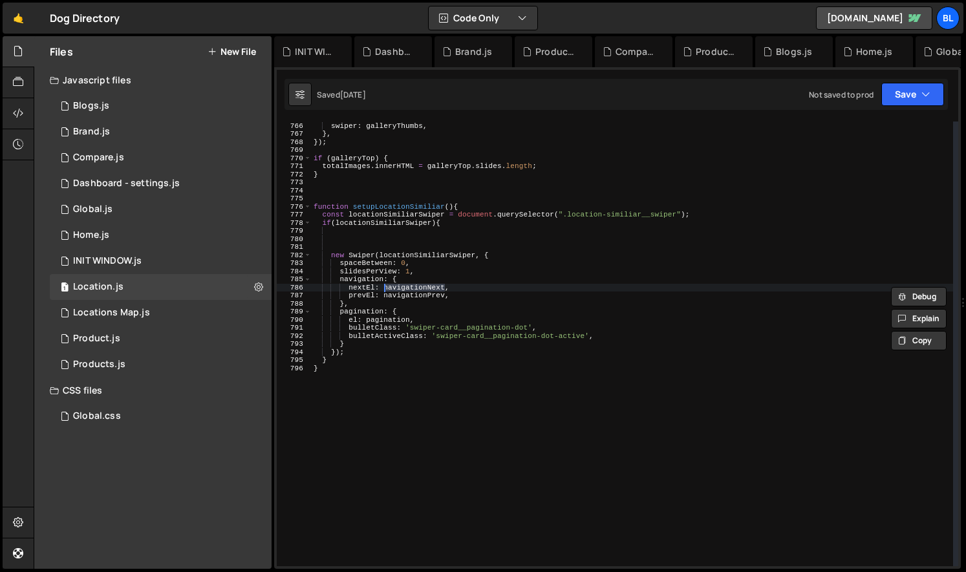
click at [410, 213] on div "thumbs : { swiper : galleryThumbs , } , }) ; if ( galleryTop ) { totalImages . …" at bounding box center [632, 344] width 642 height 461
type textarea "const locationSimiliarSwiper = document.querySelector(".location-similiar__swip…"
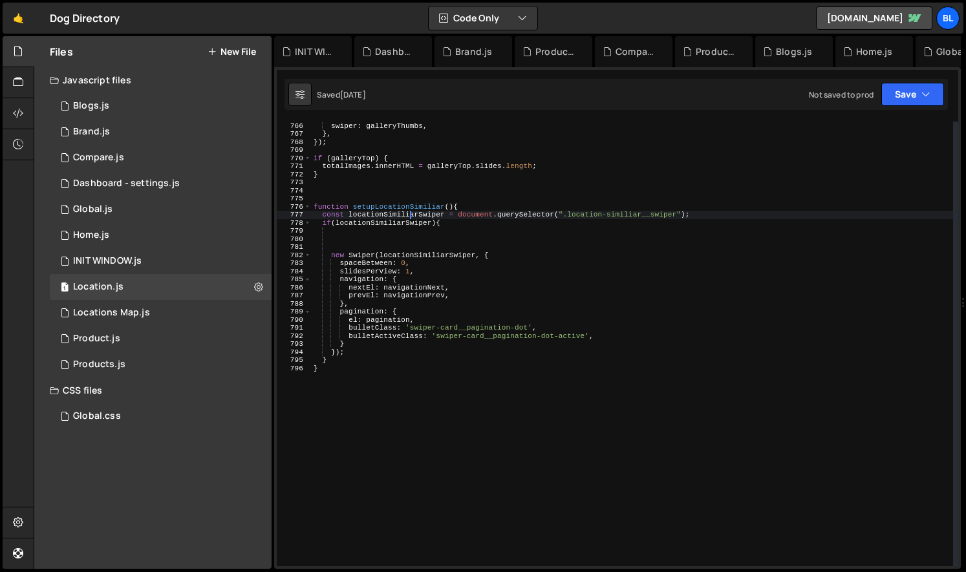
click at [410, 213] on div "thumbs : { swiper : galleryThumbs , } , }) ; if ( galleryTop ) { totalImages . …" at bounding box center [632, 344] width 642 height 461
click at [384, 239] on div "thumbs : { swiper : galleryThumbs , } , }) ; if ( galleryTop ) { totalImages . …" at bounding box center [632, 344] width 642 height 461
click at [403, 208] on div "thumbs : { swiper : galleryThumbs , } , }) ; if ( galleryTop ) { totalImages . …" at bounding box center [632, 344] width 642 height 461
click at [394, 216] on div "thumbs : { swiper : galleryThumbs , } , }) ; if ( galleryTop ) { totalImages . …" at bounding box center [632, 344] width 642 height 461
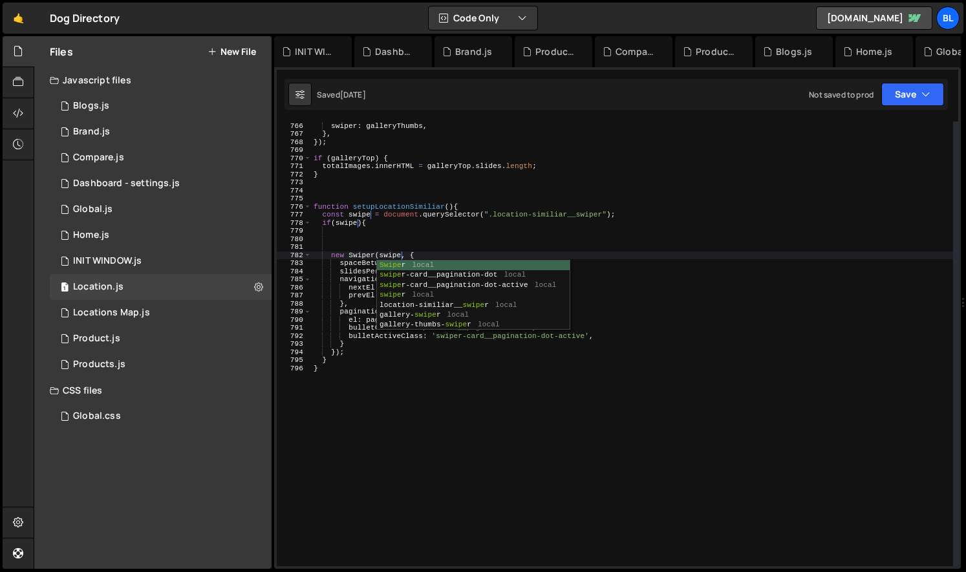
scroll to position [0, 8]
click at [429, 219] on div "thumbs : { swiper : galleryThumbs , } , }) ; if ( galleryTop ) { totalImages . …" at bounding box center [632, 344] width 642 height 461
type textarea "if(swiper){"
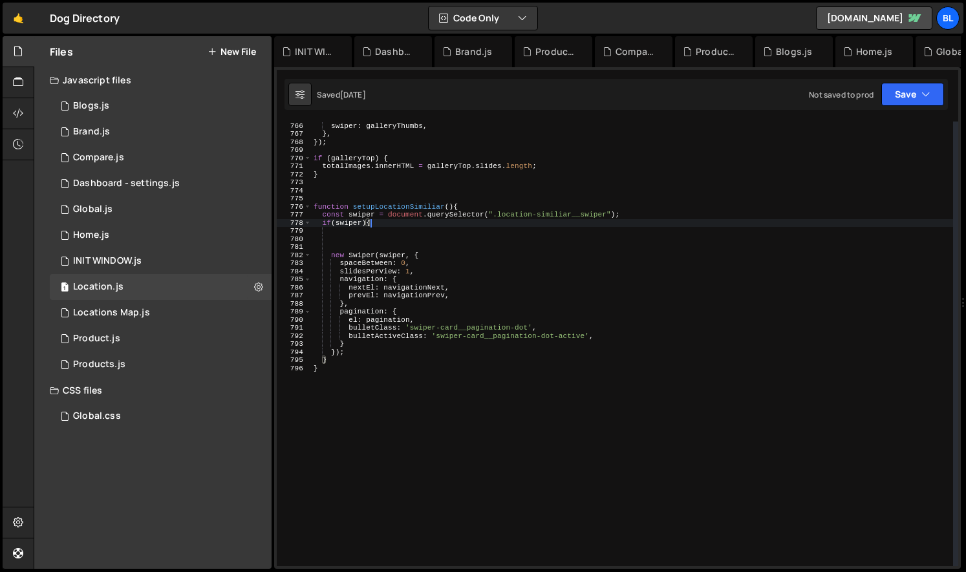
click at [398, 228] on div "thumbs : { swiper : galleryThumbs , } , }) ; if ( galleryTop ) { totalImages . …" at bounding box center [632, 344] width 642 height 461
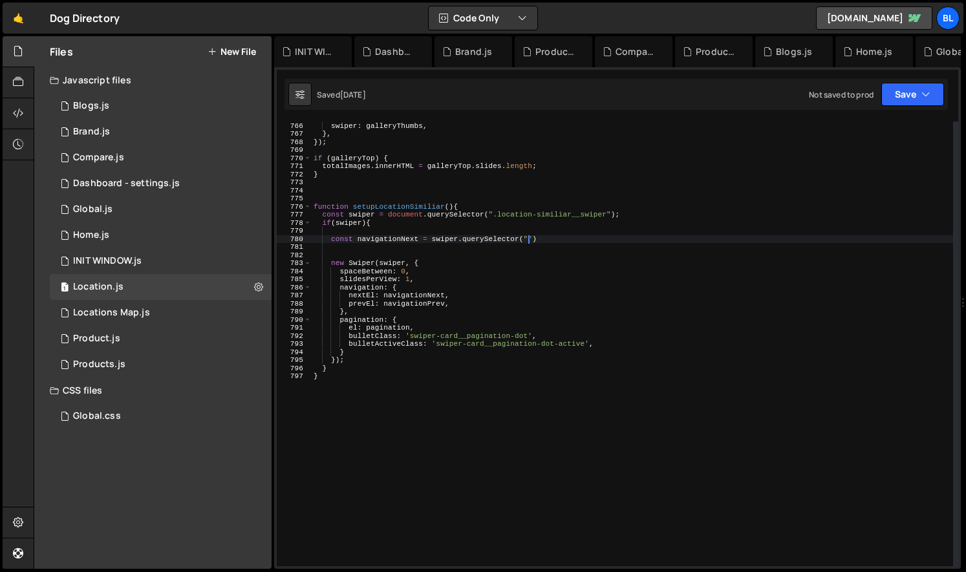
scroll to position [0, 19]
paste textarea "btn-beach-card-save")"
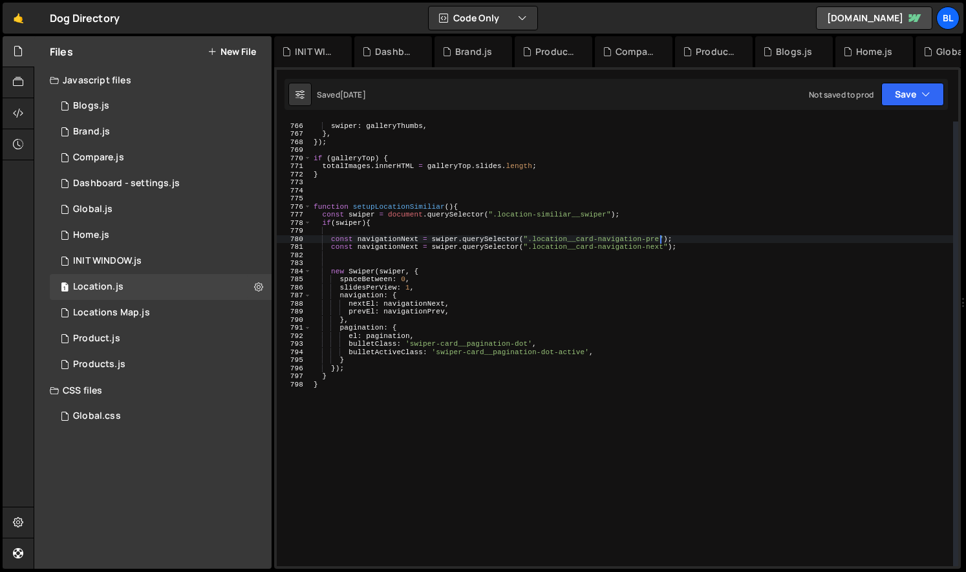
scroll to position [0, 30]
click at [418, 239] on div "thumbs : { swiper : galleryThumbs , } , }) ; if ( galleryTop ) { totalImages . …" at bounding box center [632, 344] width 642 height 461
click at [389, 237] on div "thumbs : { swiper : galleryThumbs , } , }) ; if ( galleryTop ) { totalImages . …" at bounding box center [632, 344] width 642 height 461
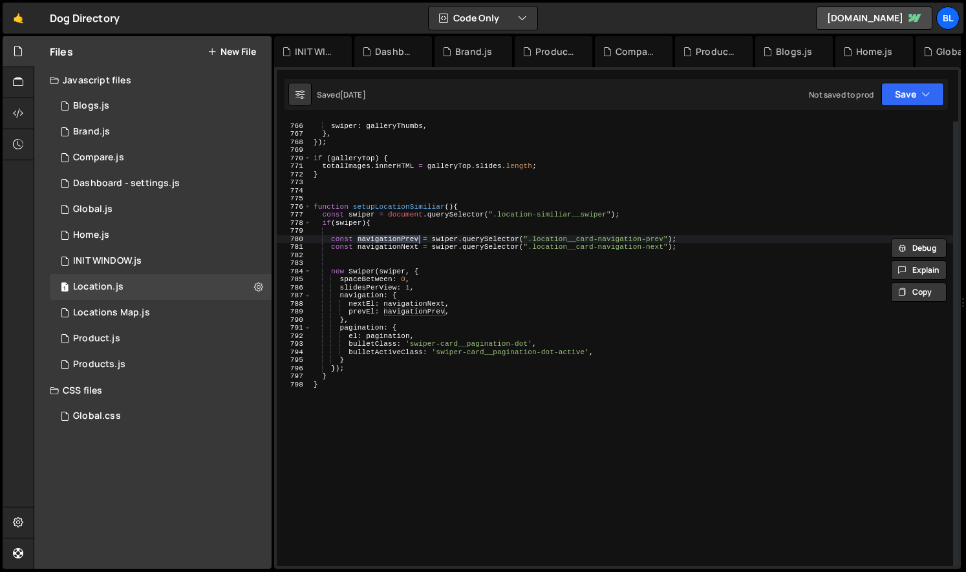
click at [423, 315] on div "thumbs : { swiper : galleryThumbs , } , }) ; if ( galleryTop ) { totalImages . …" at bounding box center [632, 344] width 642 height 461
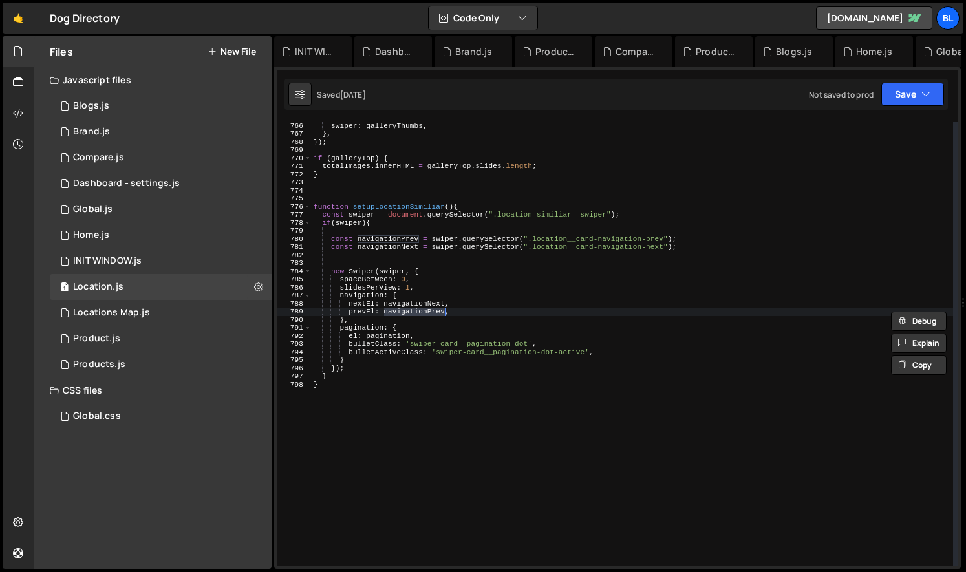
click at [478, 301] on div "thumbs : { swiper : galleryThumbs , } , }) ; if ( galleryTop ) { totalImages . …" at bounding box center [632, 344] width 642 height 461
click at [359, 344] on div "thumbs : { swiper : galleryThumbs , } , }) ; if ( galleryTop ) { totalImages . …" at bounding box center [632, 344] width 642 height 461
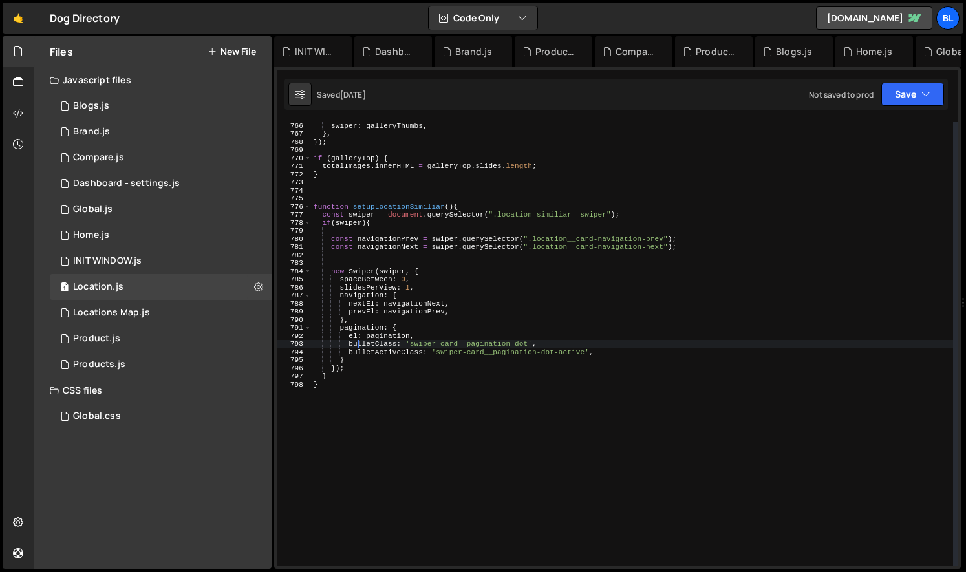
click at [365, 350] on div "thumbs : { swiper : galleryThumbs , } , }) ; if ( galleryTop ) { totalImages . …" at bounding box center [632, 344] width 642 height 461
click at [392, 357] on div "thumbs : { swiper : galleryThumbs , } , }) ; if ( galleryTop ) { totalImages . …" at bounding box center [632, 344] width 642 height 461
drag, startPoint x: 411, startPoint y: 343, endPoint x: 528, endPoint y: 343, distance: 117.0
click at [527, 343] on div "thumbs : { swiper : galleryThumbs , } , }) ; if ( galleryTop ) { totalImages . …" at bounding box center [632, 344] width 642 height 461
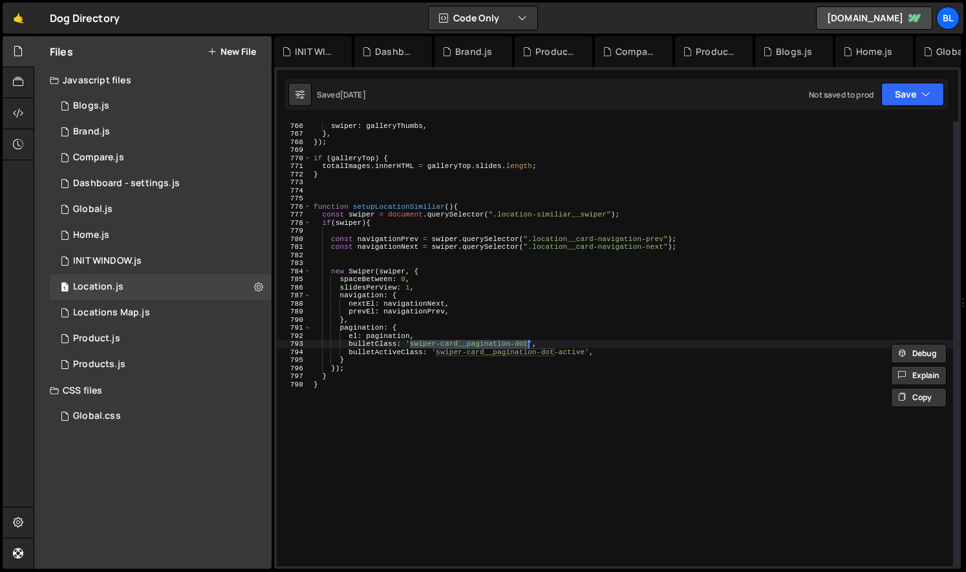
paste textarea "location-card__pagination"
drag, startPoint x: 586, startPoint y: 354, endPoint x: 438, endPoint y: 352, distance: 147.4
click at [438, 352] on div "thumbs : { swiper : galleryThumbs , } , }) ; if ( galleryTop ) { totalImages . …" at bounding box center [632, 344] width 642 height 461
paste textarea "location-card__pagination"
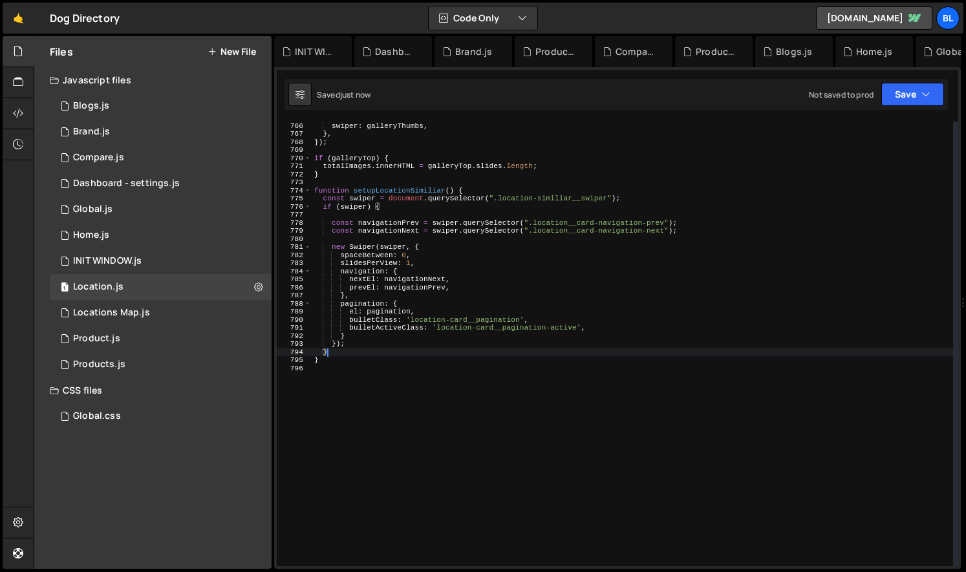
scroll to position [6229, 0]
click at [579, 227] on div "thumbs : { swiper : galleryThumbs , } , }) ; if ( galleryTop ) { totalImages . …" at bounding box center [632, 344] width 641 height 461
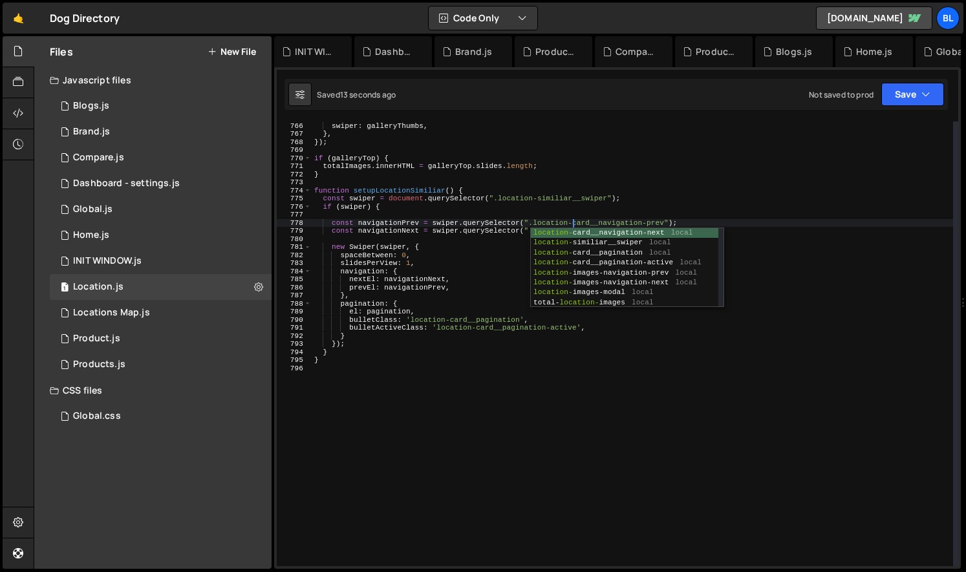
scroll to position [0, 23]
click at [546, 334] on div "thumbs : { swiper : galleryThumbs , } , }) ; if ( galleryTop ) { totalImages . …" at bounding box center [632, 344] width 641 height 461
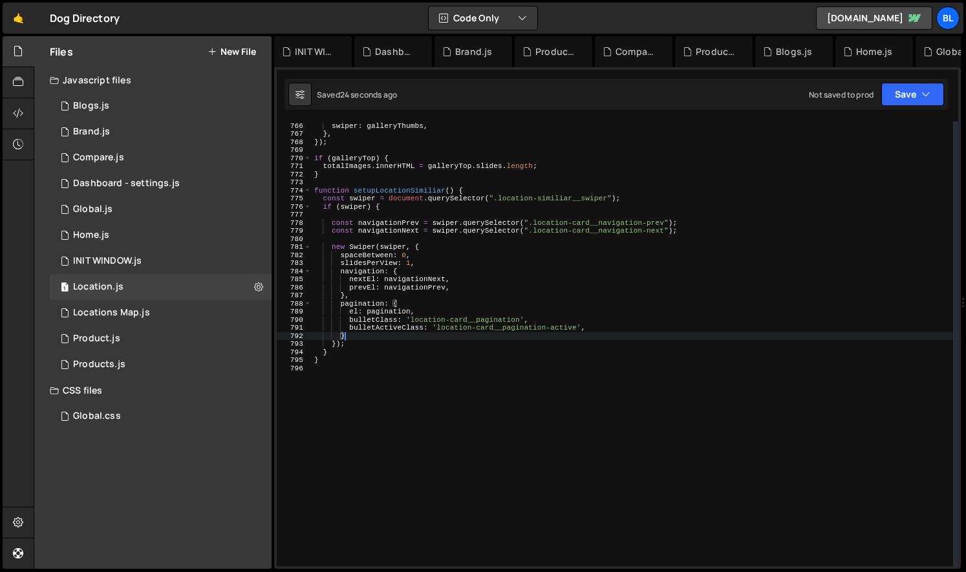
click at [546, 334] on div "thumbs : { swiper : galleryThumbs , } , }) ; if ( galleryTop ) { totalImages . …" at bounding box center [632, 344] width 641 height 461
click at [456, 305] on div "thumbs : { swiper : galleryThumbs , } , }) ; if ( galleryTop ) { totalImages . …" at bounding box center [632, 344] width 641 height 461
type textarea "el: pagination,"
type textarea "c"
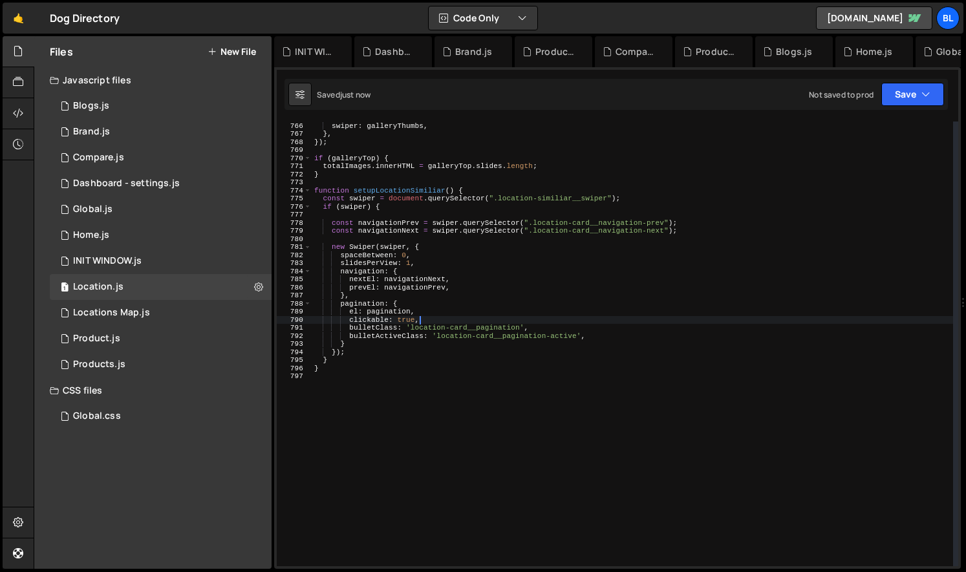
type textarea "clickable: true,"
